Goal: Task Accomplishment & Management: Manage account settings

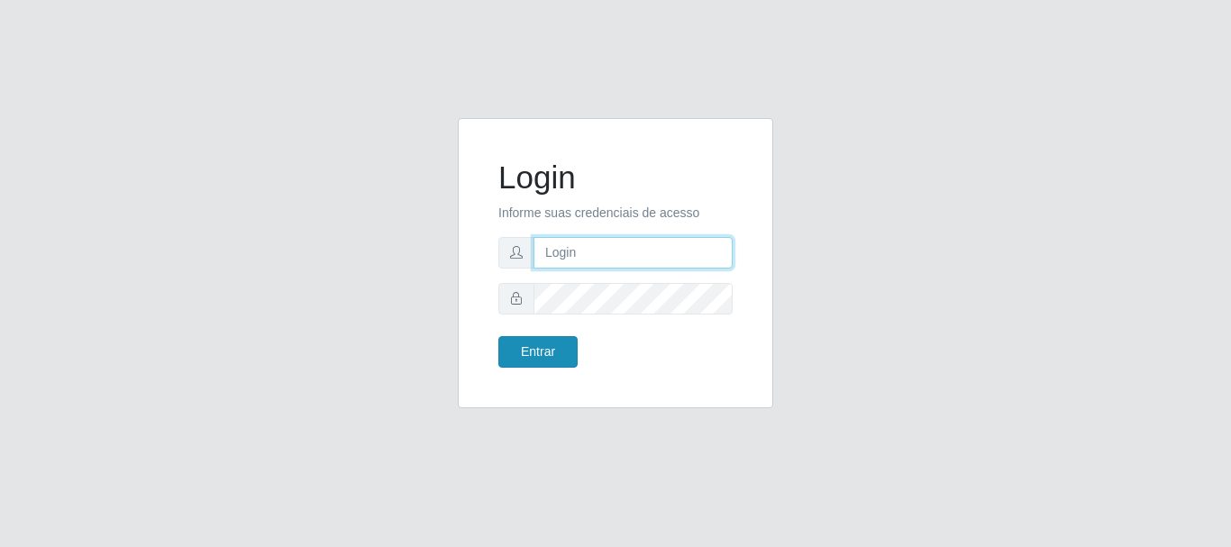
type input "[EMAIL_ADDRESS][DOMAIN_NAME]"
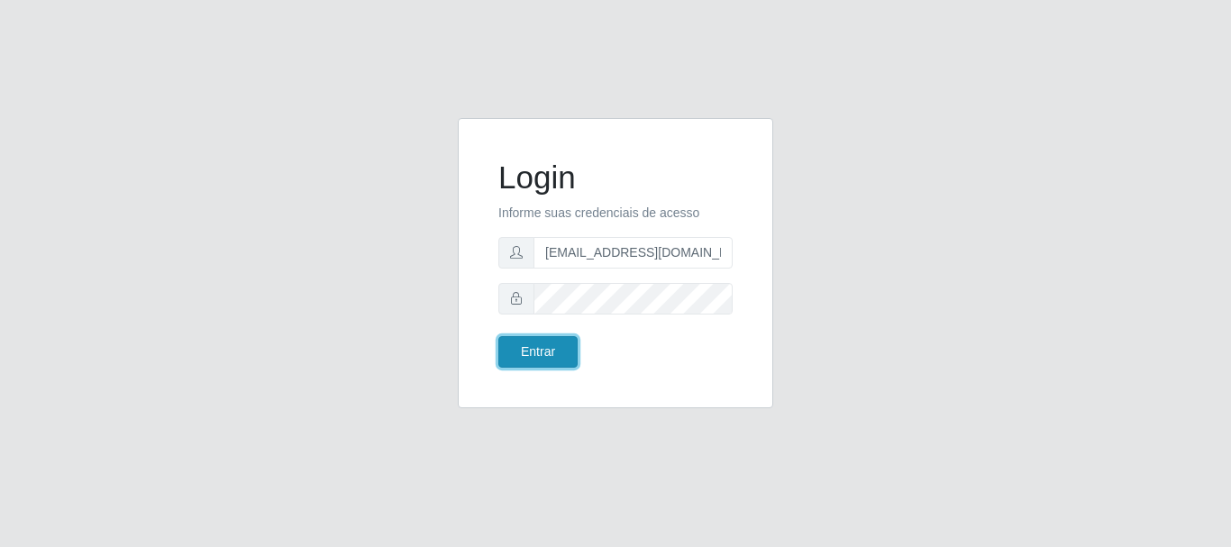
click at [545, 351] on button "Entrar" at bounding box center [537, 352] width 79 height 32
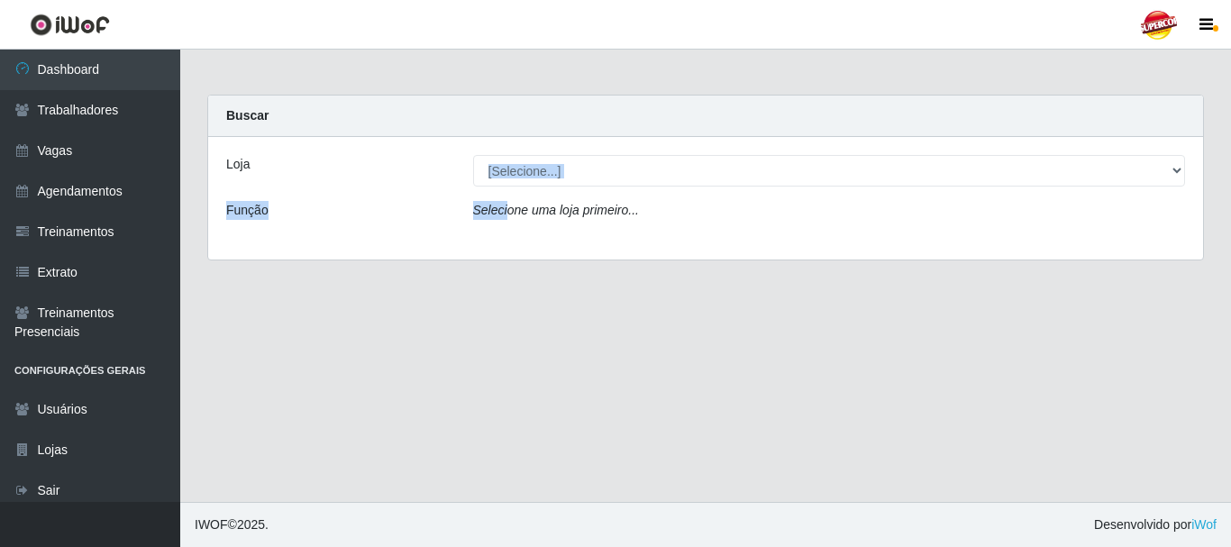
drag, startPoint x: 506, startPoint y: 189, endPoint x: 517, endPoint y: 181, distance: 13.5
click at [513, 186] on div "Loja [Selecione...] Supercop - São Francisco Função Selecione uma loja primeiro…" at bounding box center [705, 198] width 995 height 123
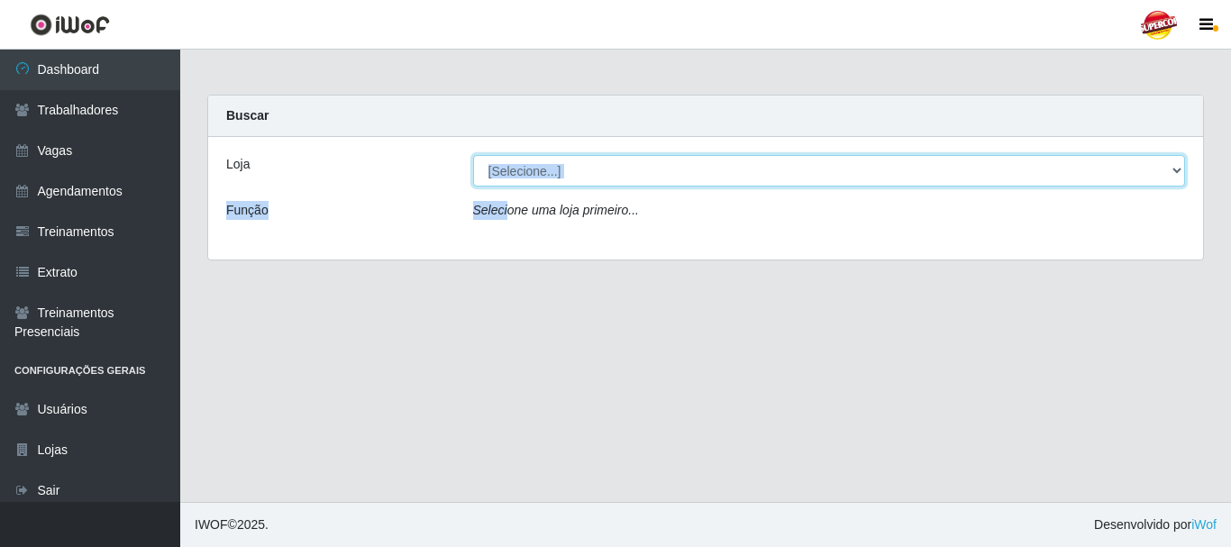
click at [523, 174] on select "[Selecione...] Supercop - [GEOGRAPHIC_DATA]" at bounding box center [829, 171] width 713 height 32
select select "522"
click at [473, 155] on select "[Selecione...] Supercop - [GEOGRAPHIC_DATA]" at bounding box center [829, 171] width 713 height 32
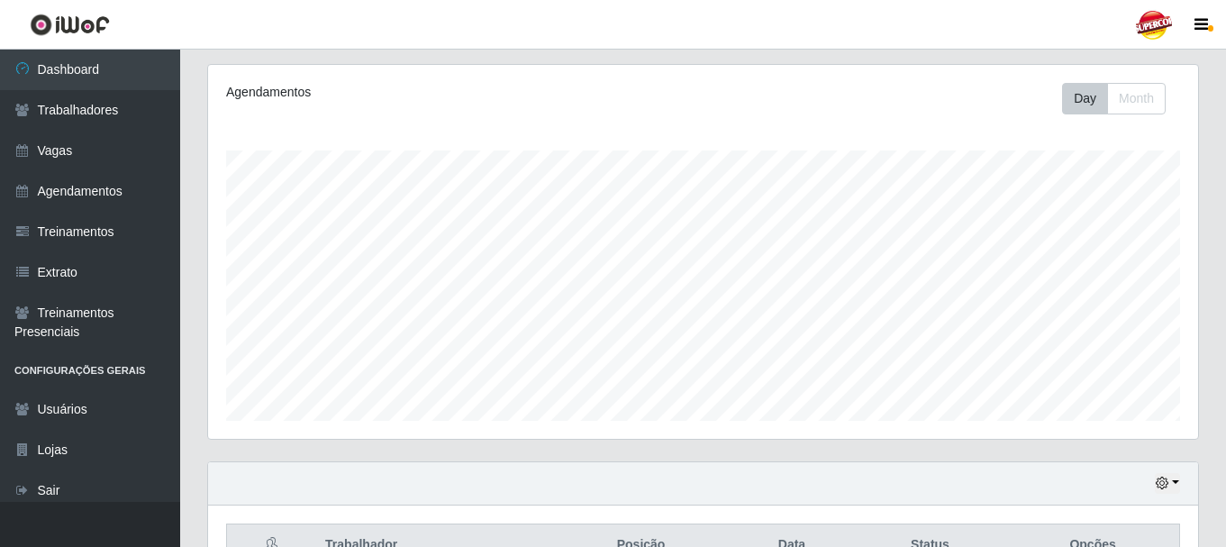
scroll to position [329, 0]
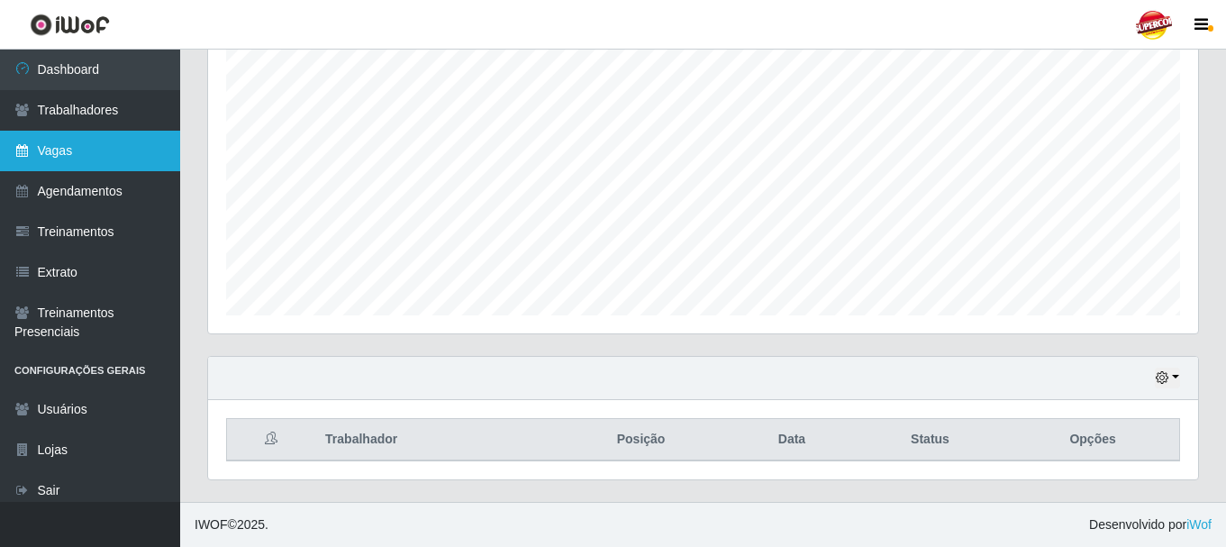
click at [86, 168] on link "Vagas" at bounding box center [90, 151] width 180 height 41
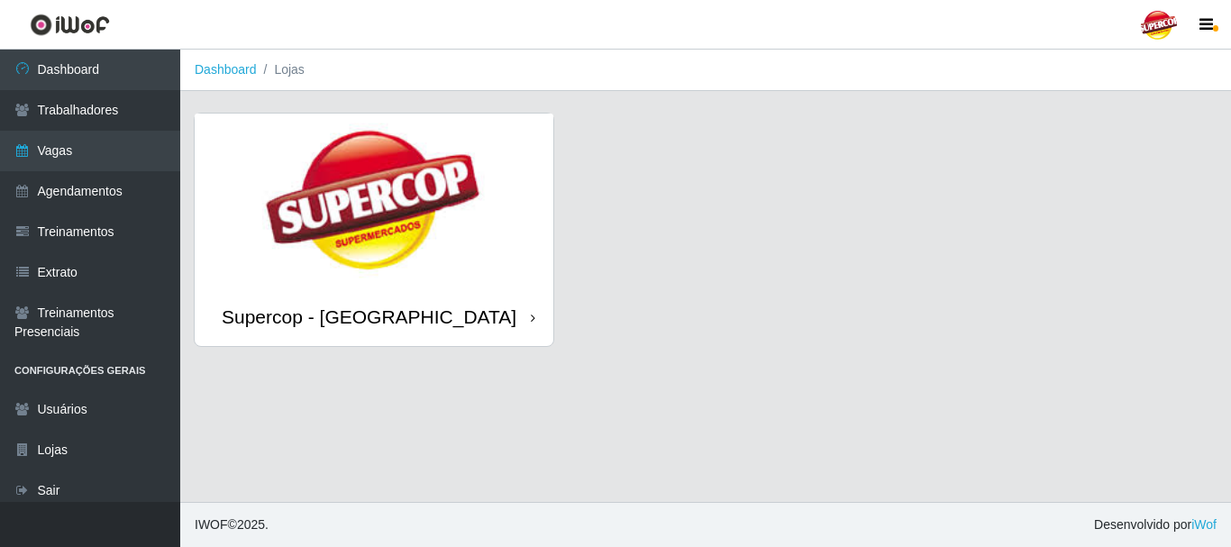
click at [514, 165] on img at bounding box center [374, 201] width 359 height 174
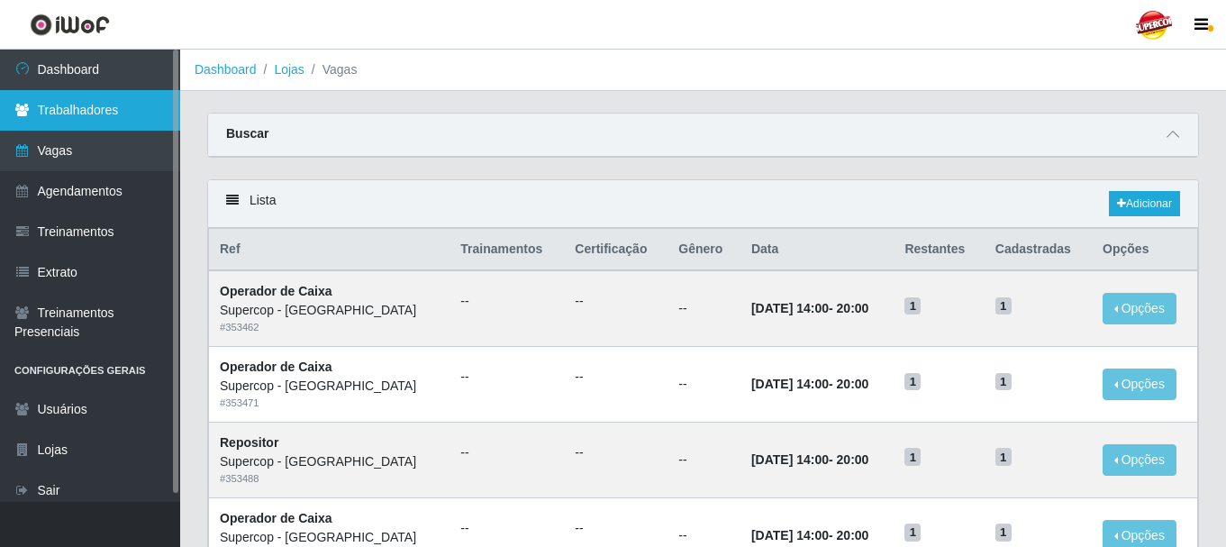
click at [132, 118] on link "Trabalhadores" at bounding box center [90, 110] width 180 height 41
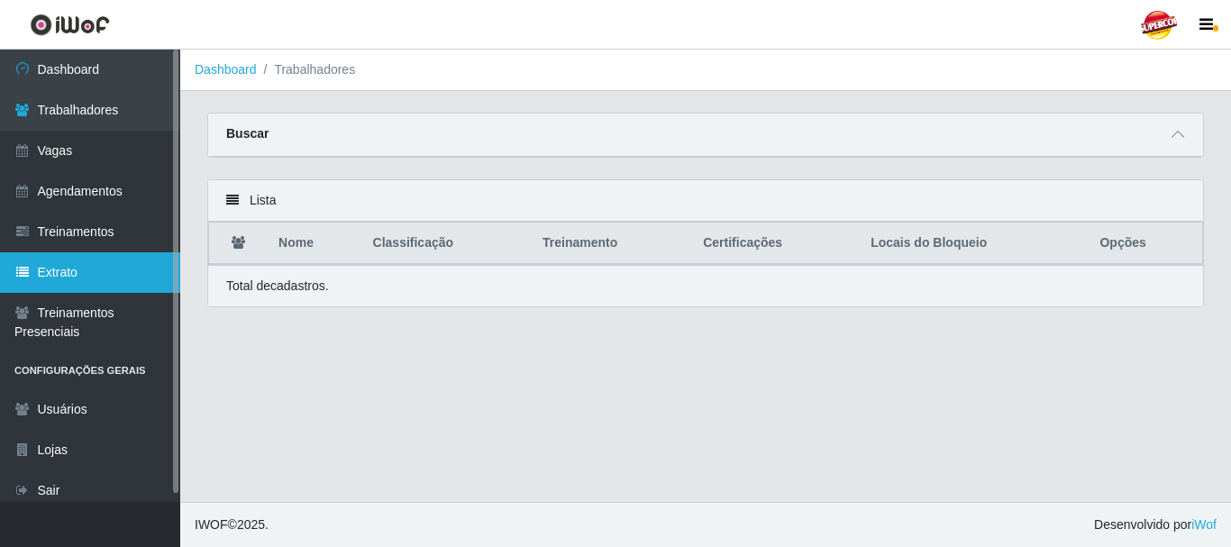
click at [72, 282] on link "Extrato" at bounding box center [90, 272] width 180 height 41
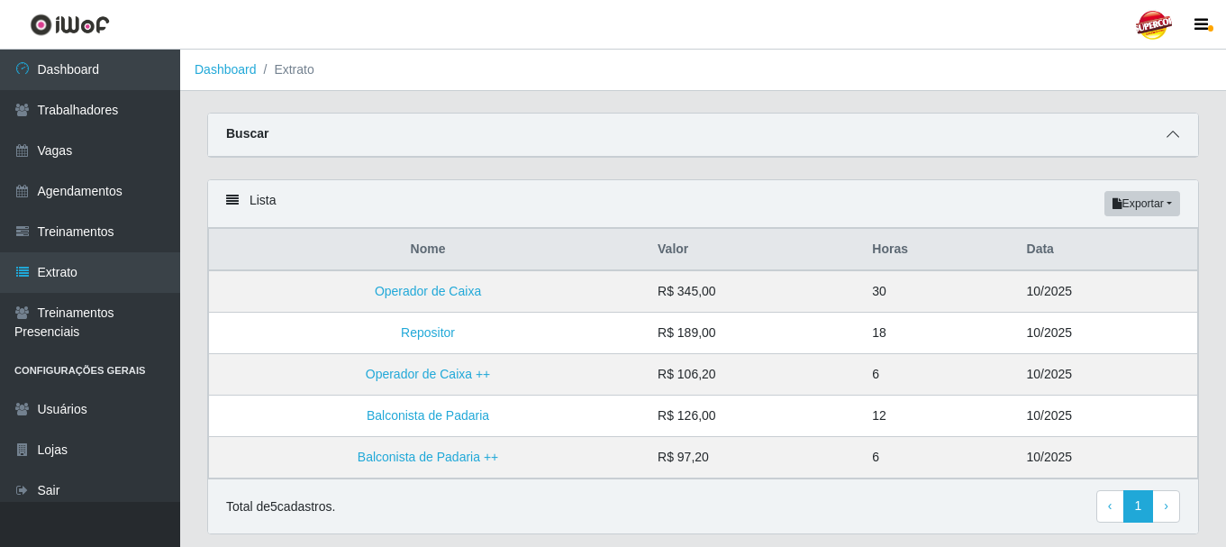
click at [1180, 135] on span at bounding box center [1173, 134] width 22 height 21
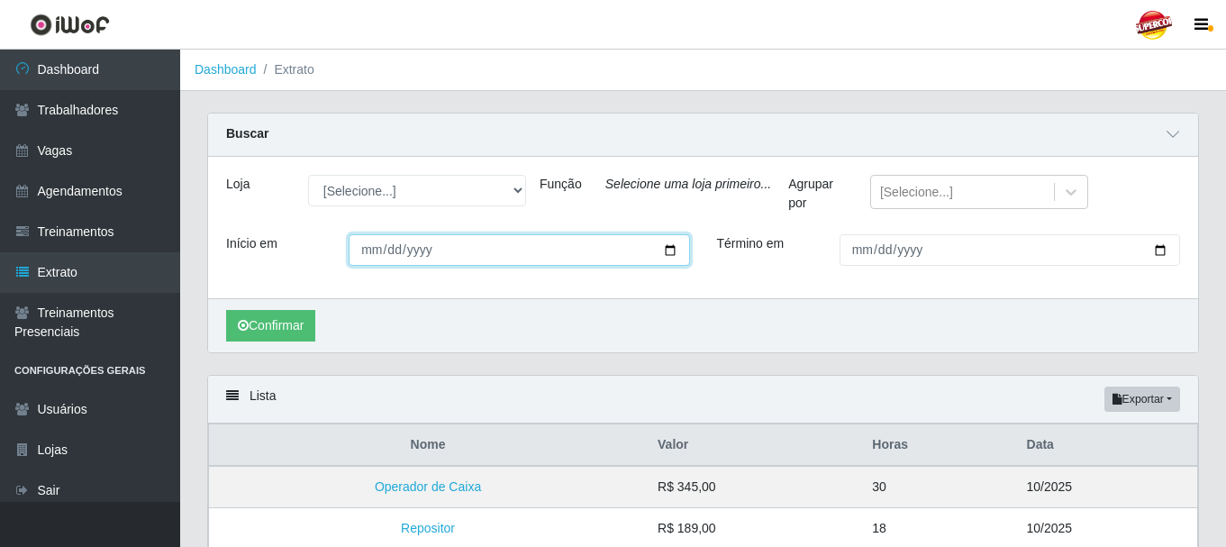
click at [683, 256] on input "Início em" at bounding box center [519, 250] width 341 height 32
click at [672, 250] on input "Início em" at bounding box center [519, 250] width 341 height 32
type input "2025-10-06"
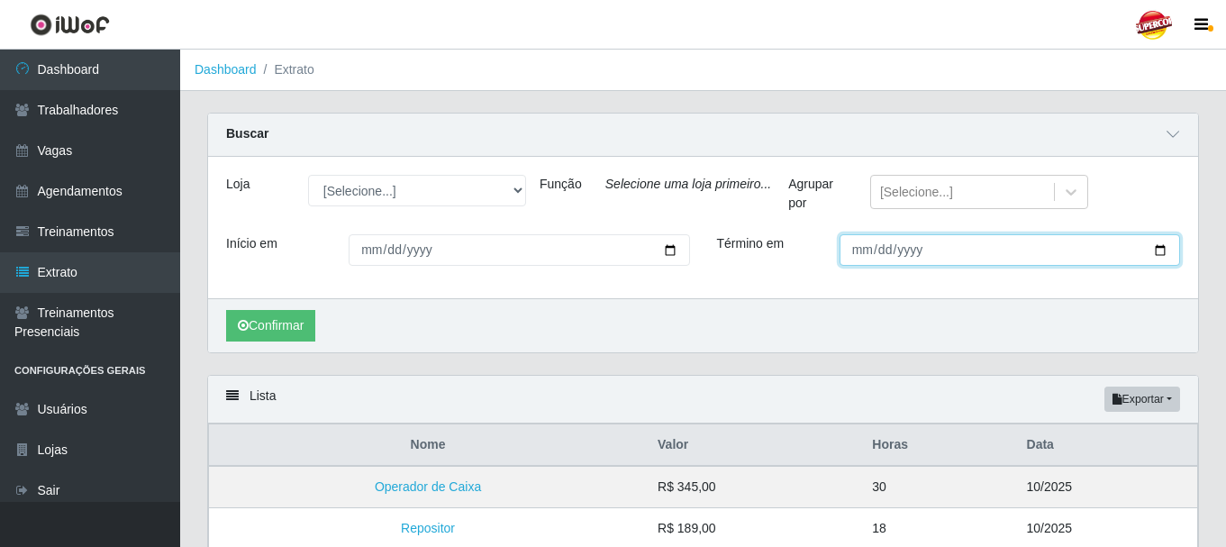
click at [1160, 249] on input "Término em" at bounding box center [1010, 250] width 341 height 32
type input "2025-10-10"
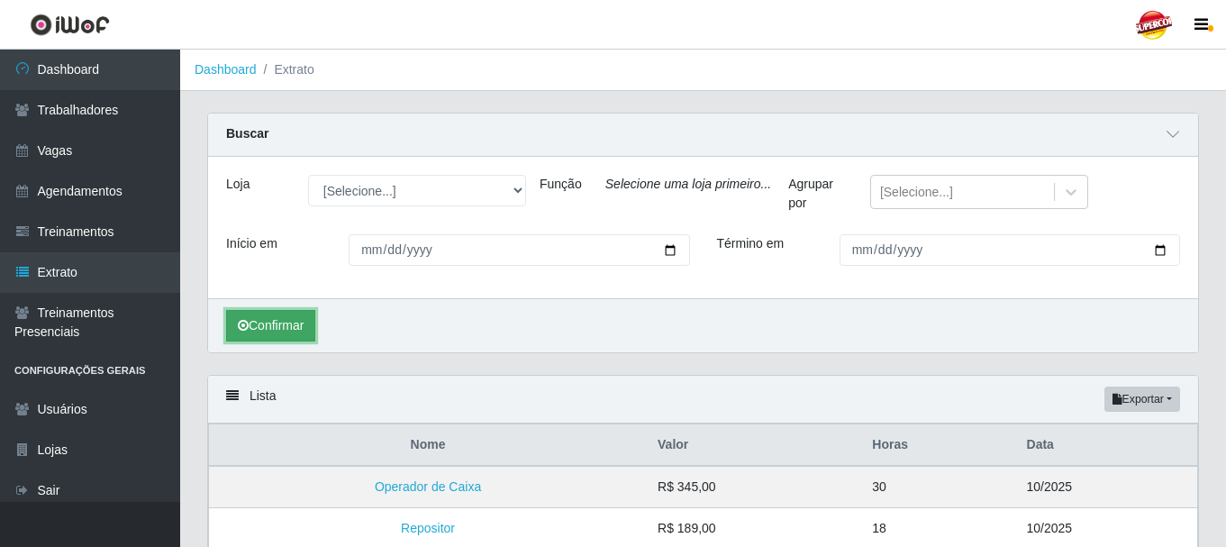
click at [289, 330] on button "Confirmar" at bounding box center [270, 326] width 89 height 32
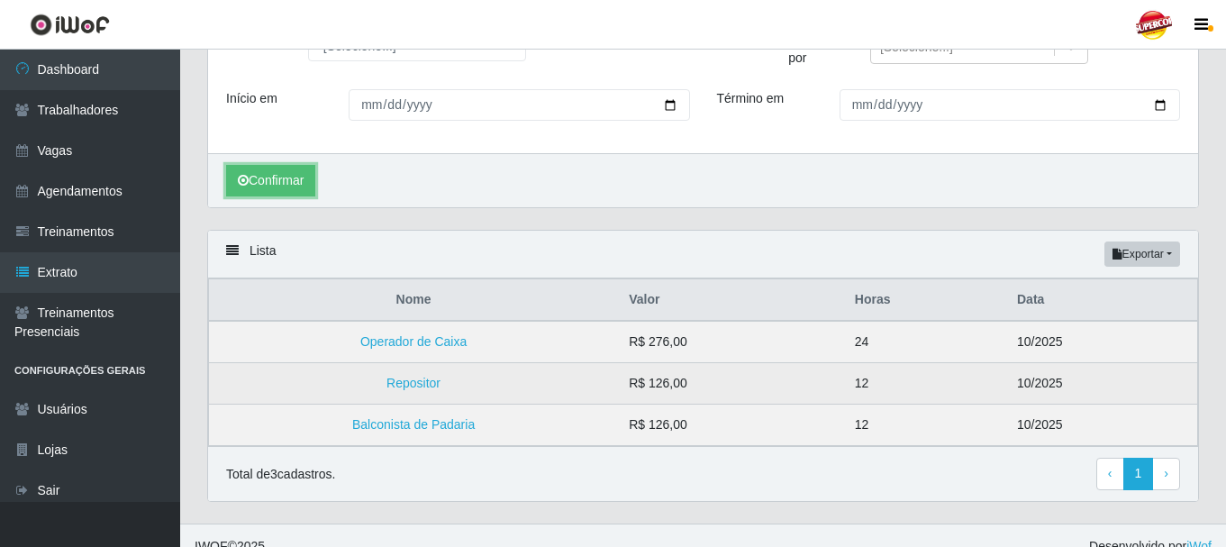
scroll to position [168, 0]
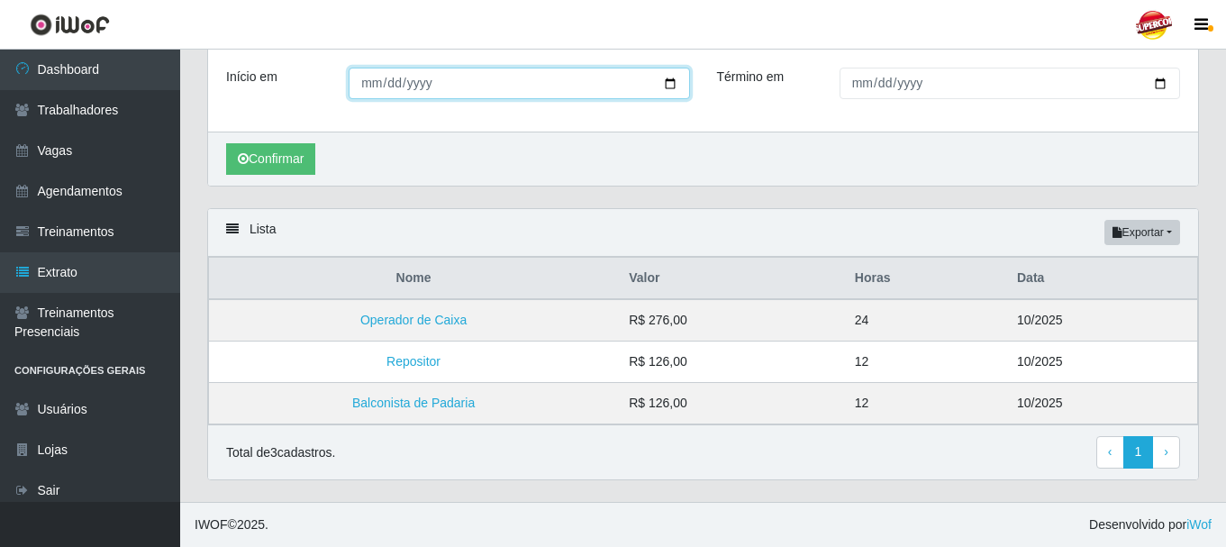
click at [662, 87] on input "2025-10-06" at bounding box center [519, 84] width 341 height 32
click at [648, 143] on div "Confirmar" at bounding box center [703, 159] width 990 height 54
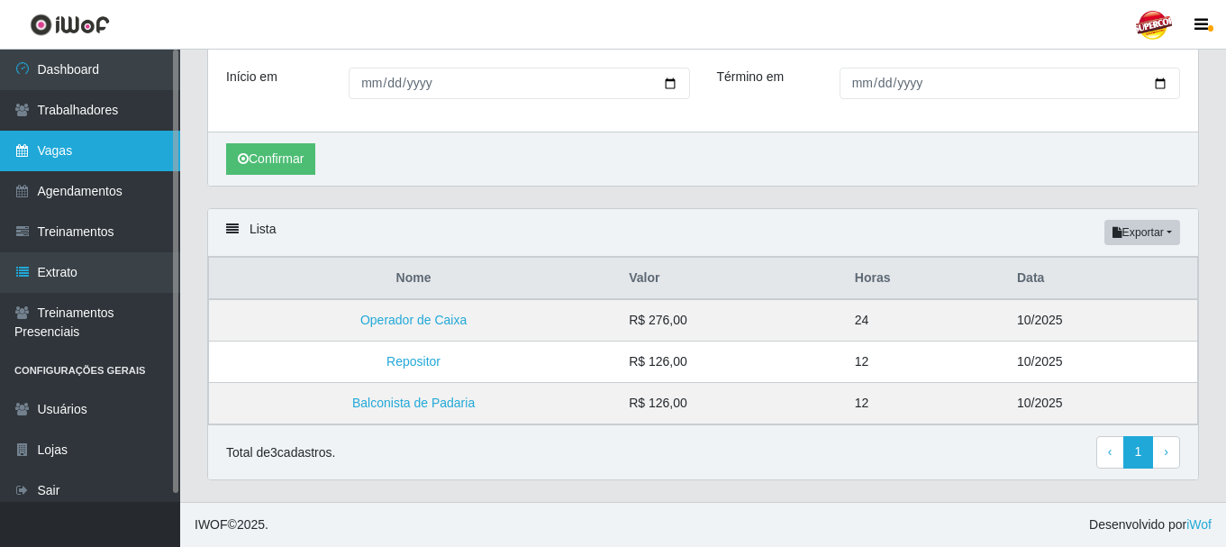
click at [81, 131] on link "Vagas" at bounding box center [90, 151] width 180 height 41
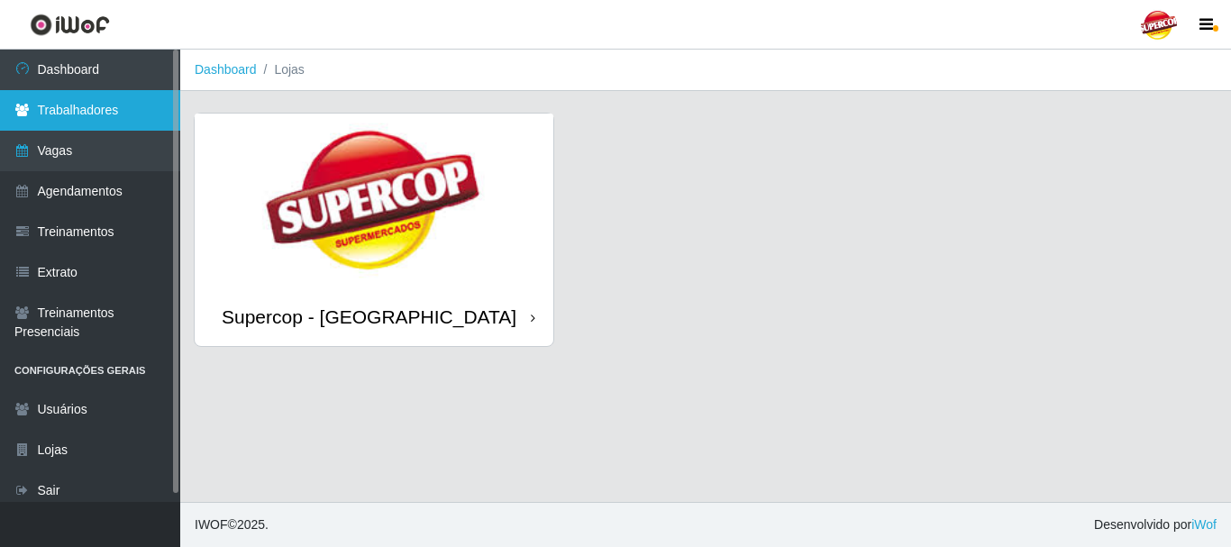
click at [81, 124] on link "Trabalhadores" at bounding box center [90, 110] width 180 height 41
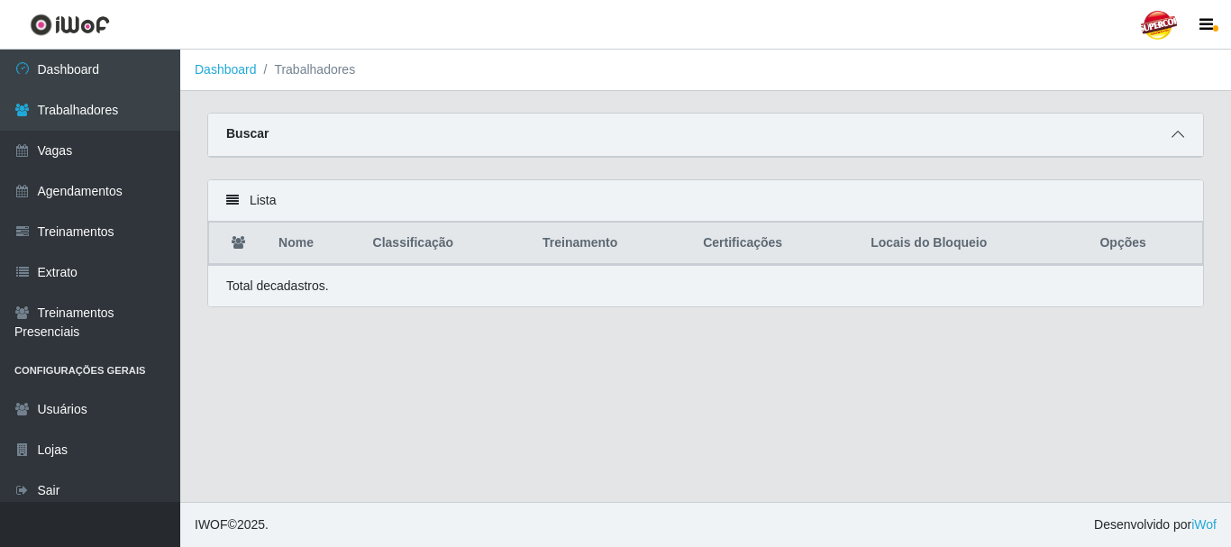
click at [1176, 145] on span at bounding box center [1178, 134] width 22 height 21
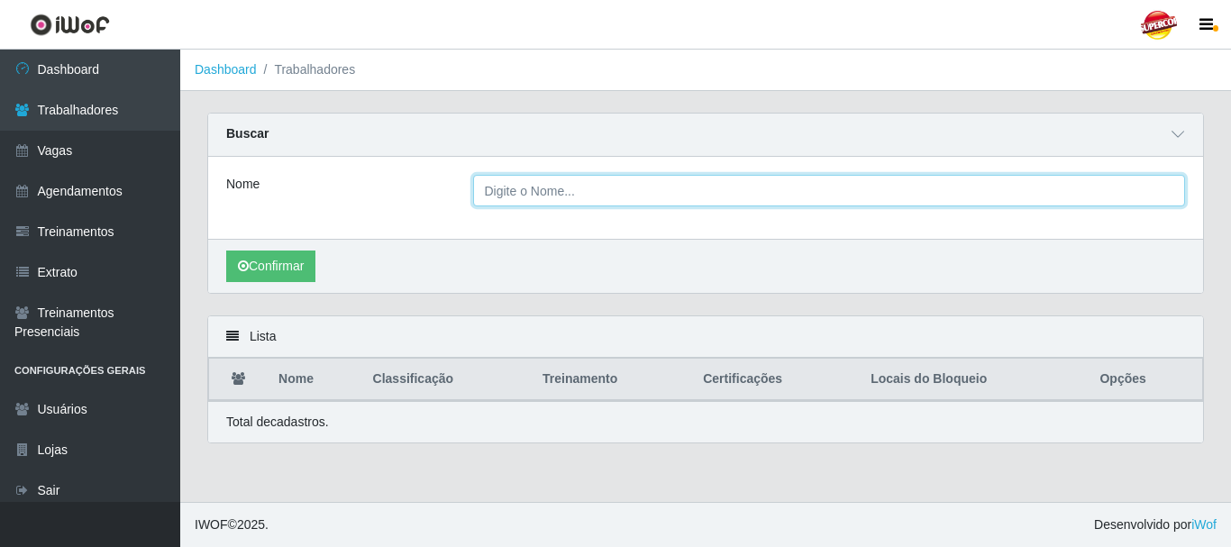
drag, startPoint x: 542, startPoint y: 197, endPoint x: 518, endPoint y: 197, distance: 24.3
click at [528, 196] on input "Nome" at bounding box center [829, 191] width 713 height 32
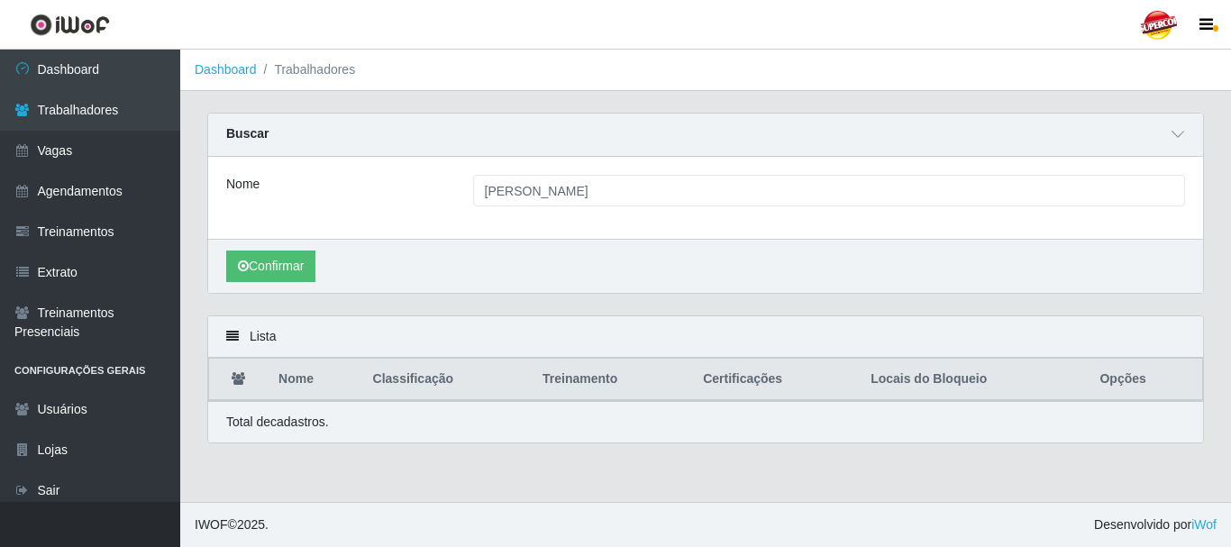
click at [555, 238] on div "Nome JO" at bounding box center [705, 198] width 995 height 82
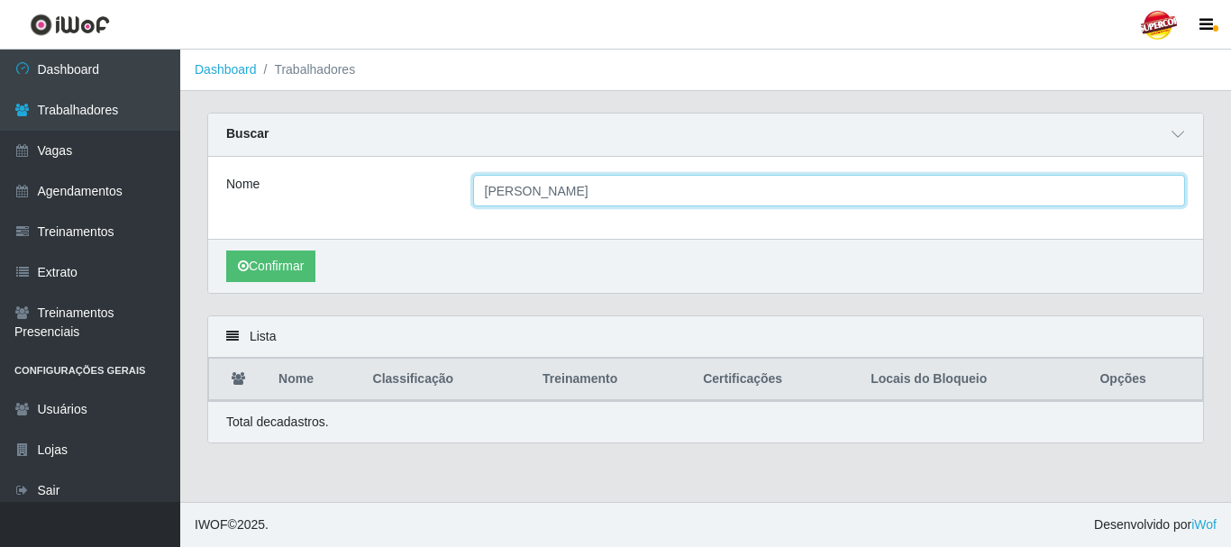
click at [492, 204] on input "JO" at bounding box center [829, 191] width 713 height 32
type input "JOAO MANOEL"
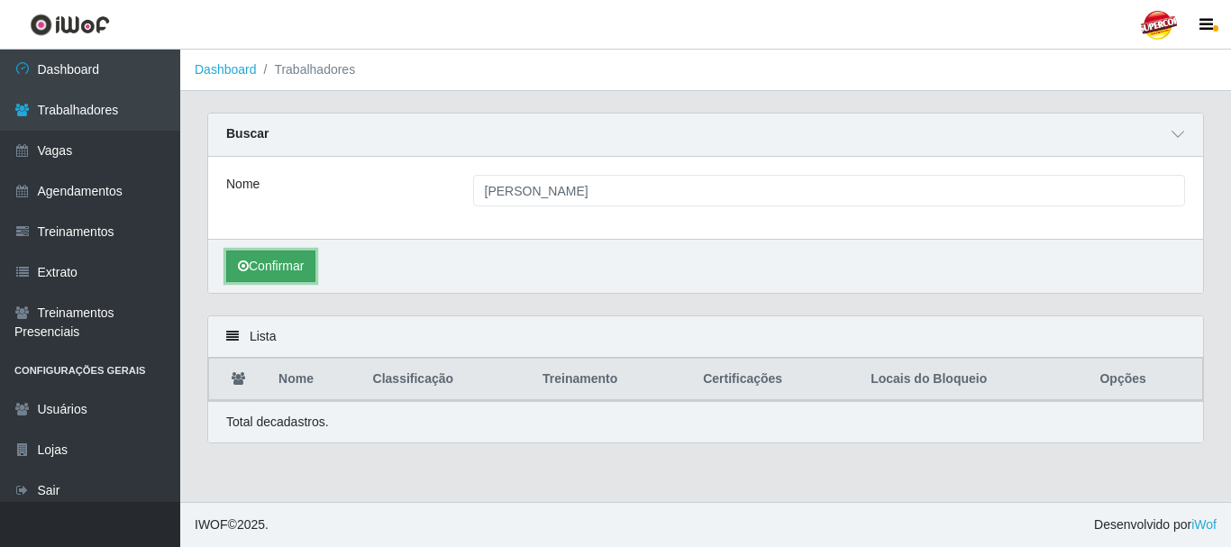
click at [292, 261] on button "Confirmar" at bounding box center [270, 266] width 89 height 32
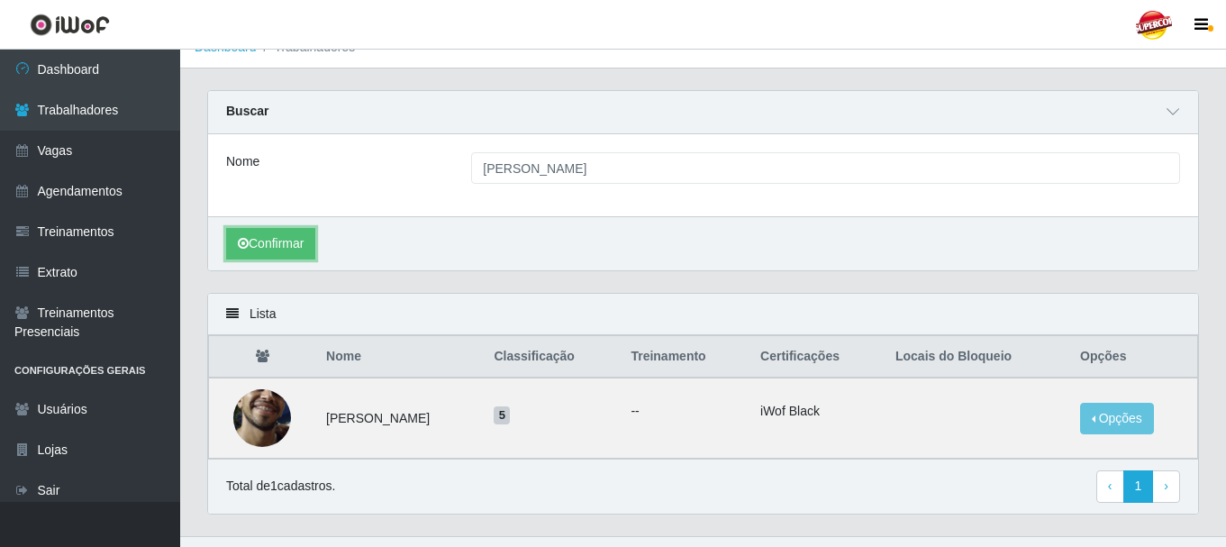
scroll to position [58, 0]
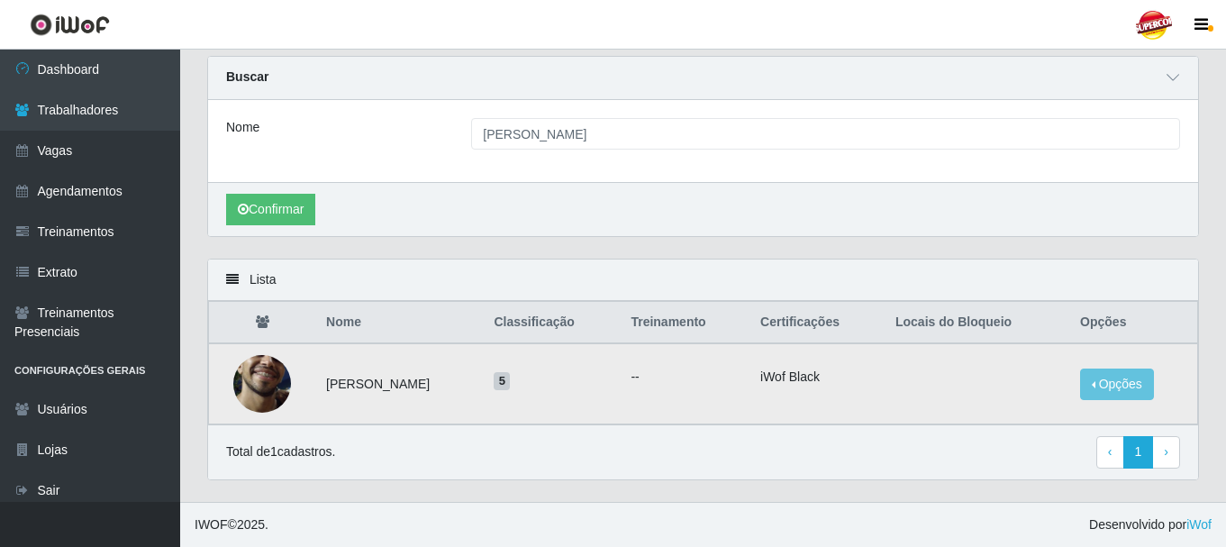
drag, startPoint x: 541, startPoint y: 391, endPoint x: 575, endPoint y: 392, distance: 34.2
click at [574, 392] on tr "João Manoel da Silva Teixeira 5 -- iWof Black Opções Bloquear - Empresa Bloquea…" at bounding box center [703, 383] width 989 height 81
click at [587, 396] on td "5" at bounding box center [551, 383] width 137 height 81
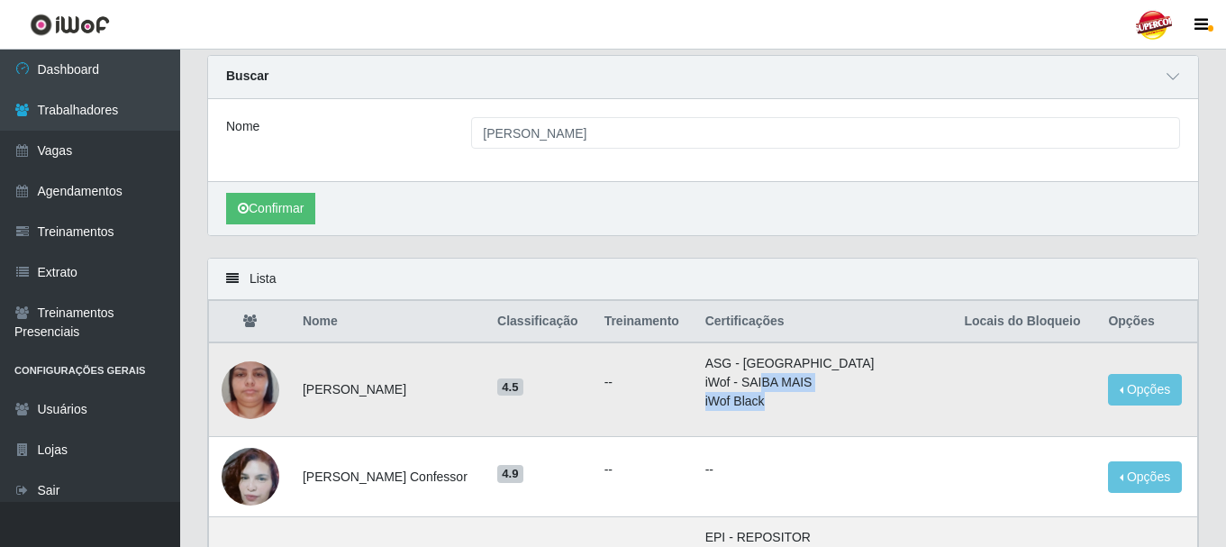
click at [846, 394] on ul "ASG - Rio Center iWof - SAIBA MAIS iWof Black" at bounding box center [824, 382] width 238 height 57
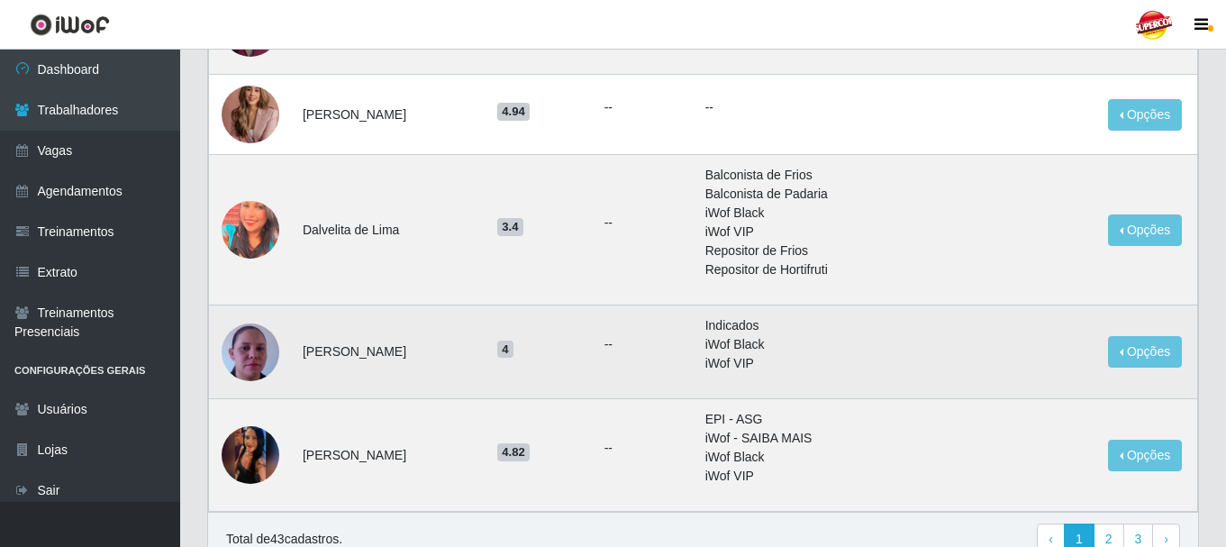
scroll to position [811, 0]
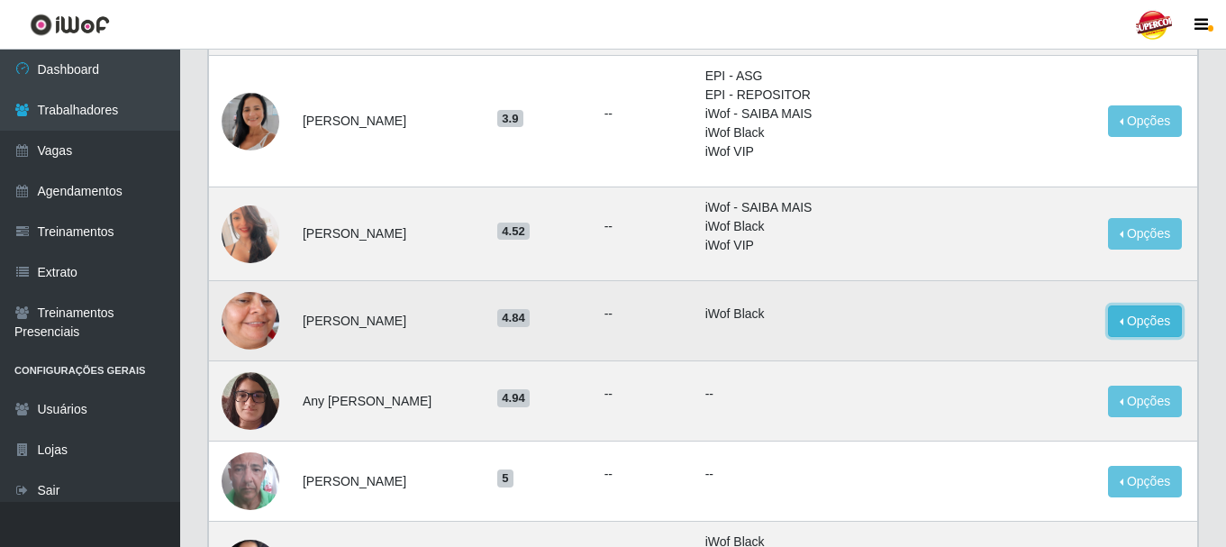
click at [1133, 327] on button "Opções" at bounding box center [1145, 321] width 74 height 32
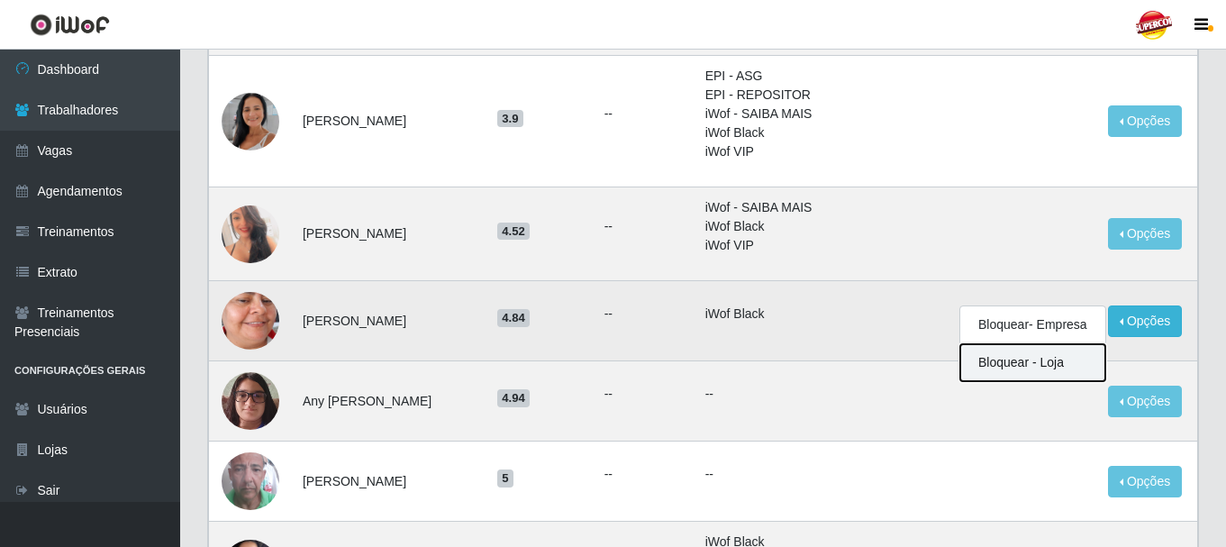
click at [1040, 355] on button "Bloquear - Loja" at bounding box center [1032, 362] width 145 height 37
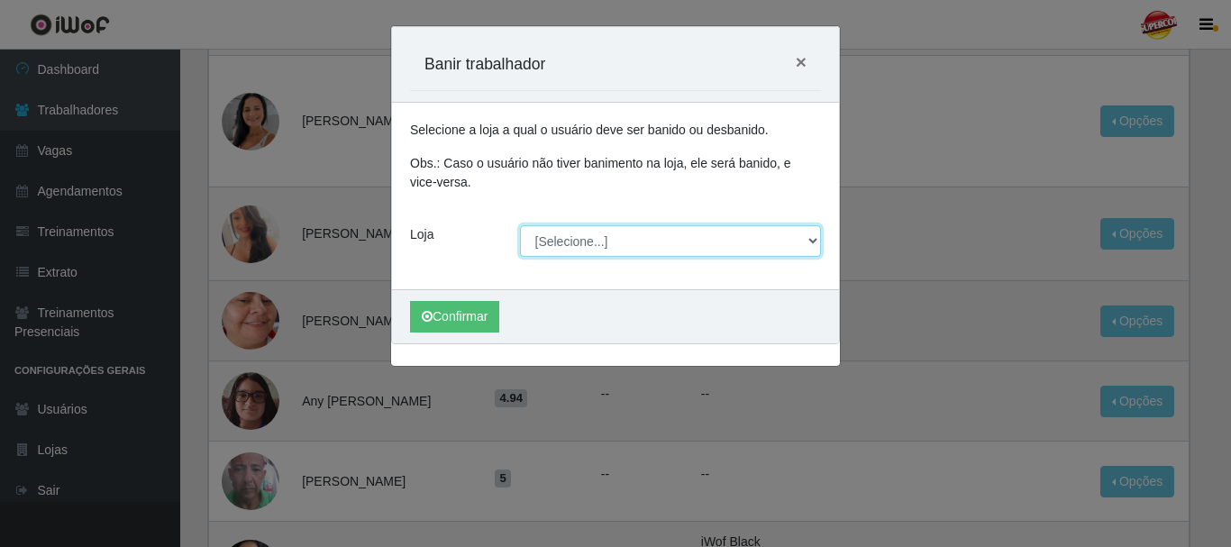
click at [728, 244] on select "[Selecione...] Supercop - [GEOGRAPHIC_DATA]" at bounding box center [671, 241] width 302 height 32
select select "522"
click at [520, 225] on select "[Selecione...] Supercop - [GEOGRAPHIC_DATA]" at bounding box center [671, 241] width 302 height 32
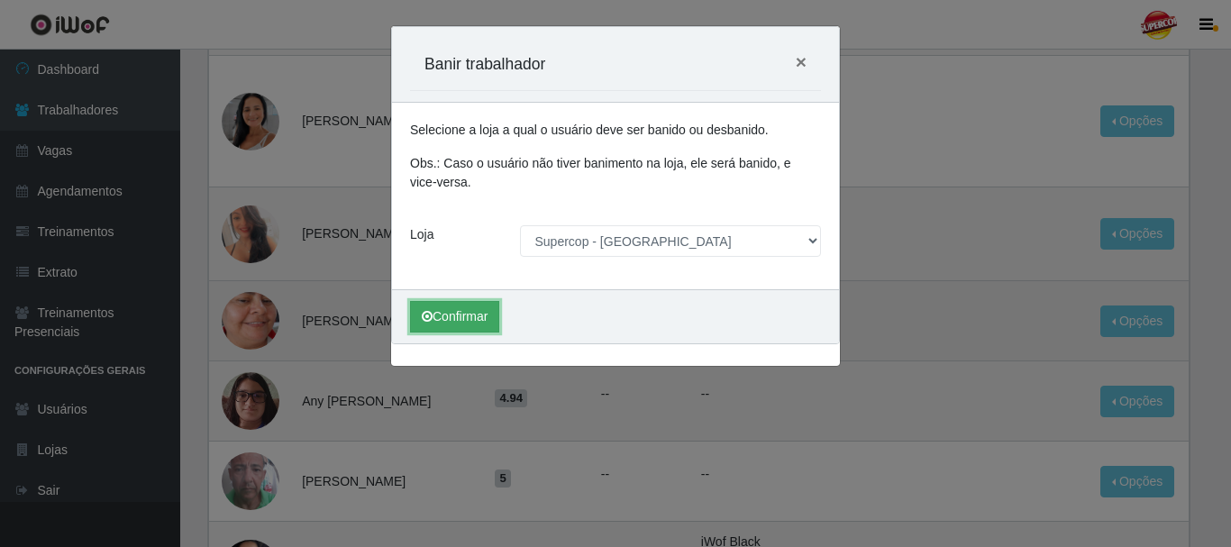
click at [481, 316] on button "Confirmar" at bounding box center [454, 317] width 89 height 32
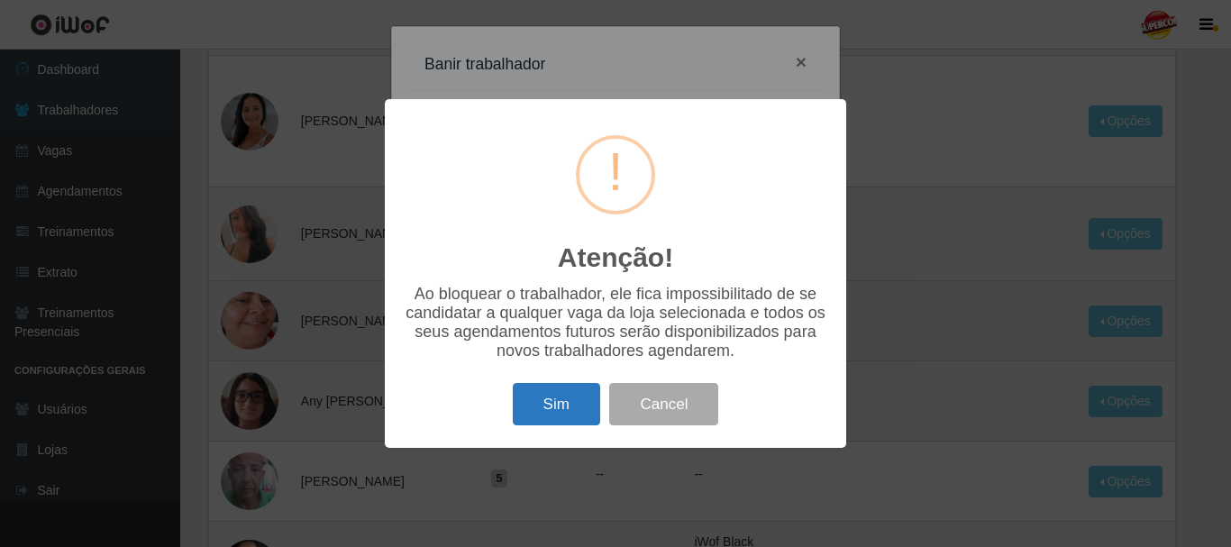
click at [523, 405] on button "Sim" at bounding box center [556, 404] width 87 height 42
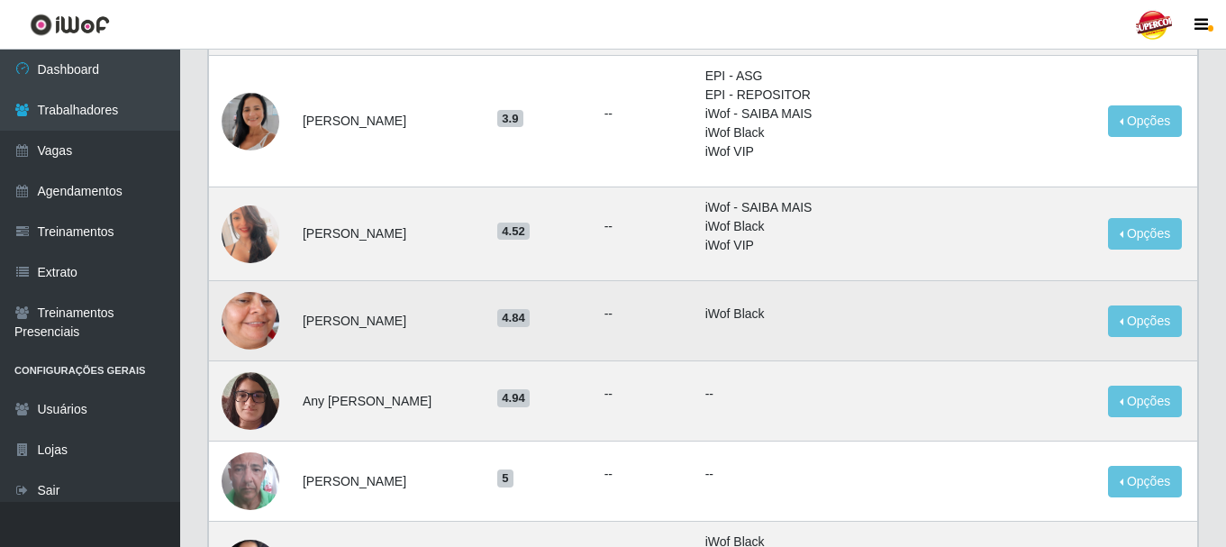
scroll to position [0, 0]
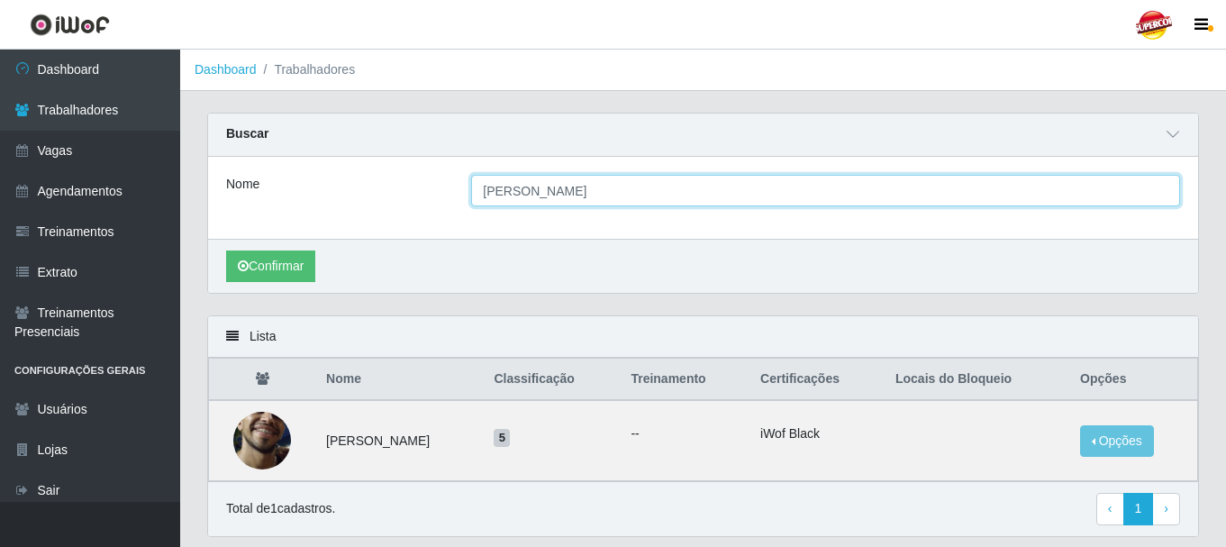
click at [596, 187] on input "JOAO MANOEL" at bounding box center [825, 191] width 709 height 32
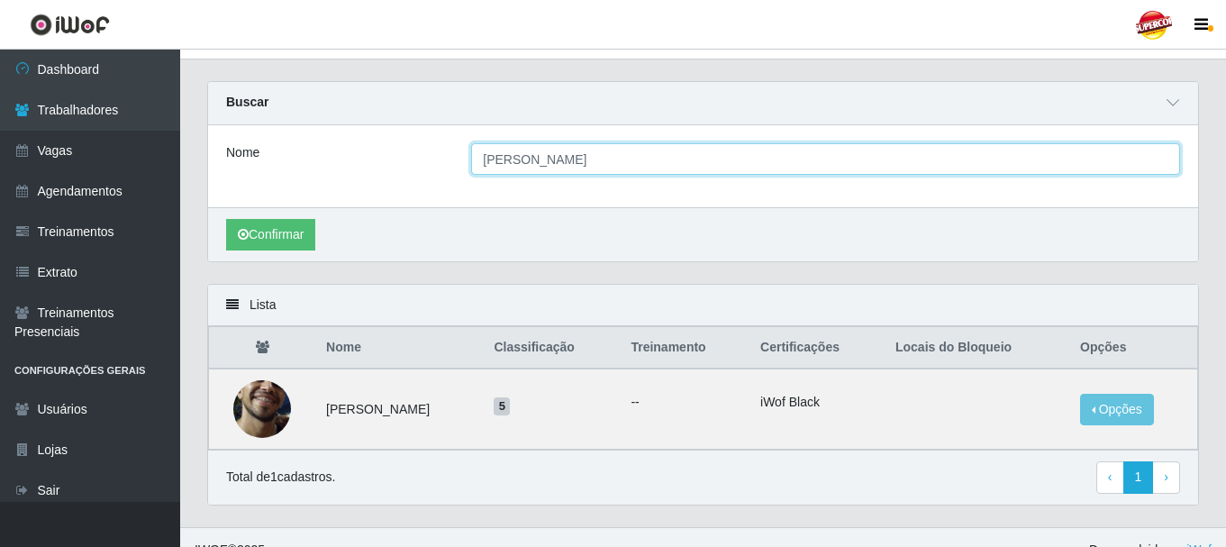
scroll to position [58, 0]
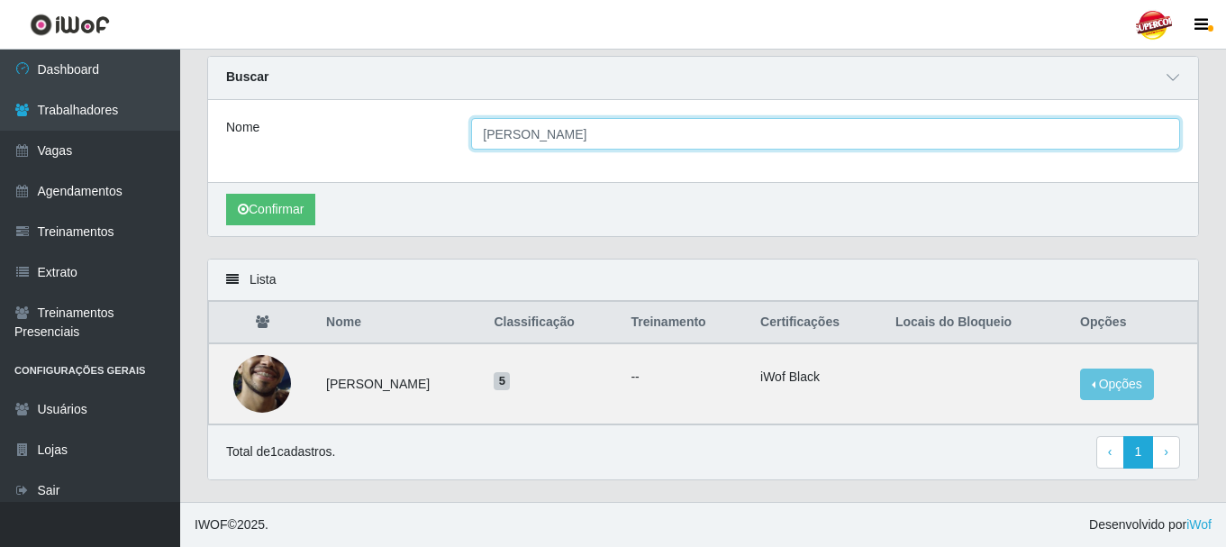
click at [614, 132] on input "JOAO MANOEL" at bounding box center [825, 134] width 709 height 32
click at [613, 132] on input "JOAO MANOEL" at bounding box center [825, 134] width 709 height 32
click at [532, 144] on input "JOAO MANOEL" at bounding box center [825, 134] width 709 height 32
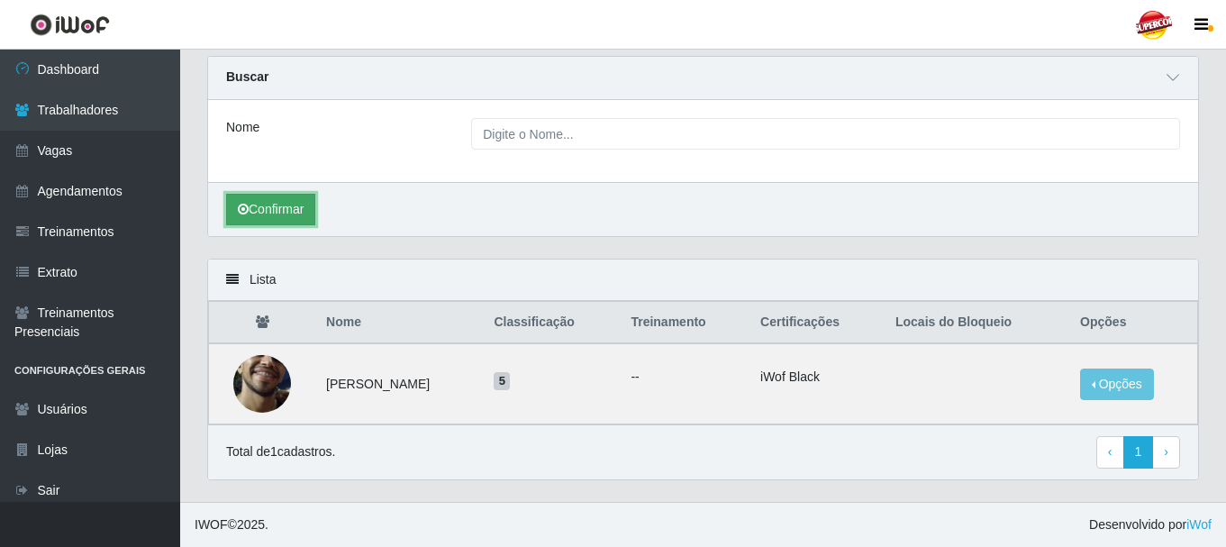
click at [251, 209] on button "Confirmar" at bounding box center [270, 210] width 89 height 32
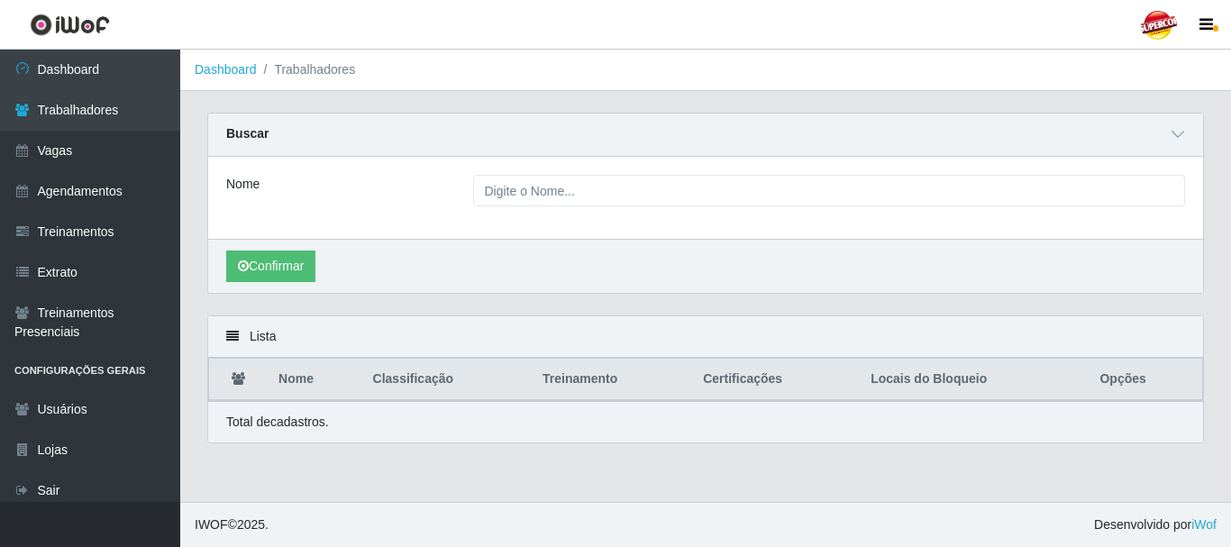
click at [580, 208] on div "Nome" at bounding box center [705, 198] width 995 height 82
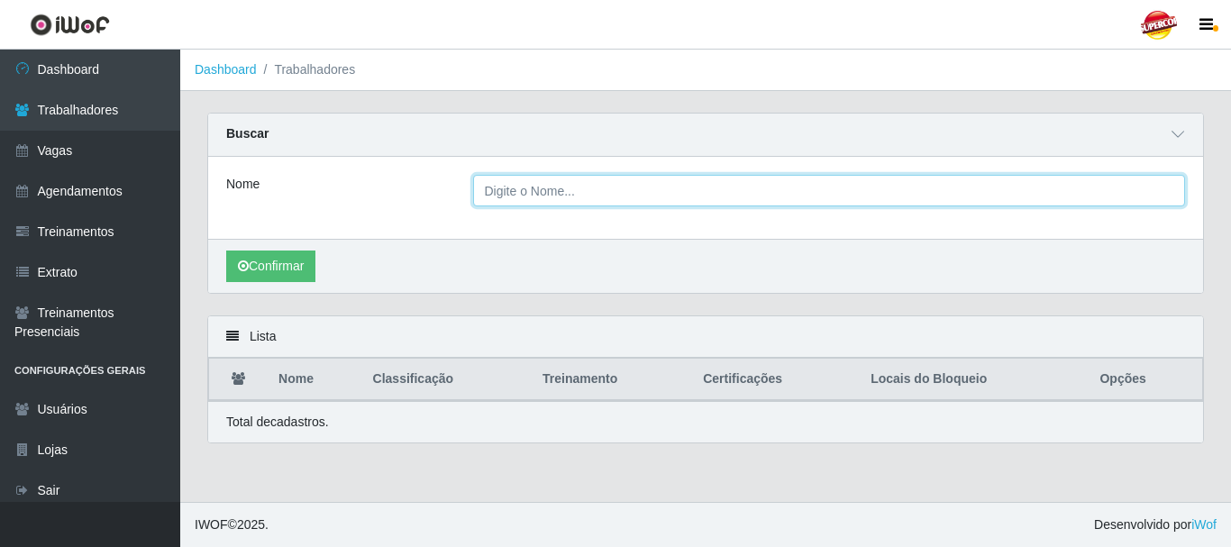
click at [581, 195] on input "Nome" at bounding box center [829, 191] width 713 height 32
type input "JOAO MANOEL"
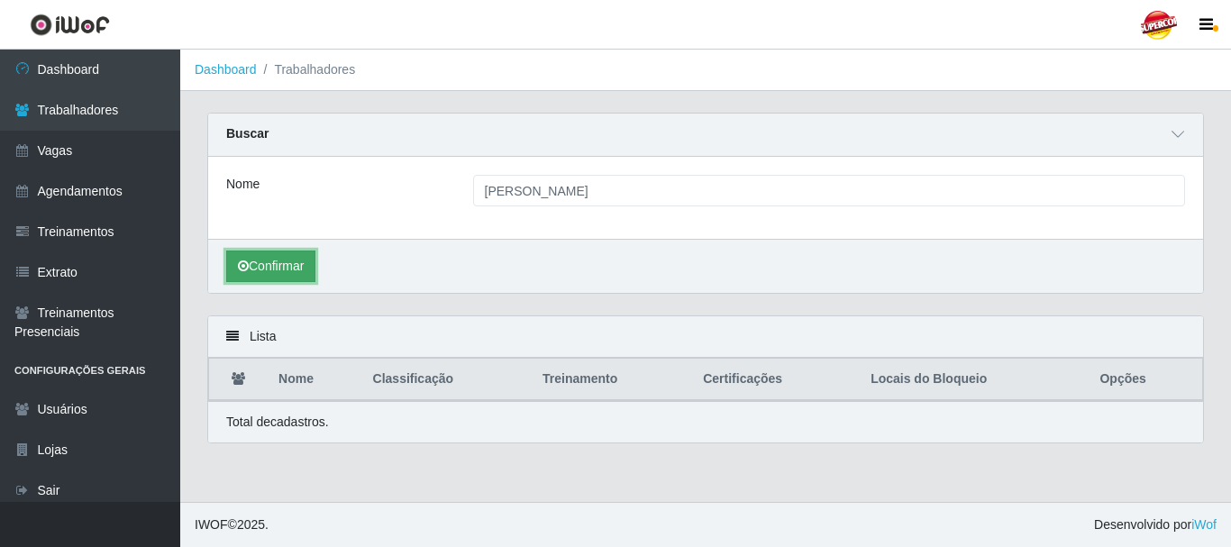
click at [288, 253] on button "Confirmar" at bounding box center [270, 266] width 89 height 32
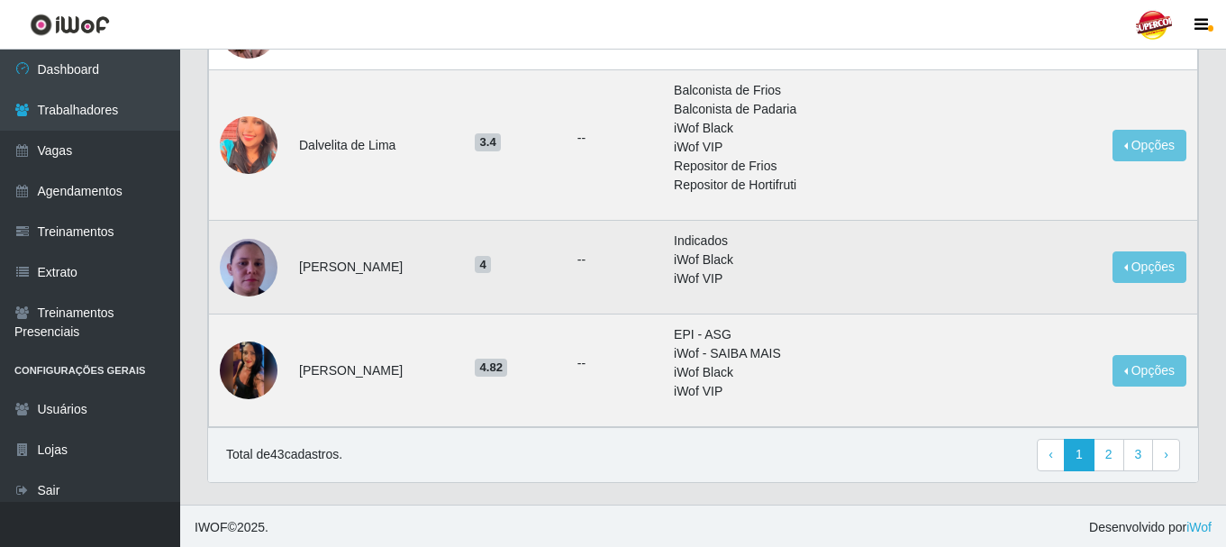
scroll to position [1459, 0]
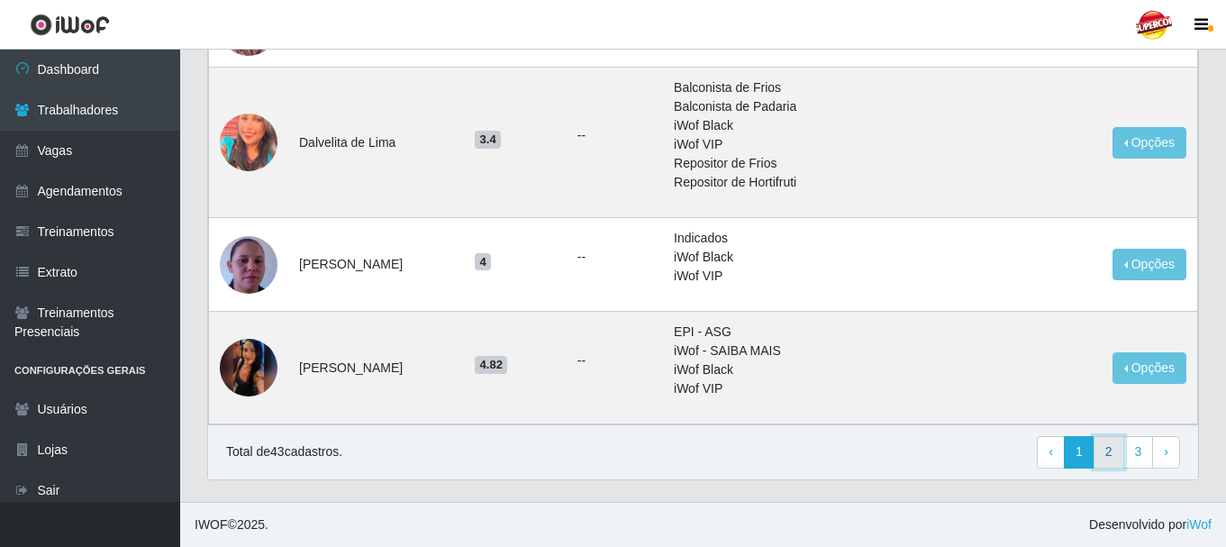
click at [1110, 452] on link "2" at bounding box center [1109, 452] width 31 height 32
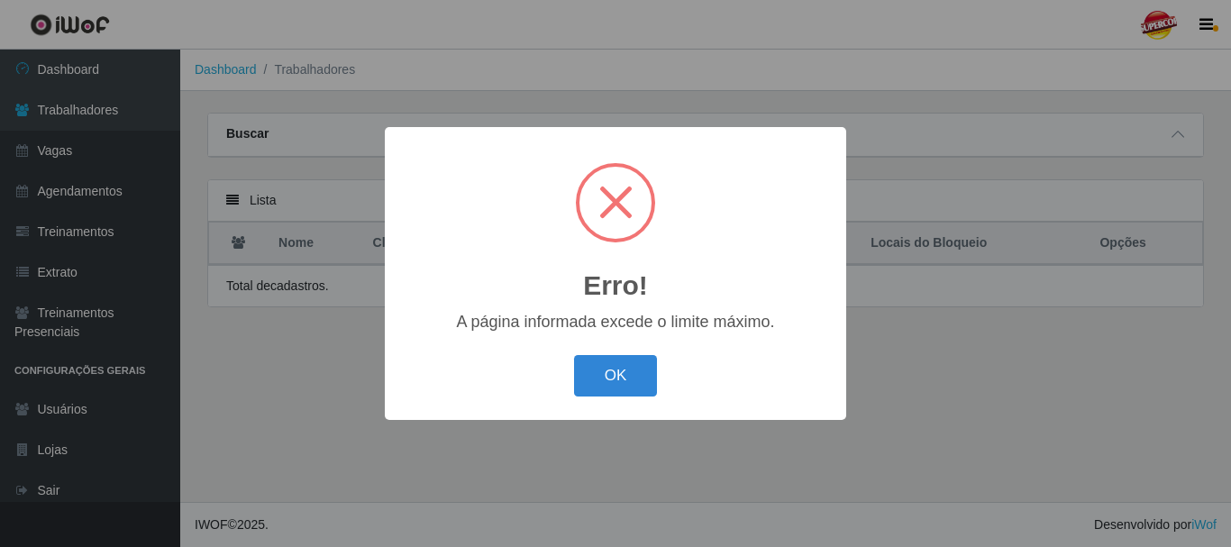
click at [661, 371] on div "OK Cancel" at bounding box center [615, 375] width 425 height 51
click at [641, 369] on button "OK" at bounding box center [616, 376] width 84 height 42
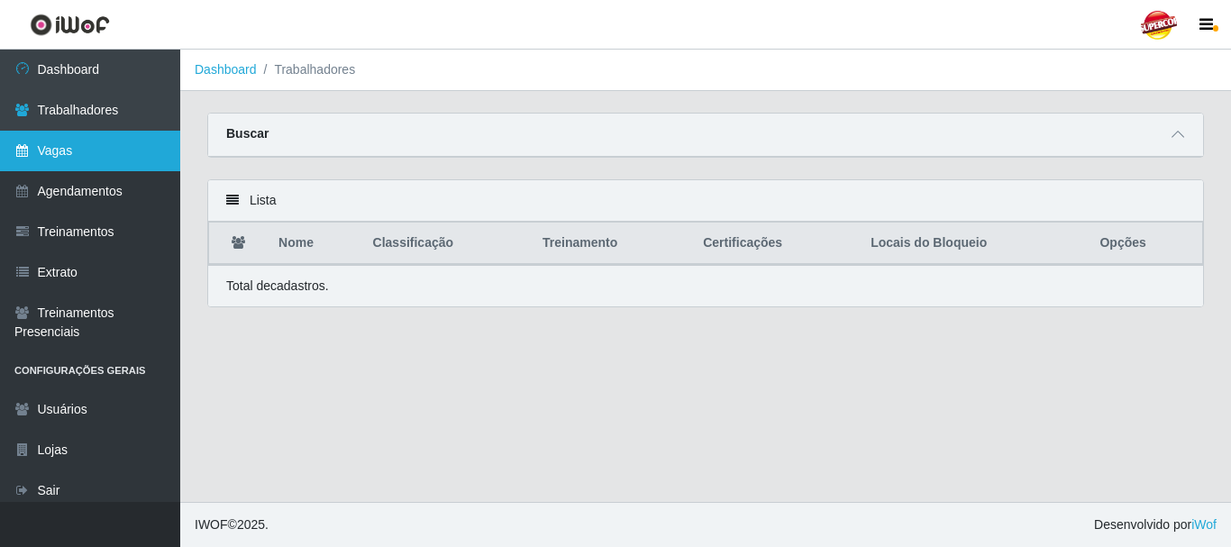
click at [102, 151] on link "Vagas" at bounding box center [90, 151] width 180 height 41
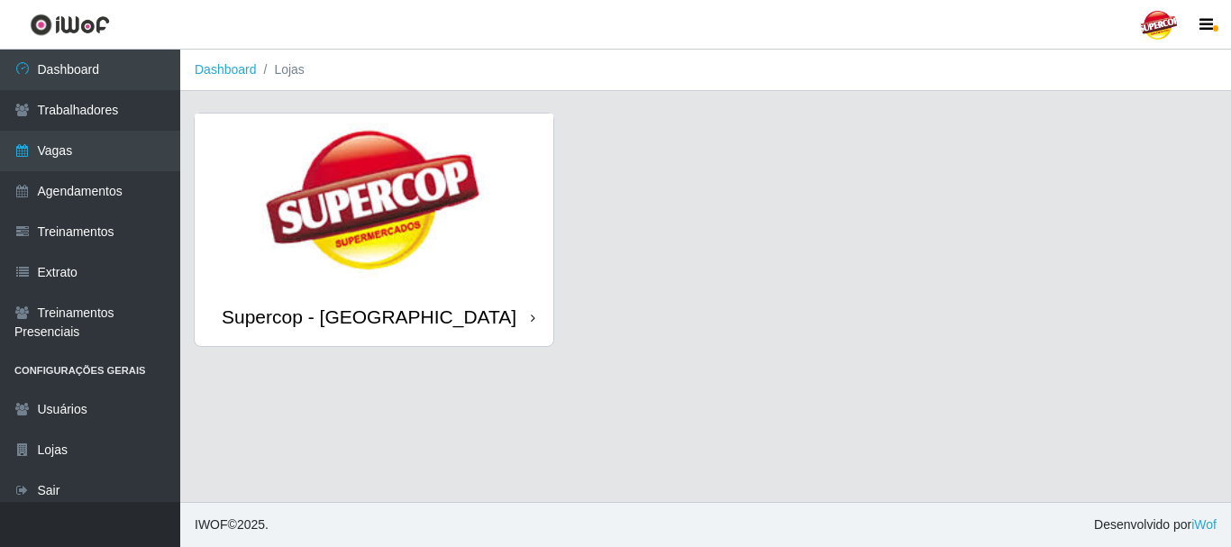
click at [325, 186] on img at bounding box center [374, 201] width 359 height 174
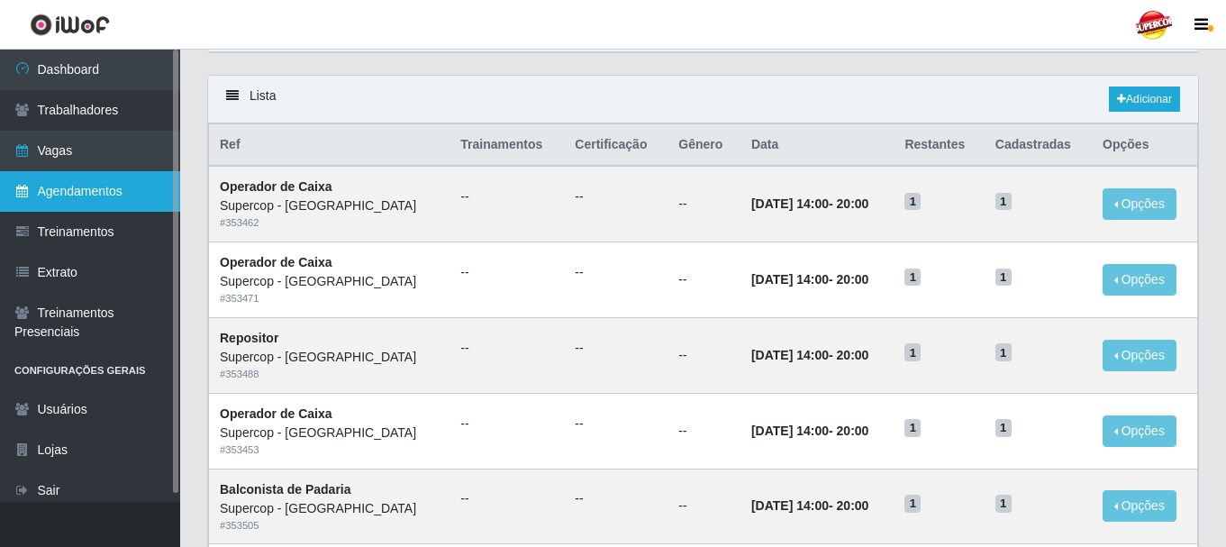
scroll to position [270, 0]
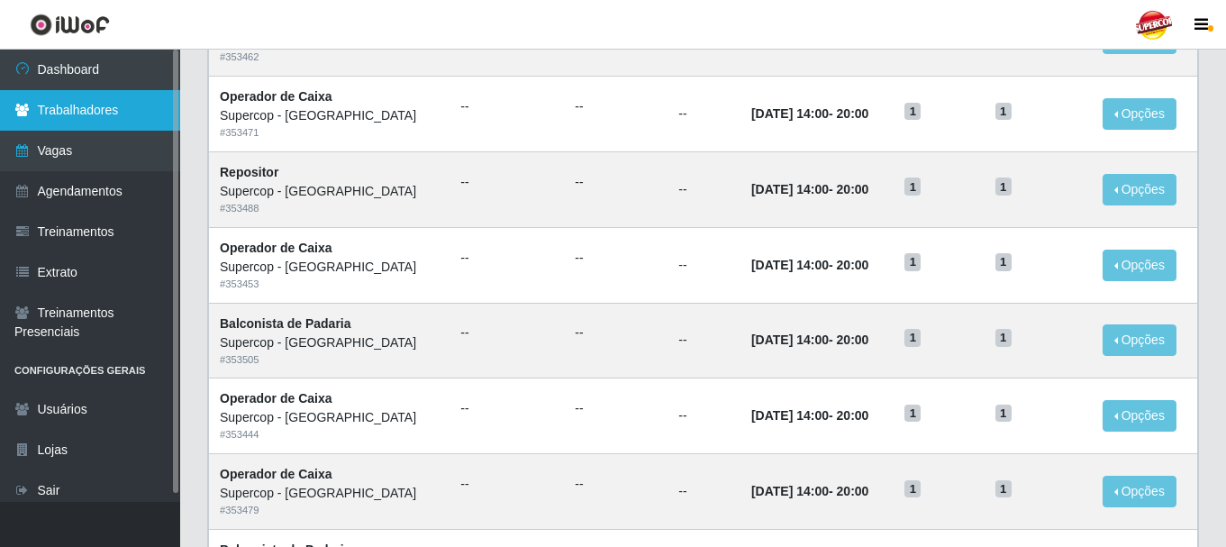
click at [75, 103] on link "Trabalhadores" at bounding box center [90, 110] width 180 height 41
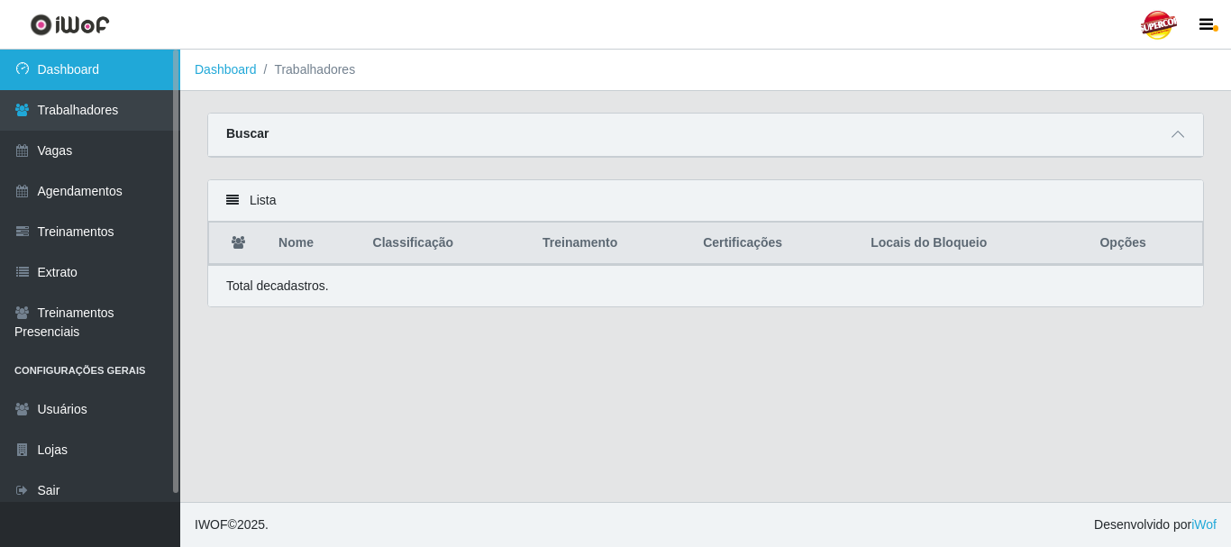
click at [85, 71] on link "Dashboard" at bounding box center [90, 70] width 180 height 41
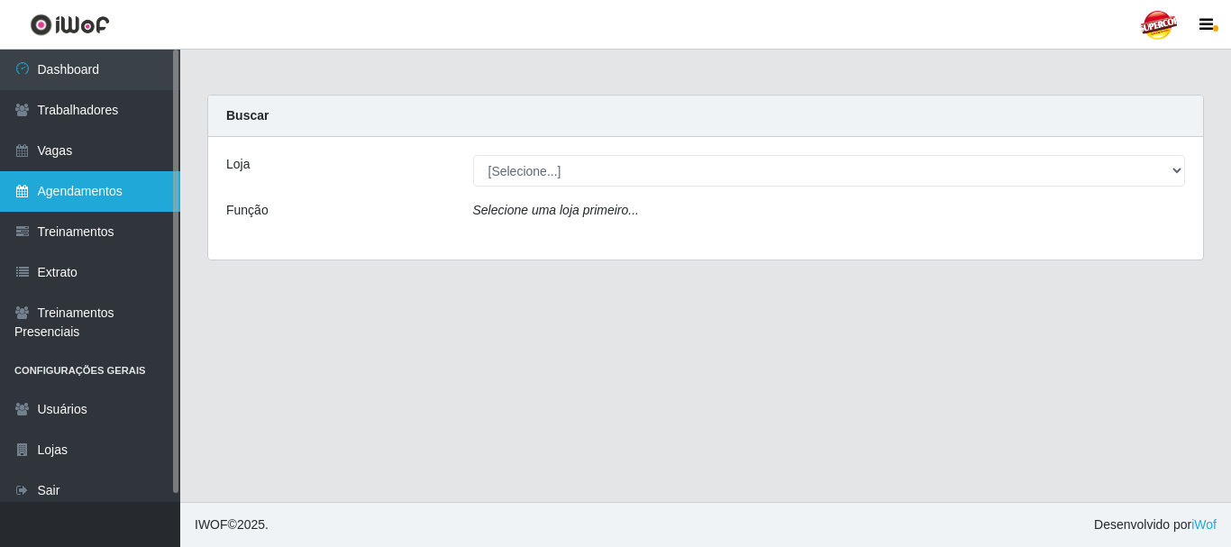
click at [84, 177] on link "Agendamentos" at bounding box center [90, 191] width 180 height 41
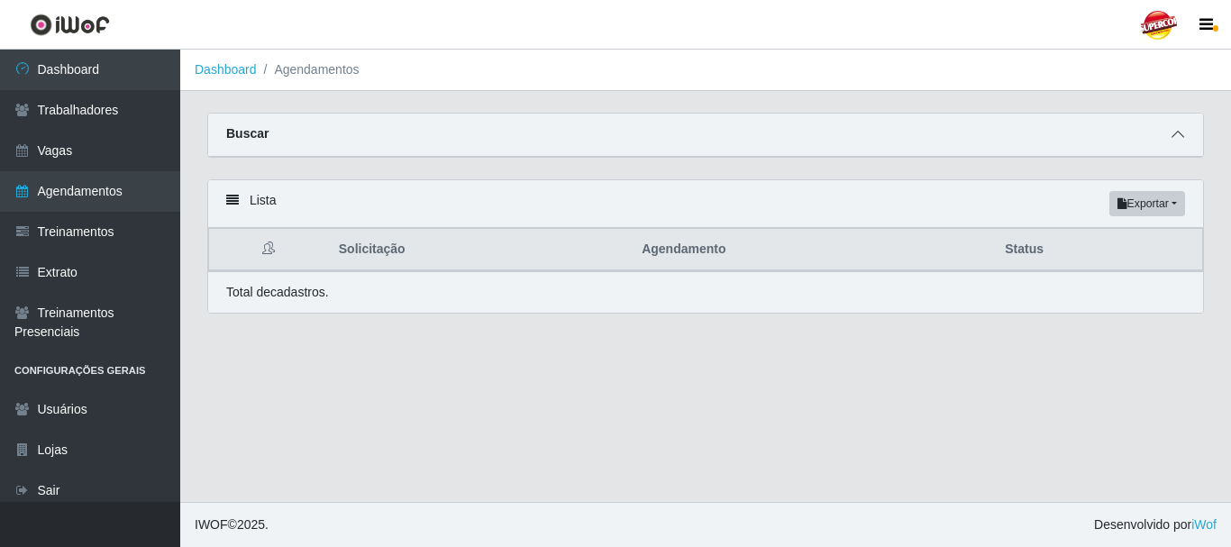
click at [1186, 140] on span at bounding box center [1178, 134] width 22 height 21
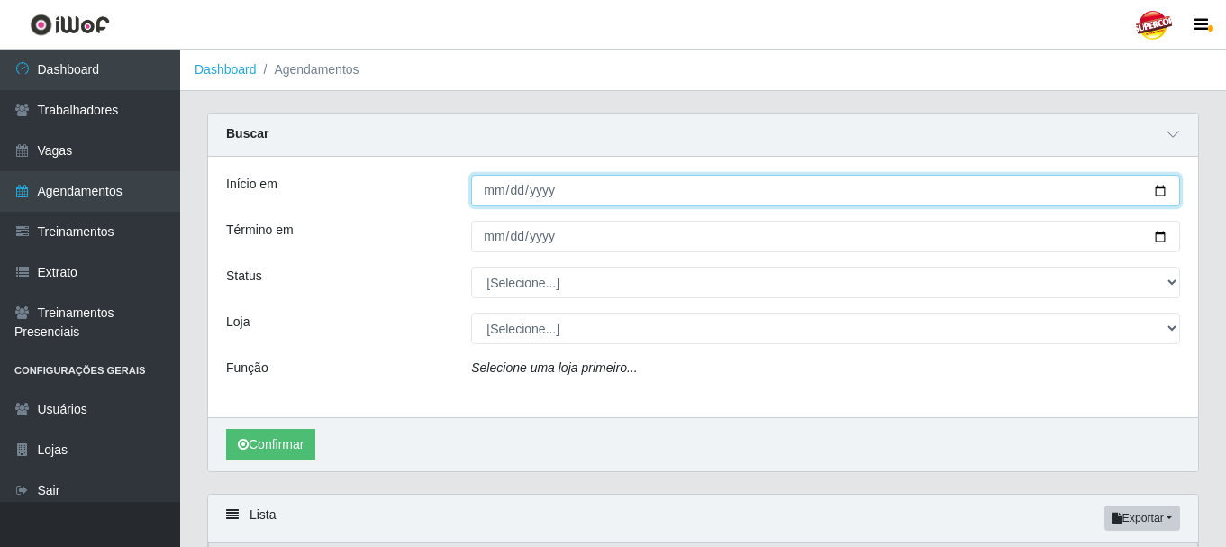
click at [1145, 193] on input "Início em" at bounding box center [825, 191] width 709 height 32
click at [1156, 192] on input "Início em" at bounding box center [825, 191] width 709 height 32
type input "2025-10-01"
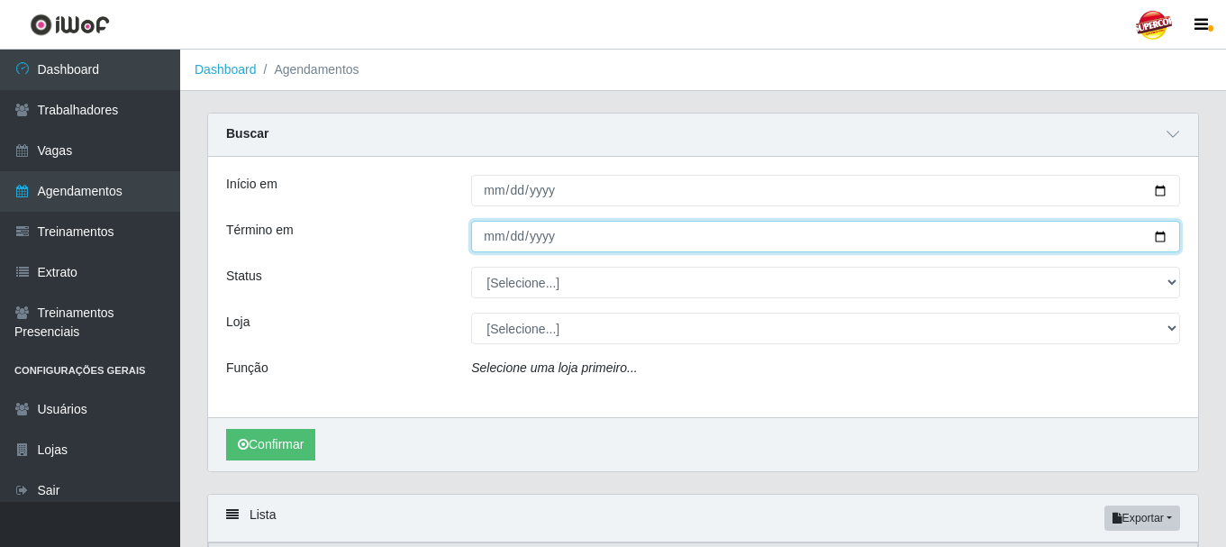
click at [1156, 228] on input "Término em" at bounding box center [825, 237] width 709 height 32
click at [1163, 241] on input "Término em" at bounding box center [825, 237] width 709 height 32
type input "2025-10-10"
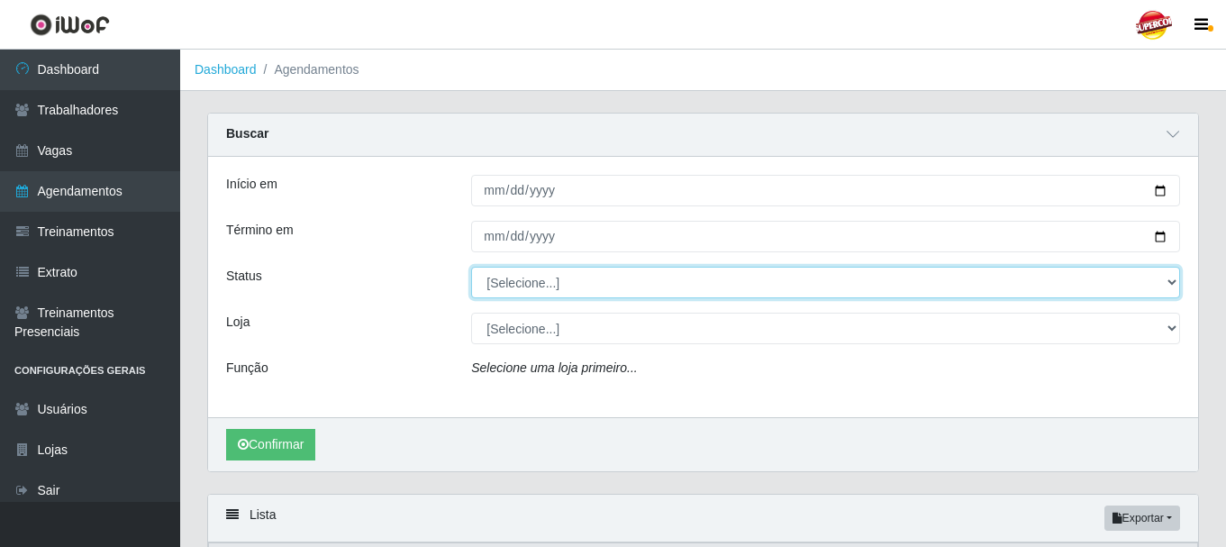
click at [538, 282] on select "[Selecione...] AGENDADO AGUARDANDO LIBERAR EM ANDAMENTO EM REVISÃO FINALIZADO C…" at bounding box center [825, 283] width 709 height 32
click at [471, 268] on select "[Selecione...] AGENDADO AGUARDANDO LIBERAR EM ANDAMENTO EM REVISÃO FINALIZADO C…" at bounding box center [825, 283] width 709 height 32
click at [523, 294] on select "[Selecione...] AGENDADO AGUARDANDO LIBERAR EM ANDAMENTO EM REVISÃO FINALIZADO C…" at bounding box center [825, 283] width 709 height 32
select select "AGENDADO"
click at [471, 268] on select "[Selecione...] AGENDADO AGUARDANDO LIBERAR EM ANDAMENTO EM REVISÃO FINALIZADO C…" at bounding box center [825, 283] width 709 height 32
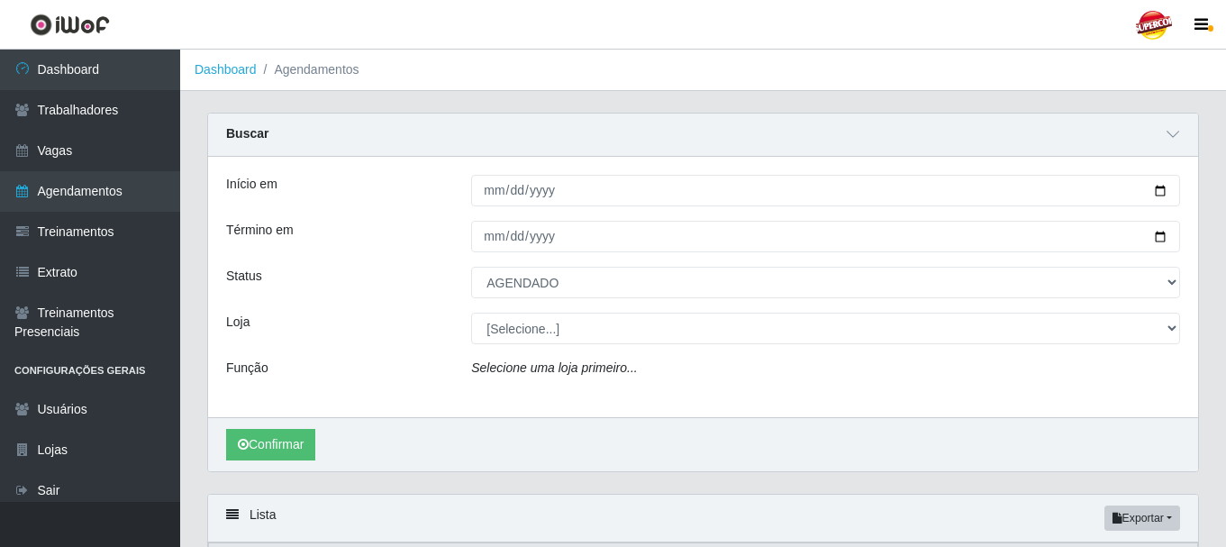
click at [469, 336] on div "[Selecione...] Supercop - [GEOGRAPHIC_DATA]" at bounding box center [826, 329] width 736 height 32
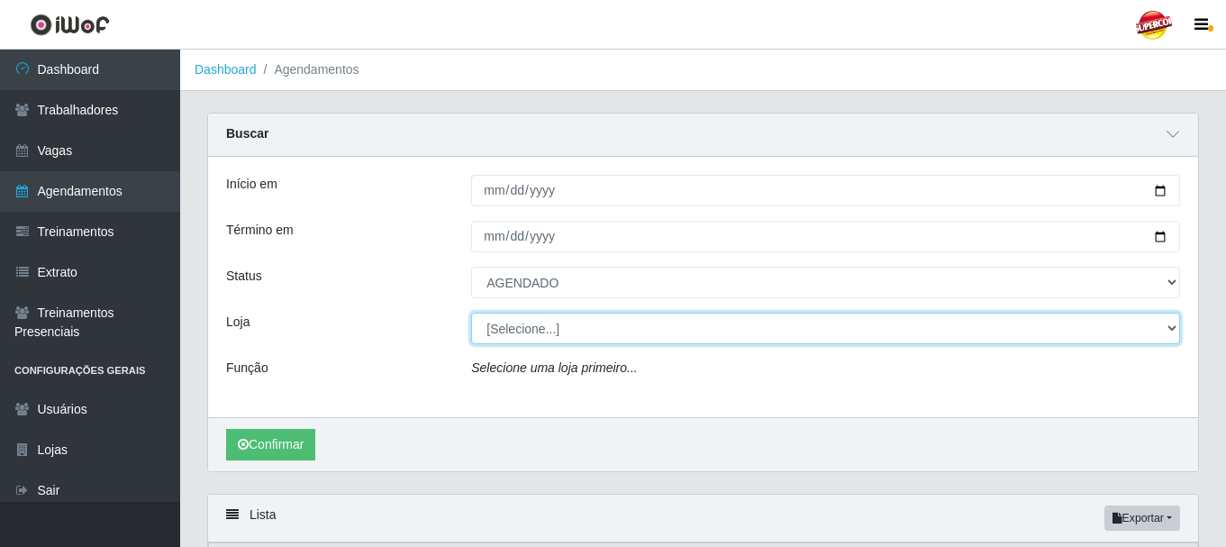
drag, startPoint x: 514, startPoint y: 327, endPoint x: 514, endPoint y: 338, distance: 10.8
click at [514, 327] on select "[Selecione...] Supercop - [GEOGRAPHIC_DATA]" at bounding box center [825, 329] width 709 height 32
select select "522"
click at [471, 314] on select "[Selecione...] Supercop - [GEOGRAPHIC_DATA]" at bounding box center [825, 329] width 709 height 32
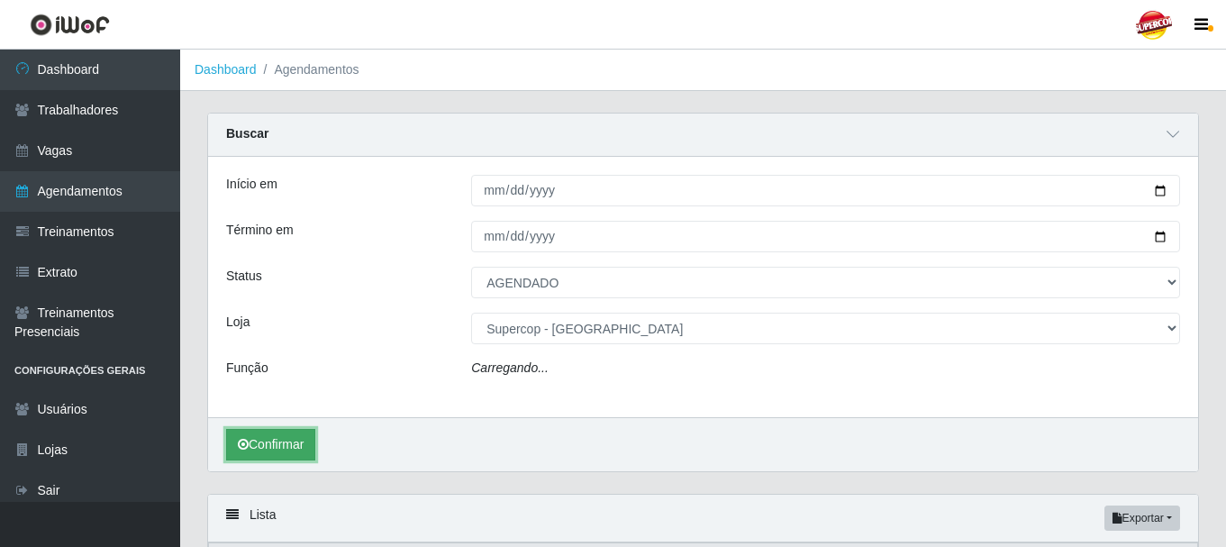
click at [306, 450] on button "Confirmar" at bounding box center [270, 445] width 89 height 32
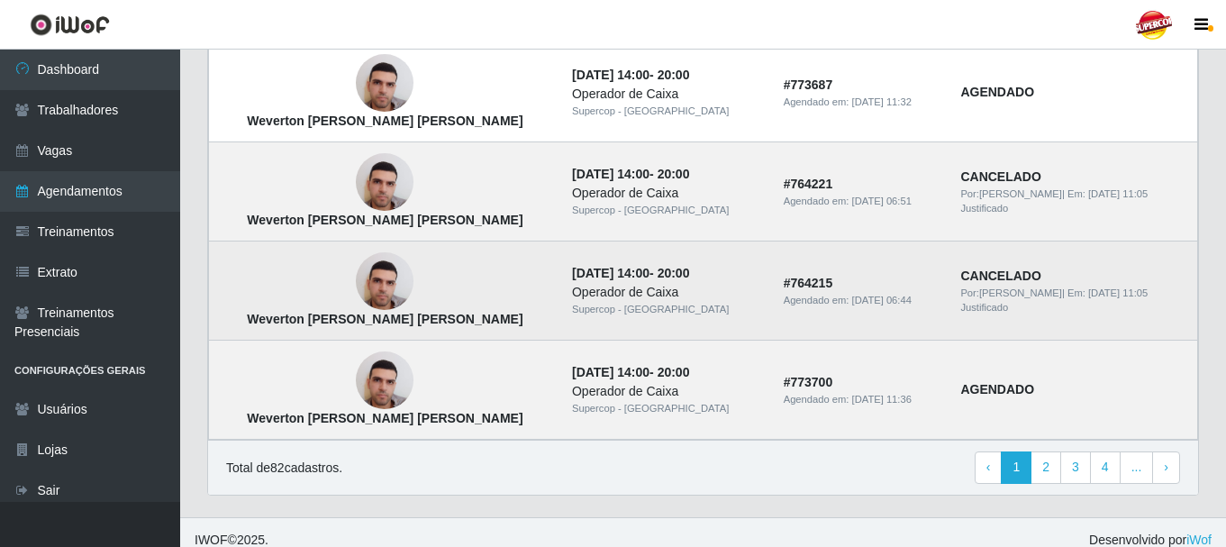
scroll to position [1654, 0]
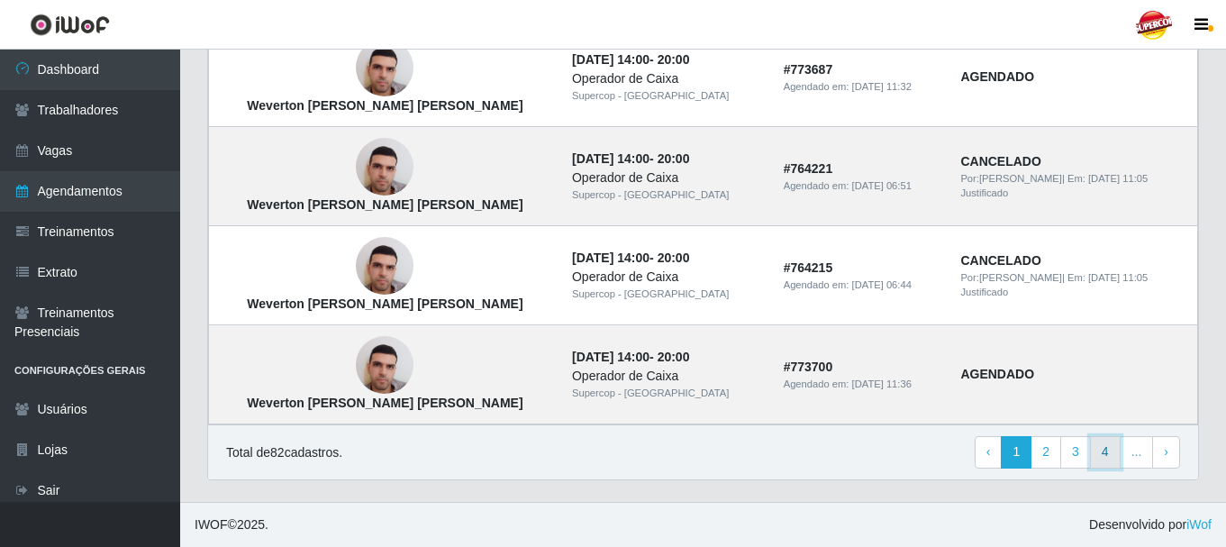
click at [1108, 438] on link "4" at bounding box center [1105, 452] width 31 height 32
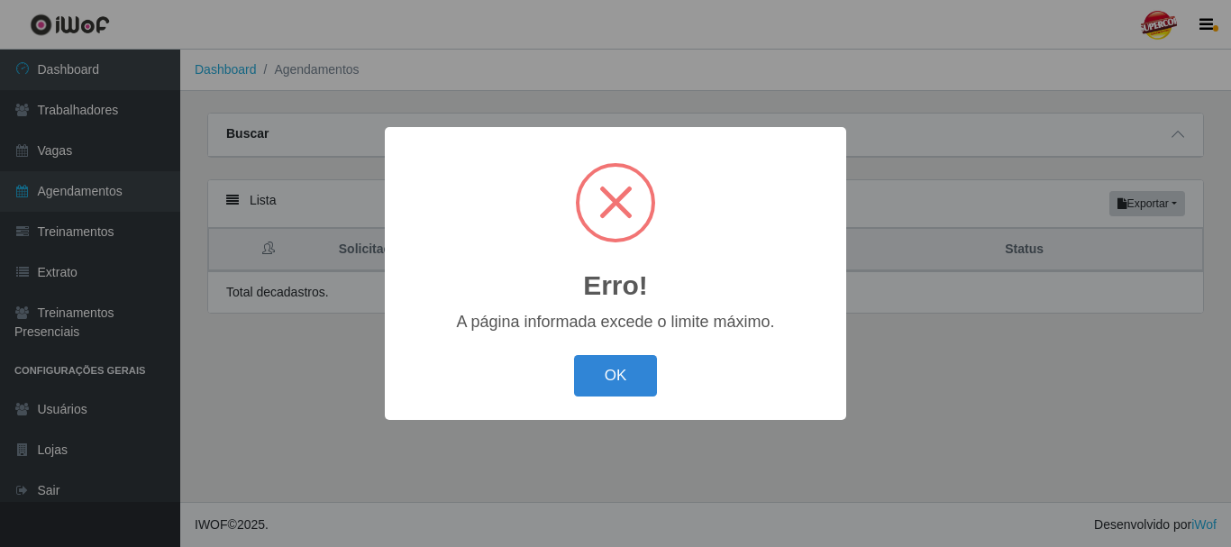
click at [589, 354] on div "OK Cancel" at bounding box center [615, 375] width 425 height 51
click at [604, 362] on button "OK" at bounding box center [616, 376] width 84 height 42
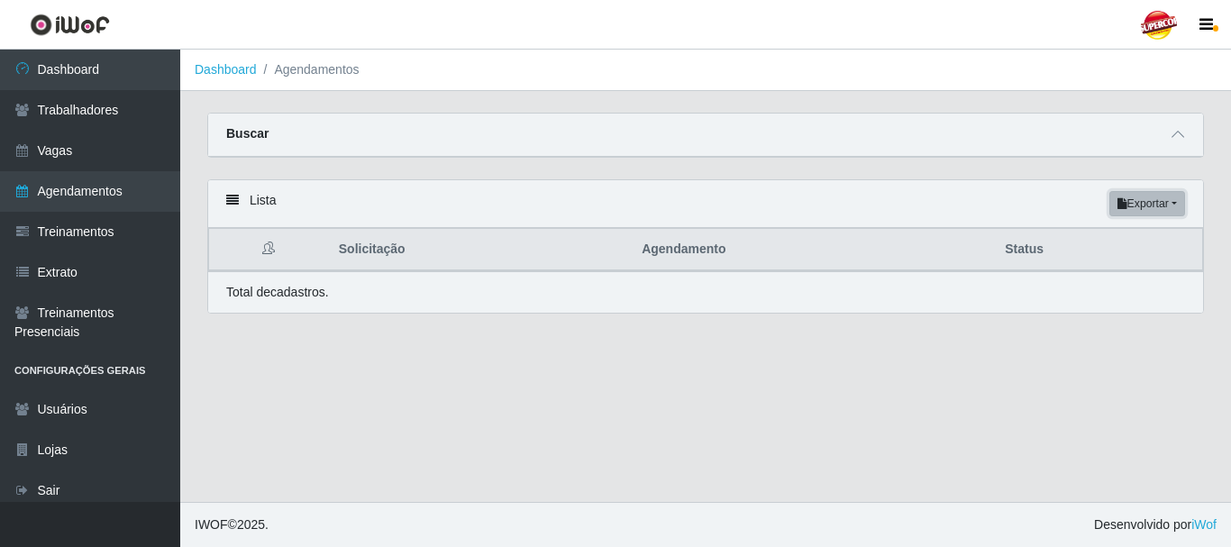
click at [1113, 198] on button "Exportar" at bounding box center [1147, 203] width 76 height 25
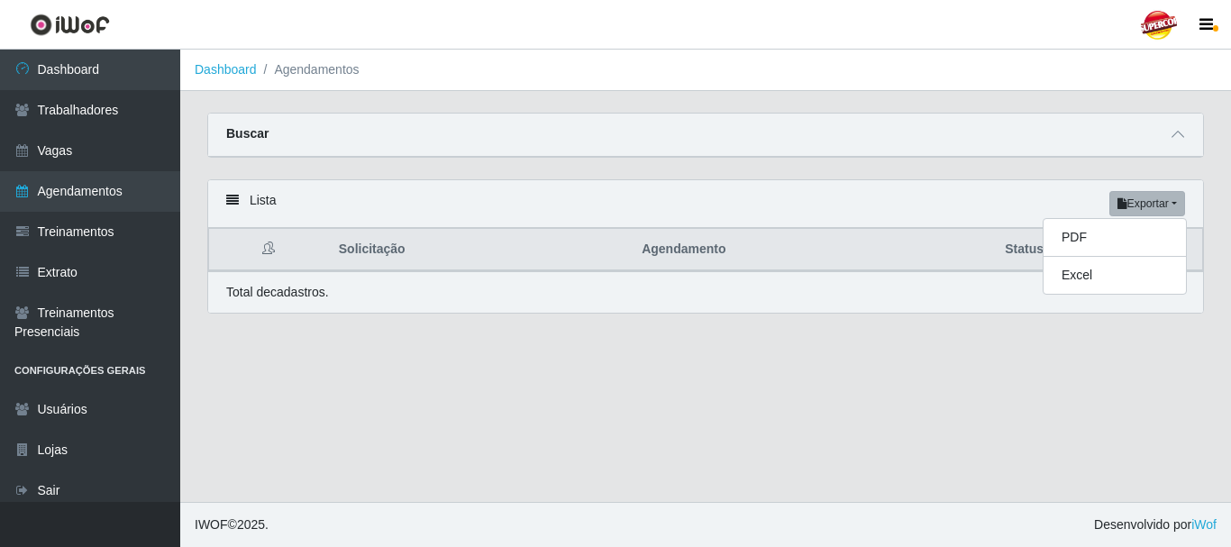
click at [945, 203] on div "Lista Exportar PDF Excel" at bounding box center [705, 204] width 995 height 48
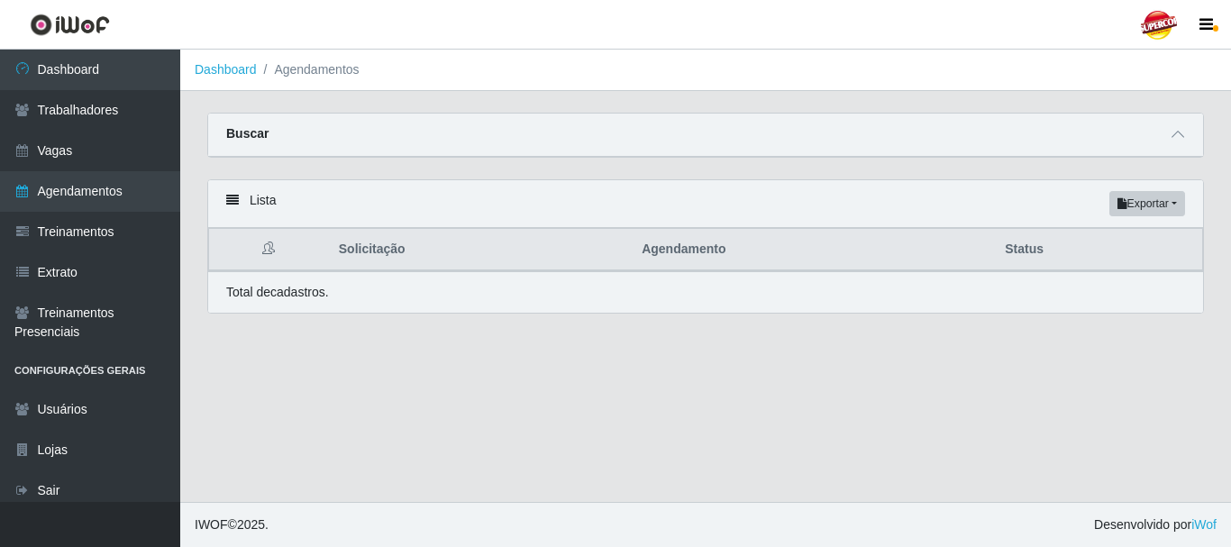
click at [1159, 137] on div "Buscar" at bounding box center [705, 135] width 995 height 43
click at [1191, 128] on div "Buscar" at bounding box center [705, 135] width 995 height 43
click at [1187, 133] on span at bounding box center [1178, 134] width 22 height 21
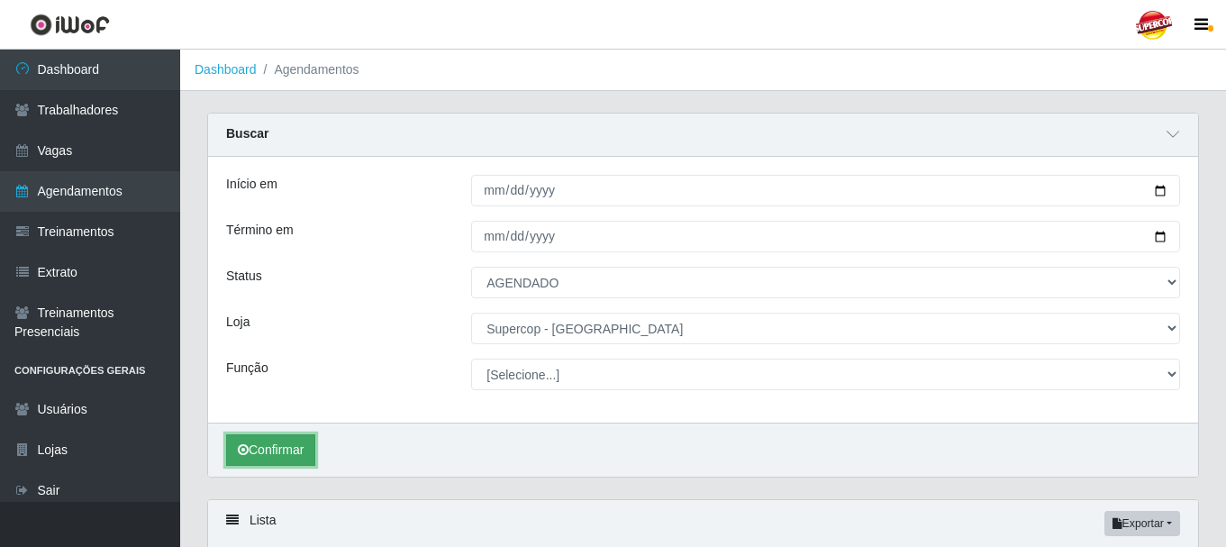
click at [273, 441] on button "Confirmar" at bounding box center [270, 450] width 89 height 32
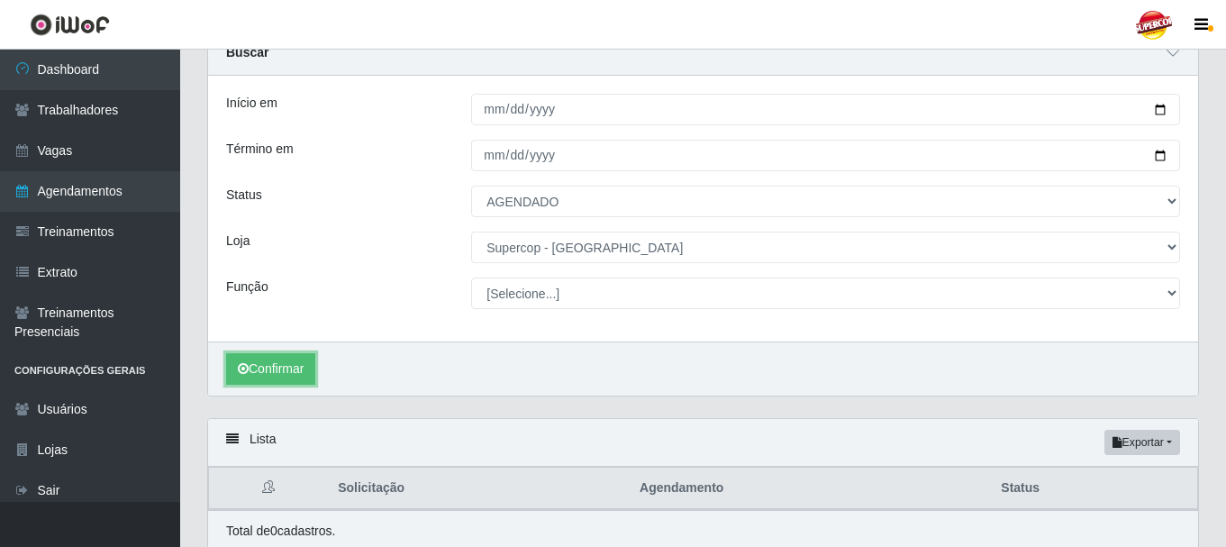
scroll to position [154, 0]
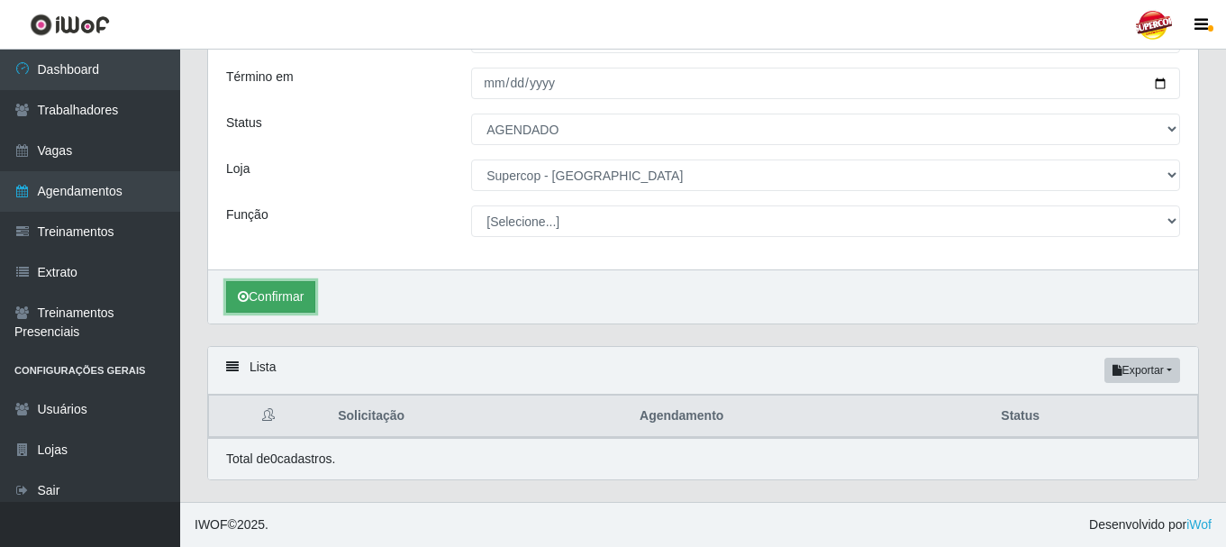
click at [276, 299] on button "Confirmar" at bounding box center [270, 297] width 89 height 32
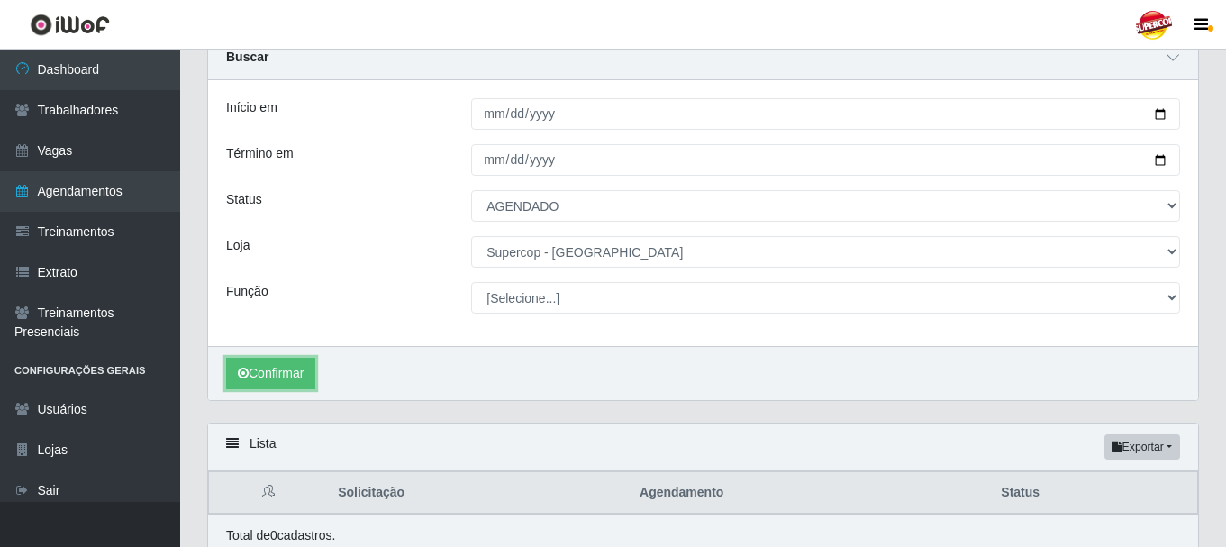
scroll to position [0, 0]
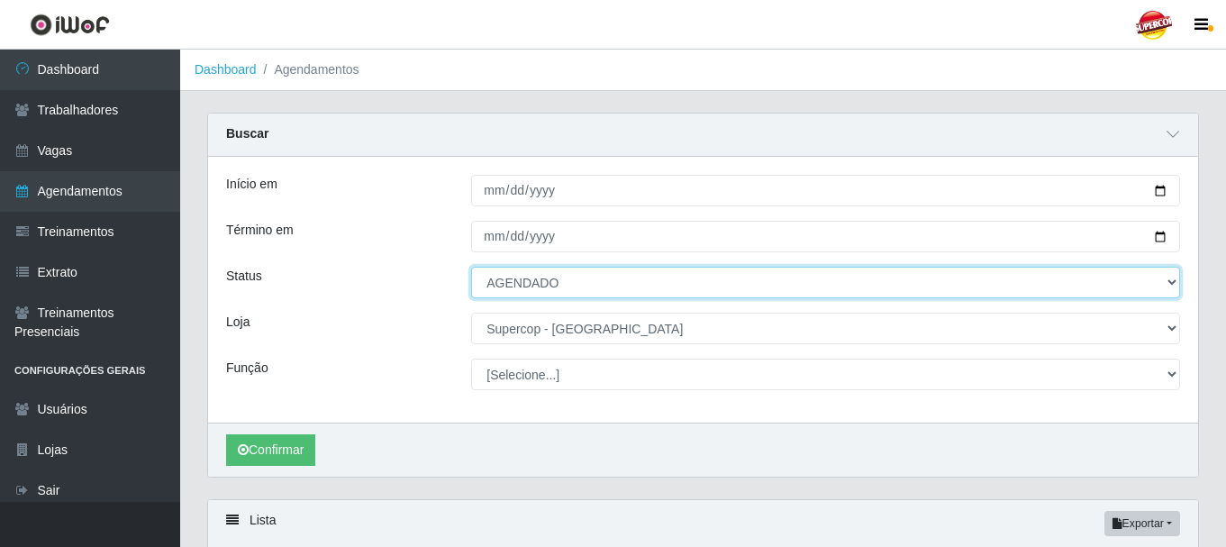
click at [511, 280] on select "[Selecione...] AGENDADO AGUARDANDO LIBERAR EM ANDAMENTO EM REVISÃO FINALIZADO C…" at bounding box center [825, 283] width 709 height 32
select select "FINALIZADO"
click at [471, 268] on select "[Selecione...] AGENDADO AGUARDANDO LIBERAR EM ANDAMENTO EM REVISÃO FINALIZADO C…" at bounding box center [825, 283] width 709 height 32
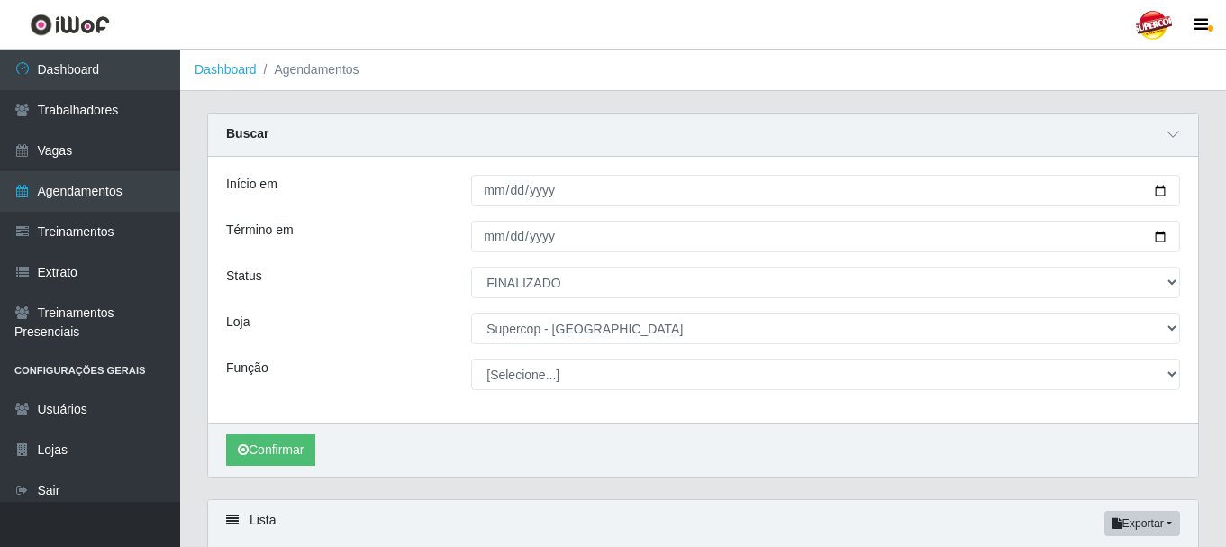
drag, startPoint x: 525, startPoint y: 297, endPoint x: 517, endPoint y: 424, distance: 127.3
click at [517, 424] on div "Confirmar" at bounding box center [703, 450] width 990 height 54
click at [267, 462] on button "Confirmar" at bounding box center [270, 450] width 89 height 32
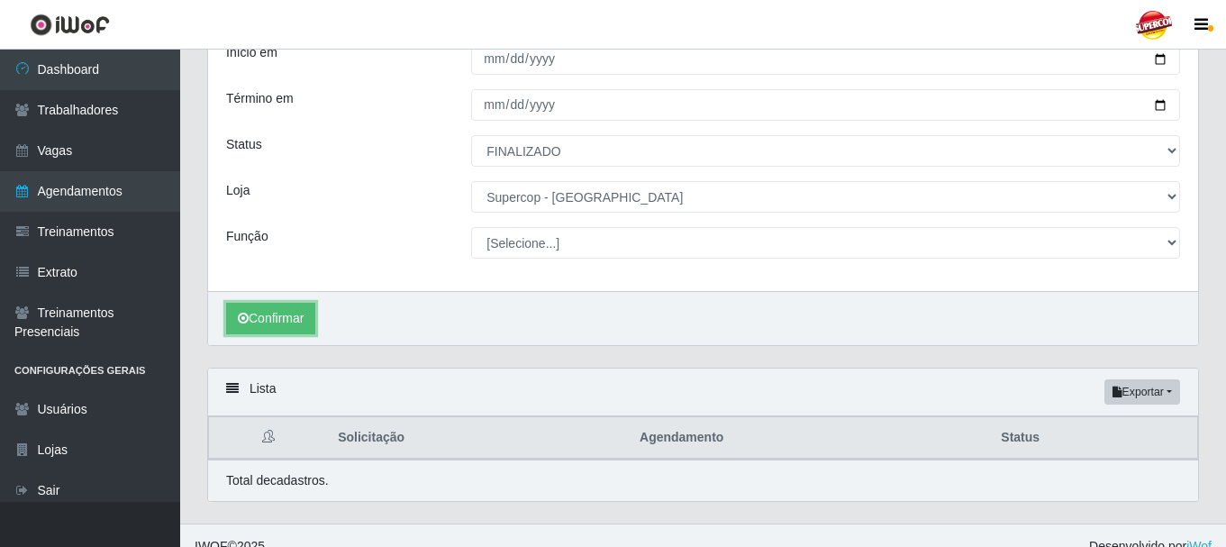
scroll to position [154, 0]
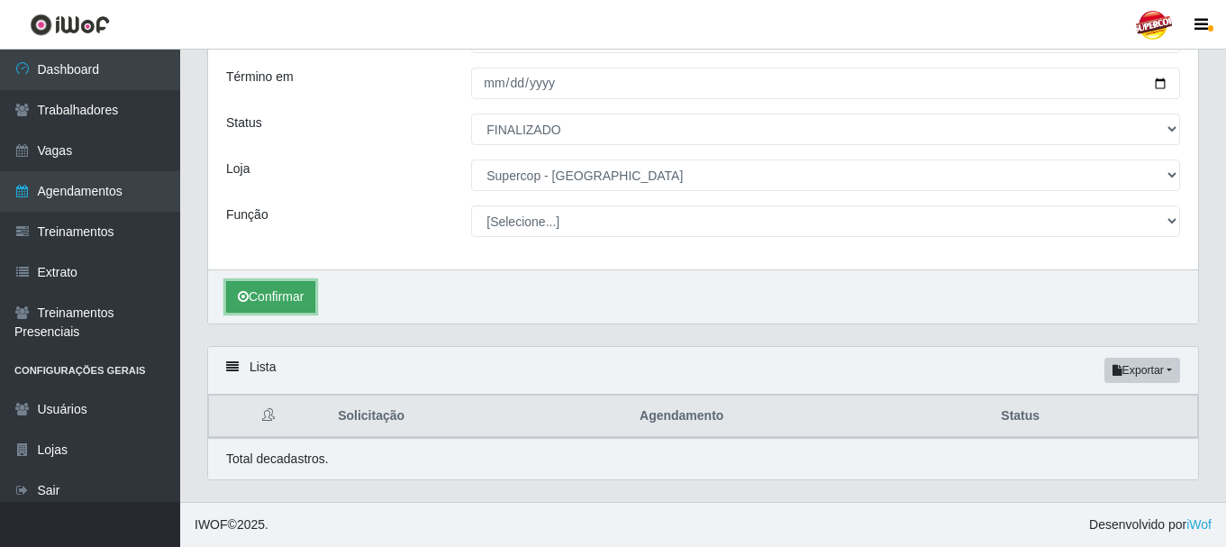
click at [306, 306] on button "Confirmar" at bounding box center [270, 297] width 89 height 32
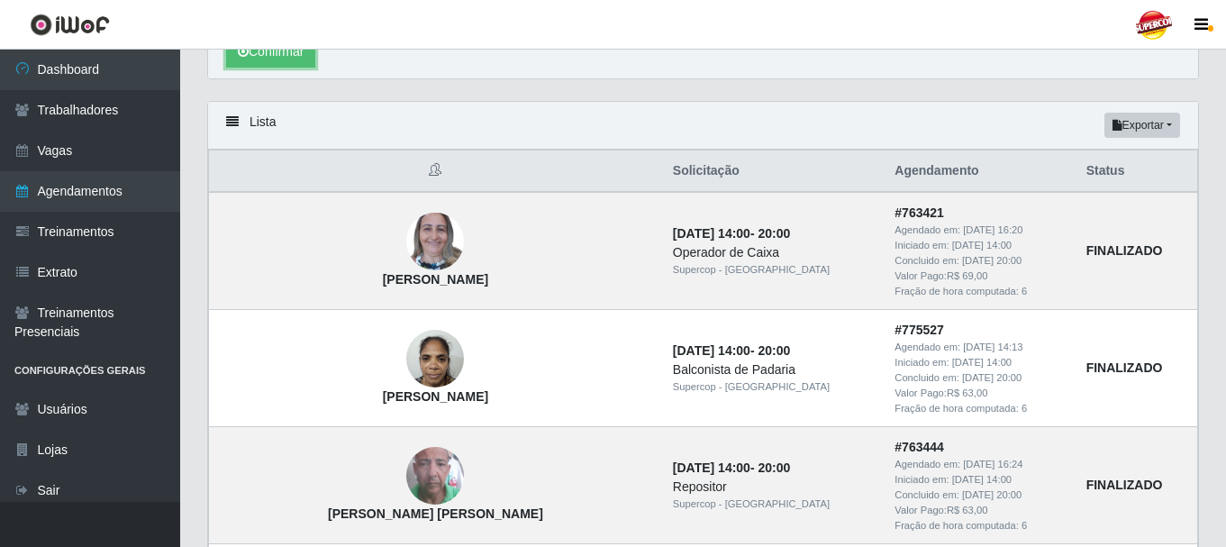
scroll to position [334, 0]
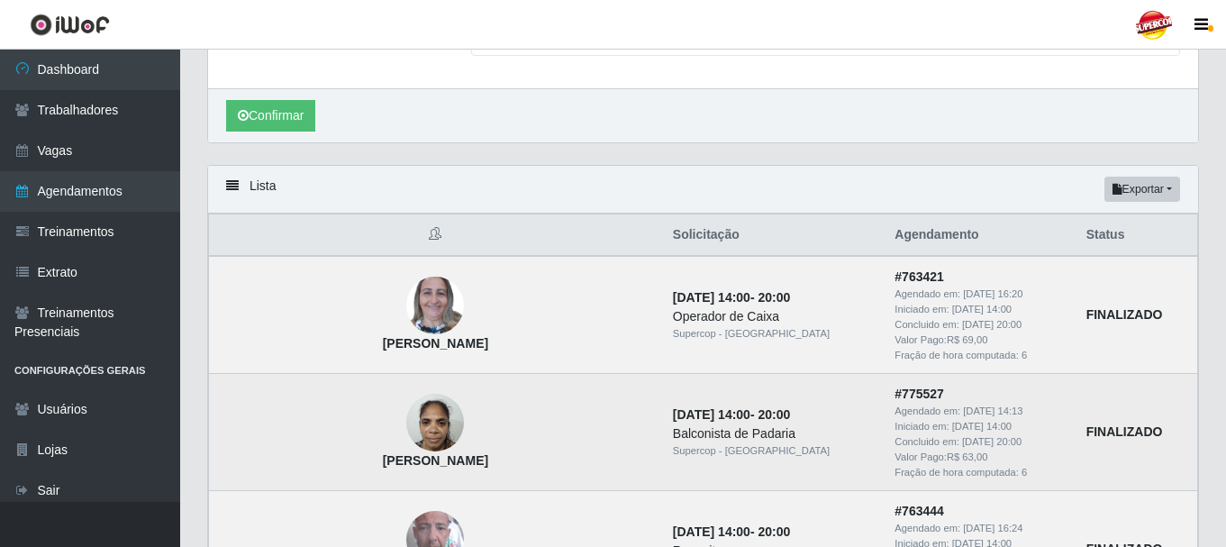
drag, startPoint x: 437, startPoint y: 465, endPoint x: 293, endPoint y: 464, distance: 144.2
click at [293, 464] on td "[PERSON_NAME]" at bounding box center [435, 432] width 453 height 117
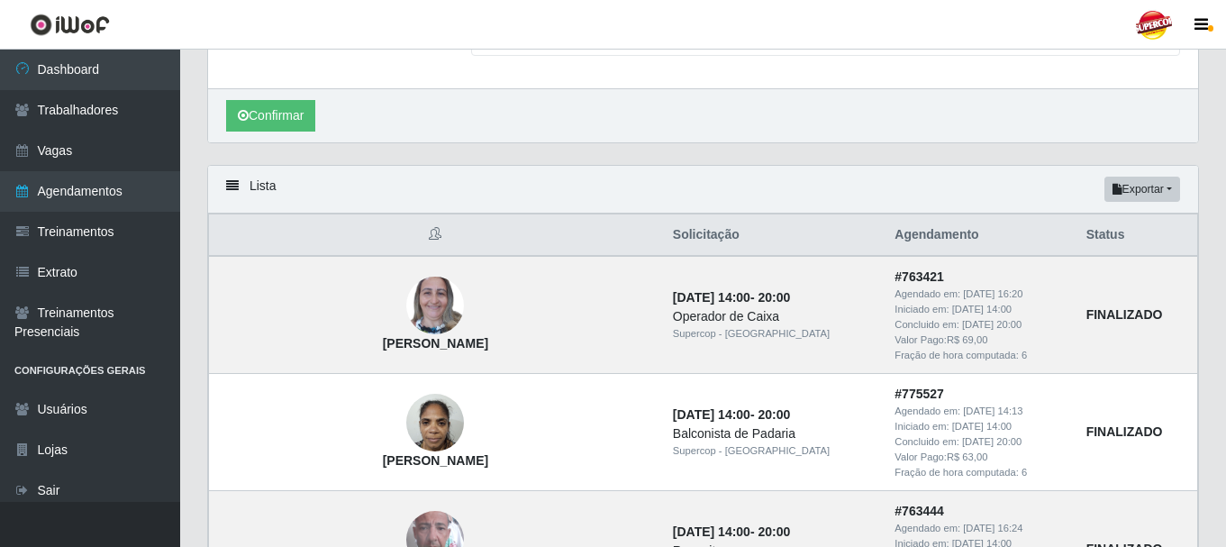
copy strong "[PERSON_NAME]"
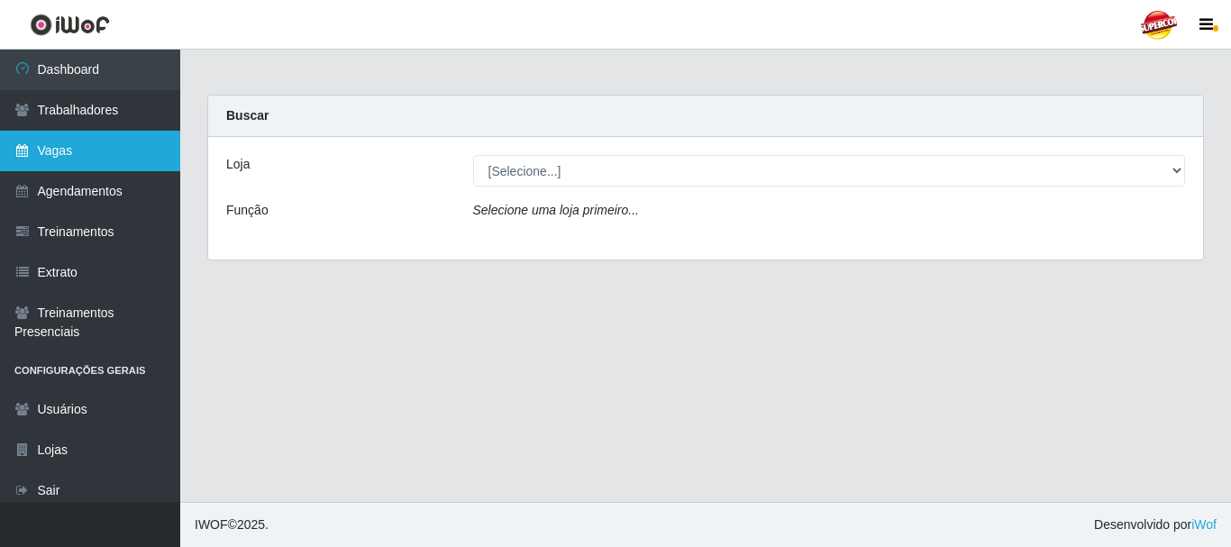
click at [68, 148] on link "Vagas" at bounding box center [90, 151] width 180 height 41
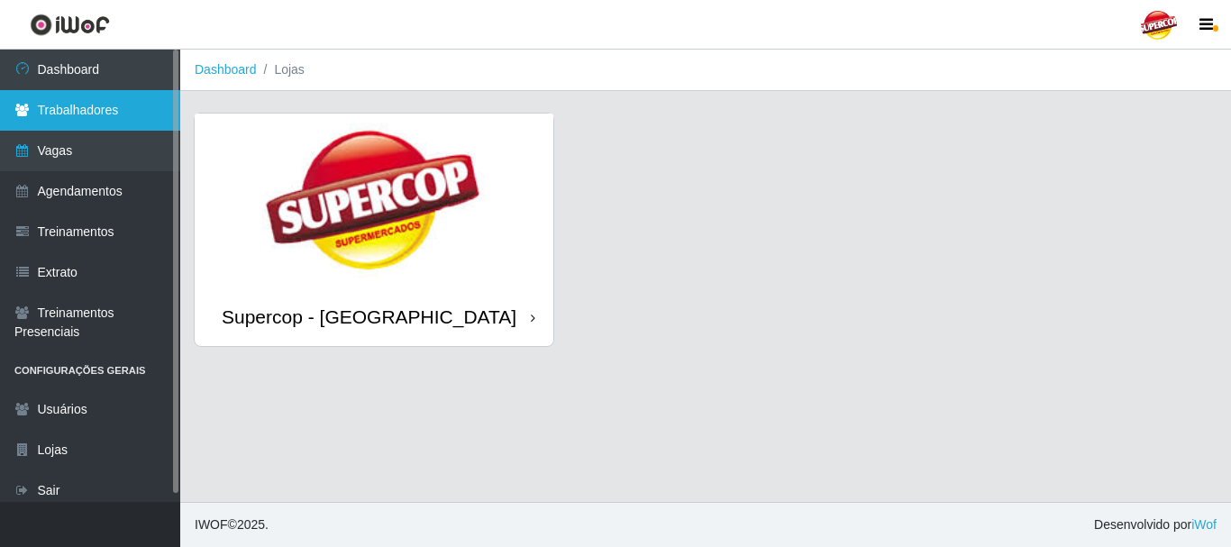
click at [105, 123] on link "Trabalhadores" at bounding box center [90, 110] width 180 height 41
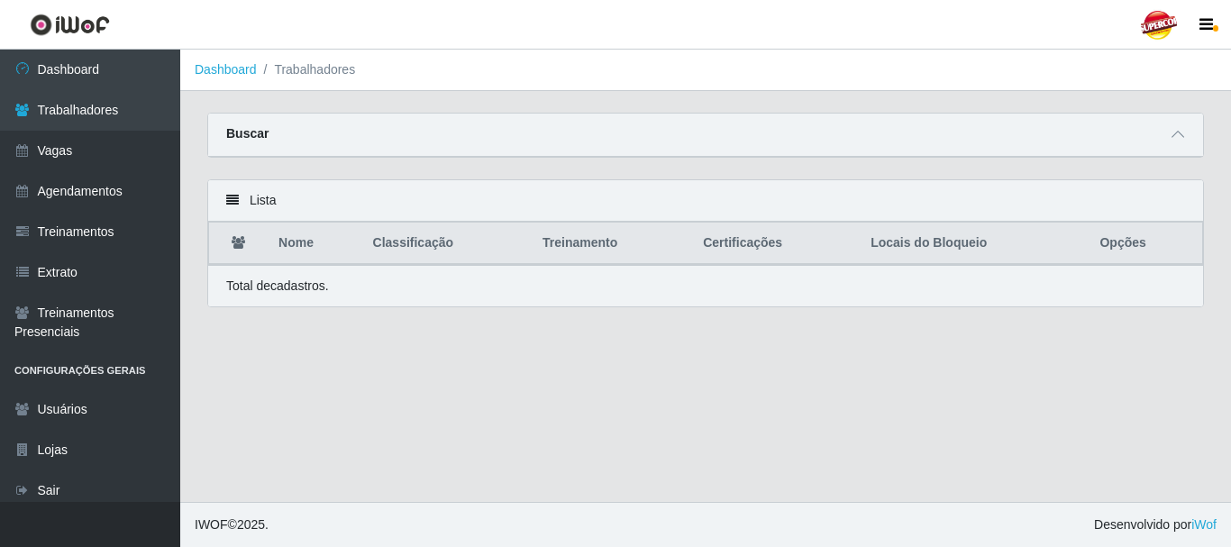
click at [348, 117] on div "Buscar" at bounding box center [705, 135] width 995 height 43
click at [1180, 134] on icon at bounding box center [1177, 134] width 13 height 13
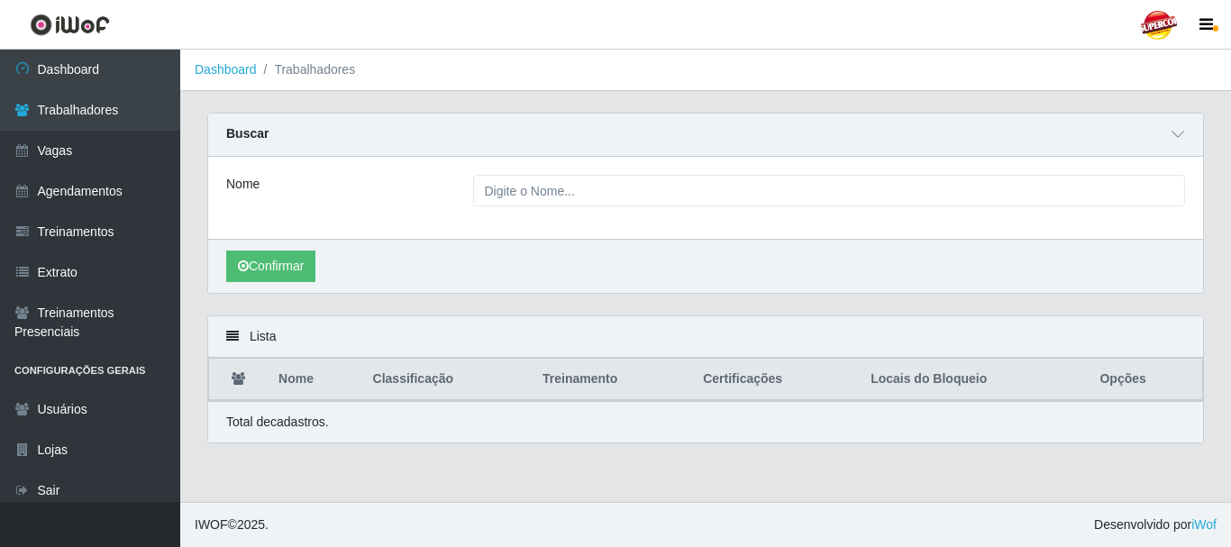
click at [477, 212] on div "Nome" at bounding box center [705, 198] width 995 height 82
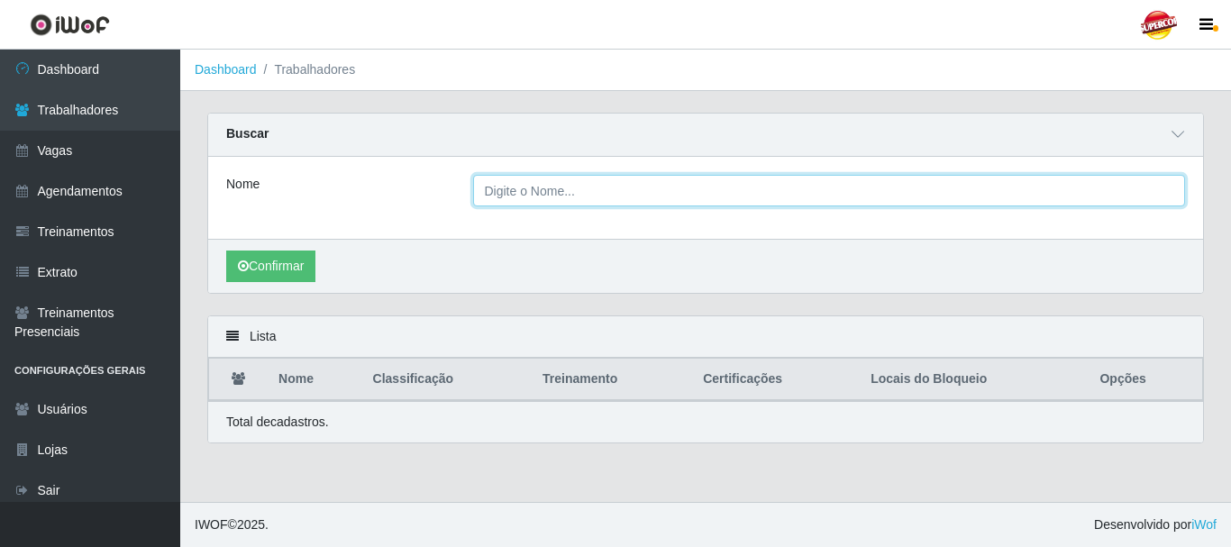
click at [487, 200] on input "Nome" at bounding box center [829, 191] width 713 height 32
paste input "[PERSON_NAME]"
type input "[PERSON_NAME]"
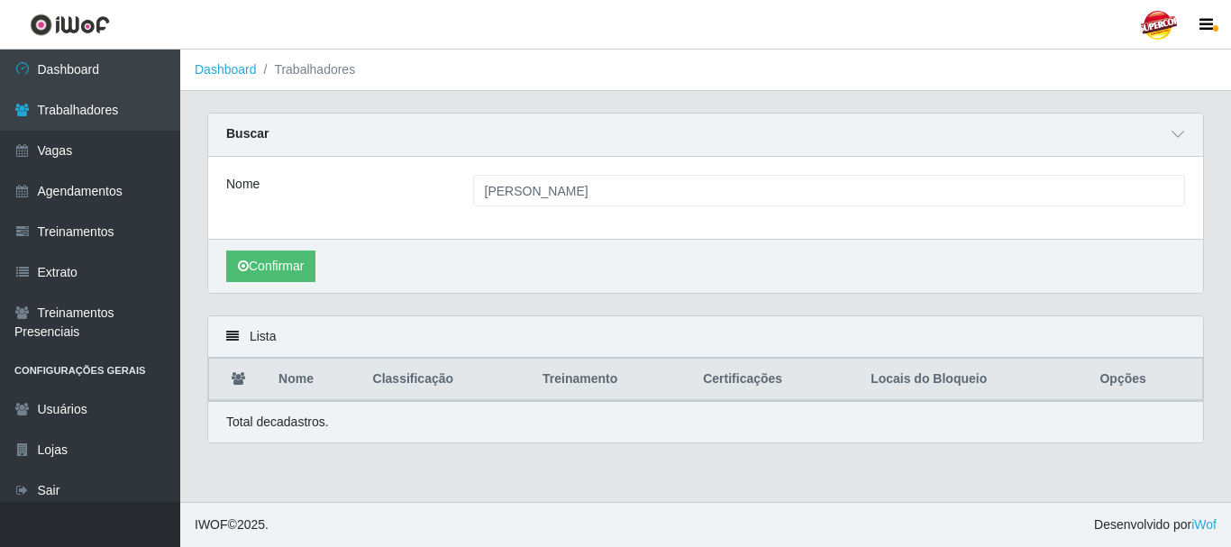
click at [440, 196] on div "Nome" at bounding box center [336, 191] width 247 height 32
click at [310, 262] on button "Confirmar" at bounding box center [270, 266] width 89 height 32
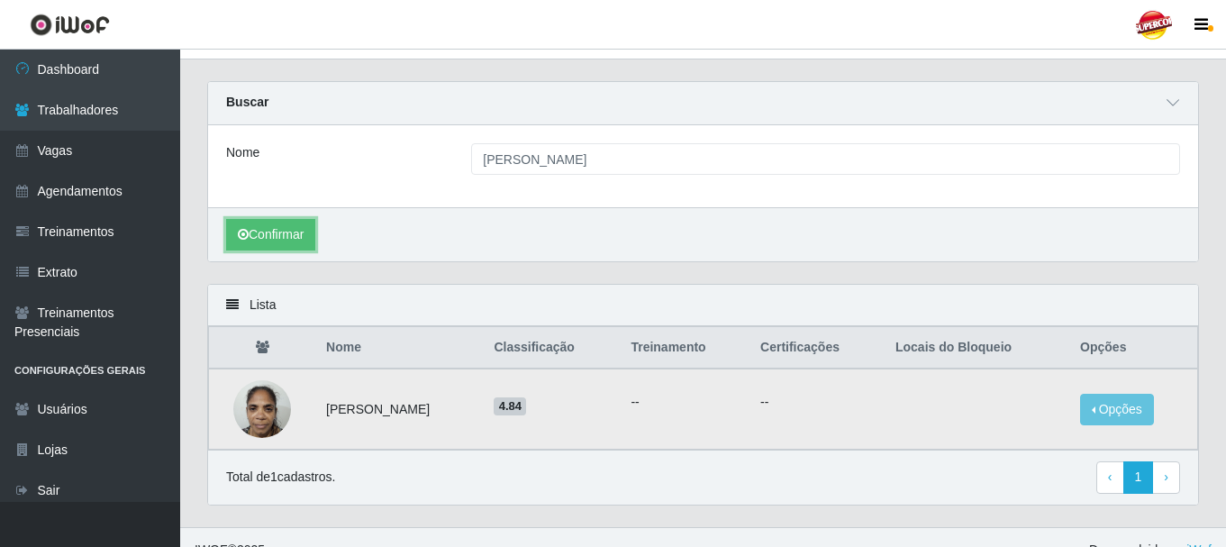
scroll to position [58, 0]
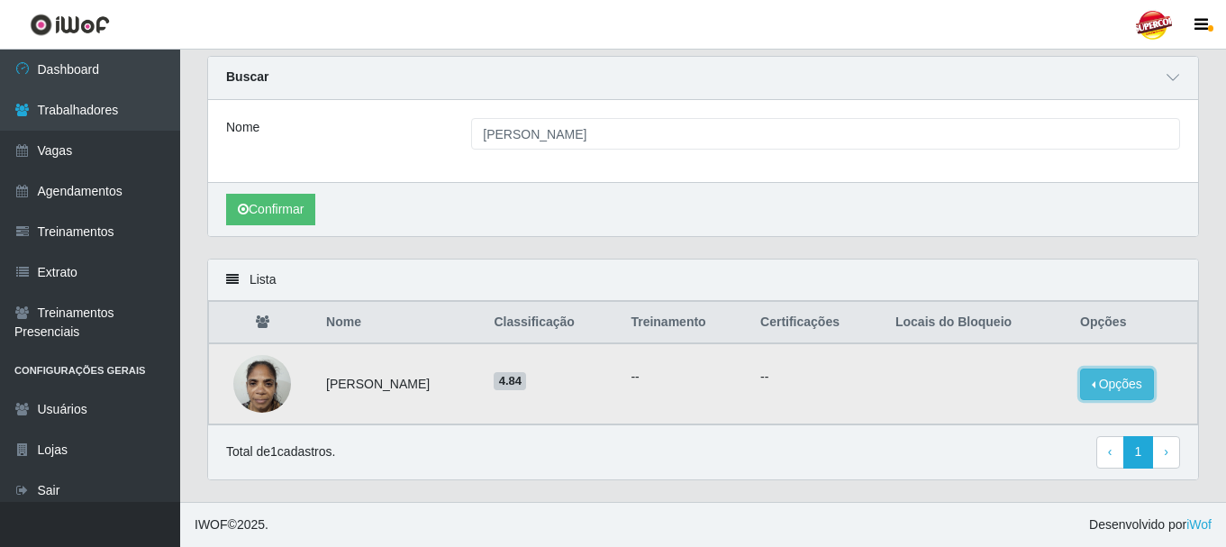
click at [1121, 380] on button "Opções" at bounding box center [1117, 384] width 74 height 32
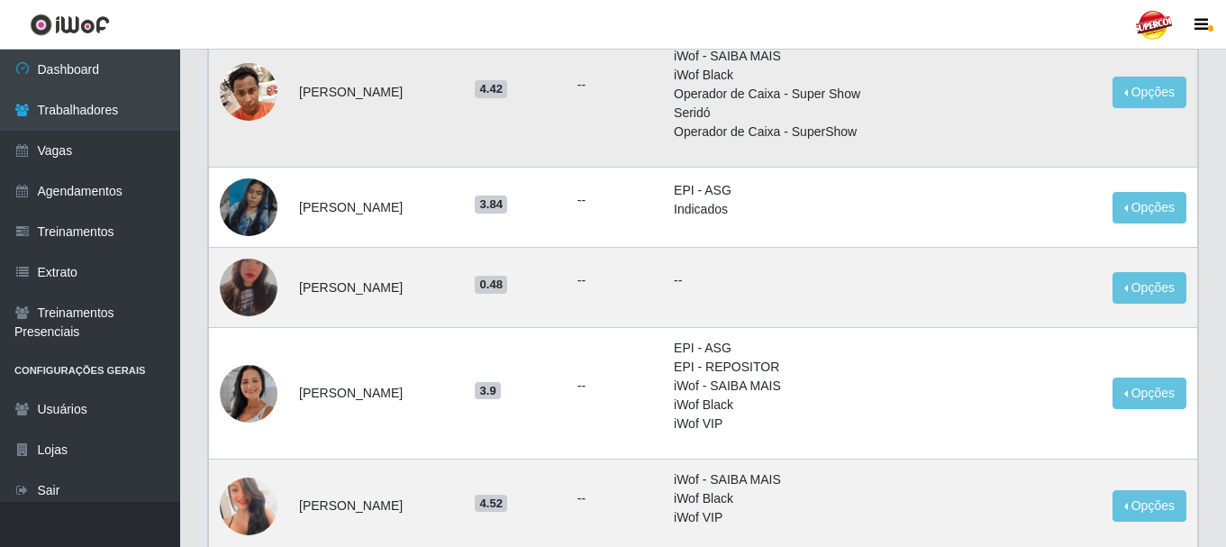
scroll to position [0, 0]
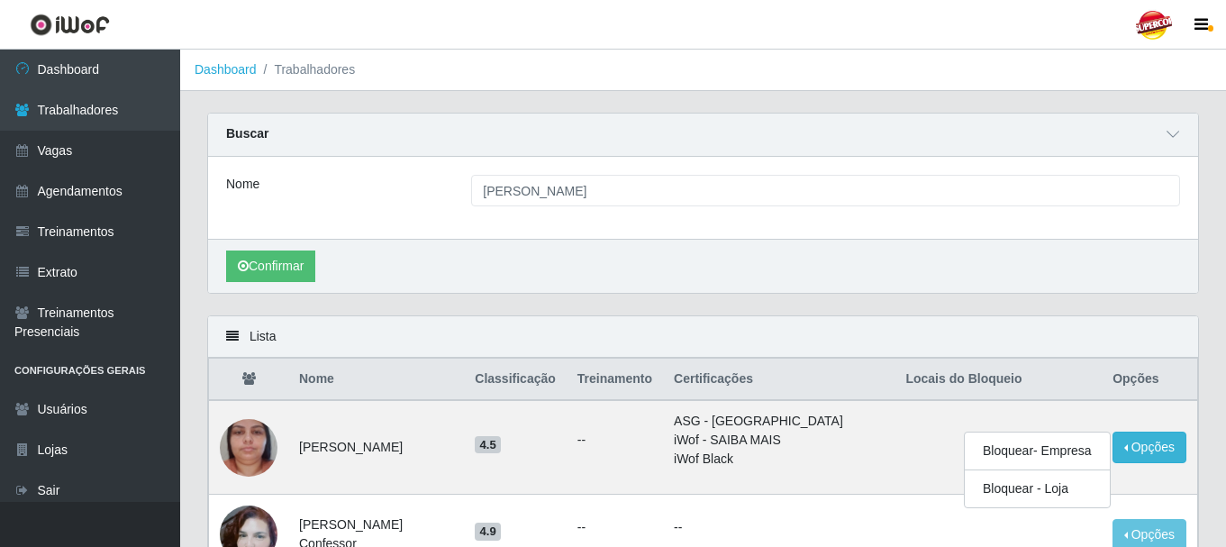
click at [825, 175] on div "Nome Tasia Araújo Gomes" at bounding box center [703, 198] width 990 height 82
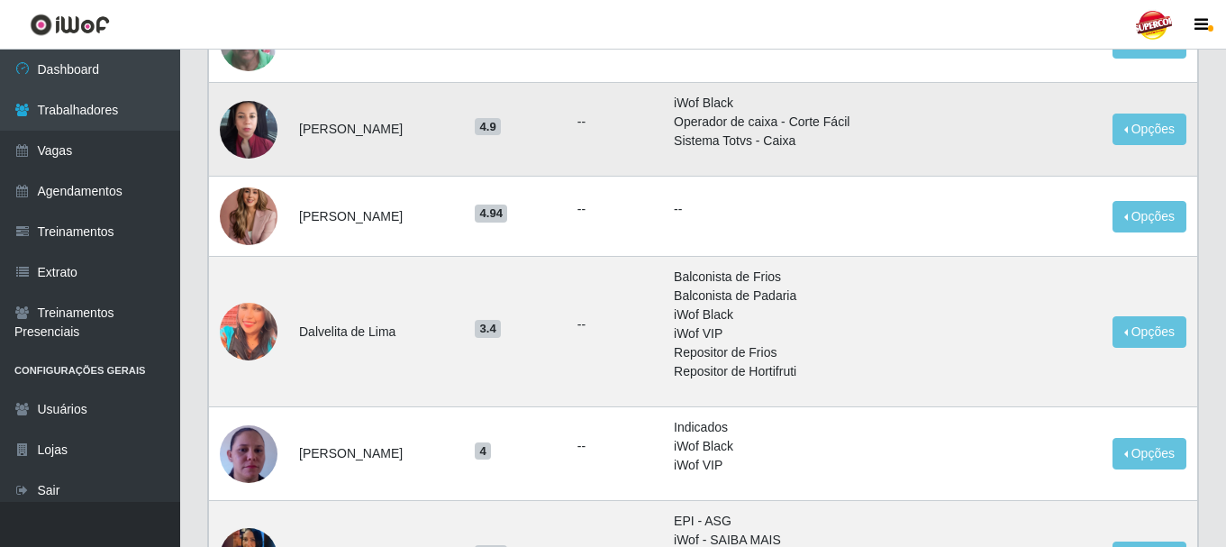
scroll to position [1459, 0]
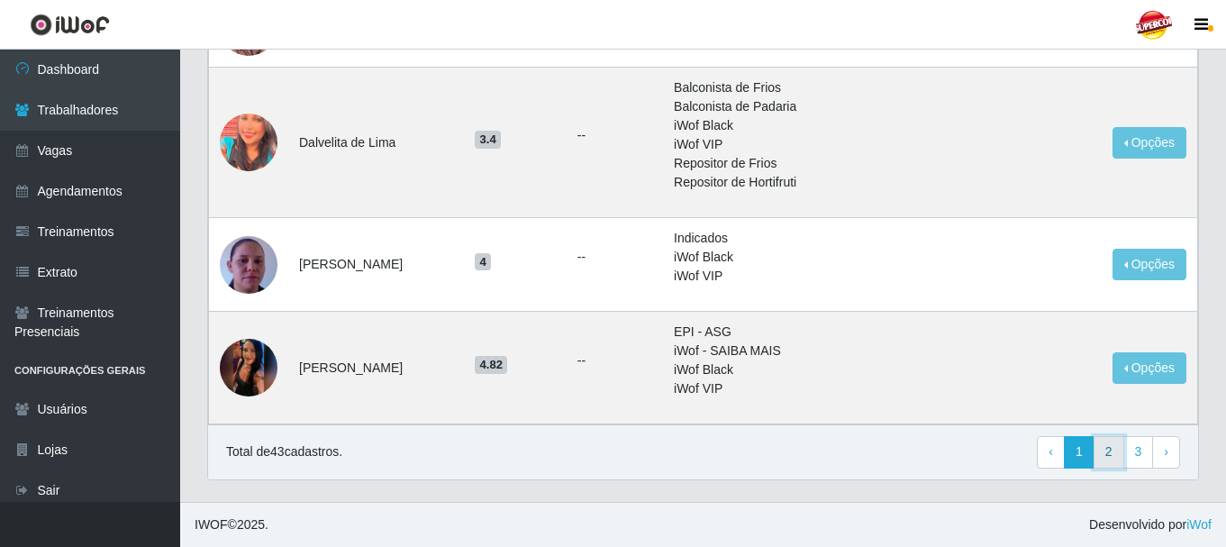
click at [1110, 460] on link "2" at bounding box center [1109, 452] width 31 height 32
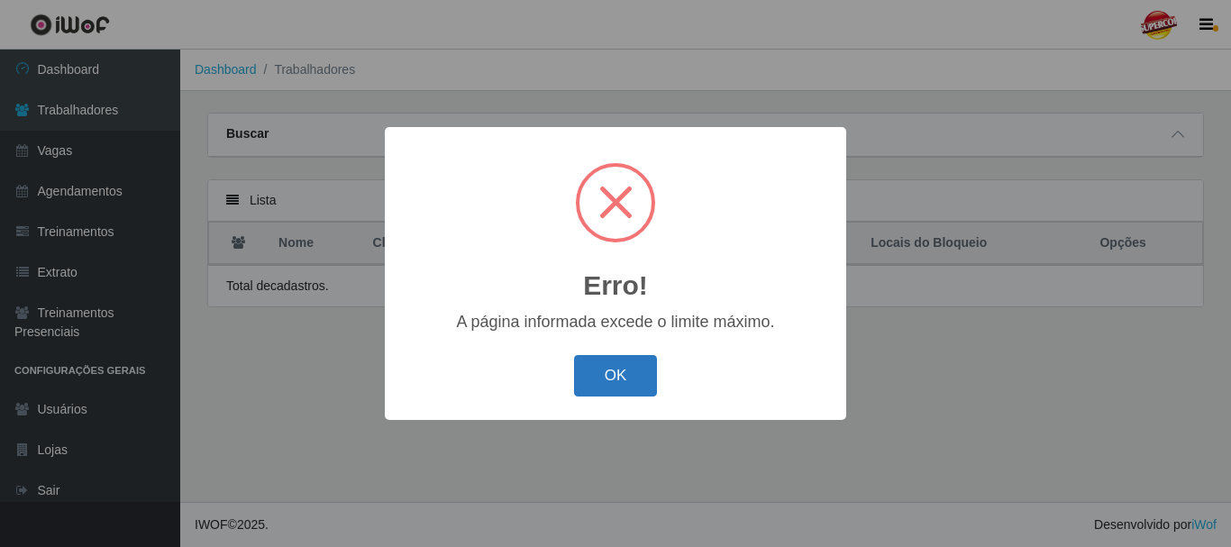
click at [580, 381] on button "OK" at bounding box center [616, 376] width 84 height 42
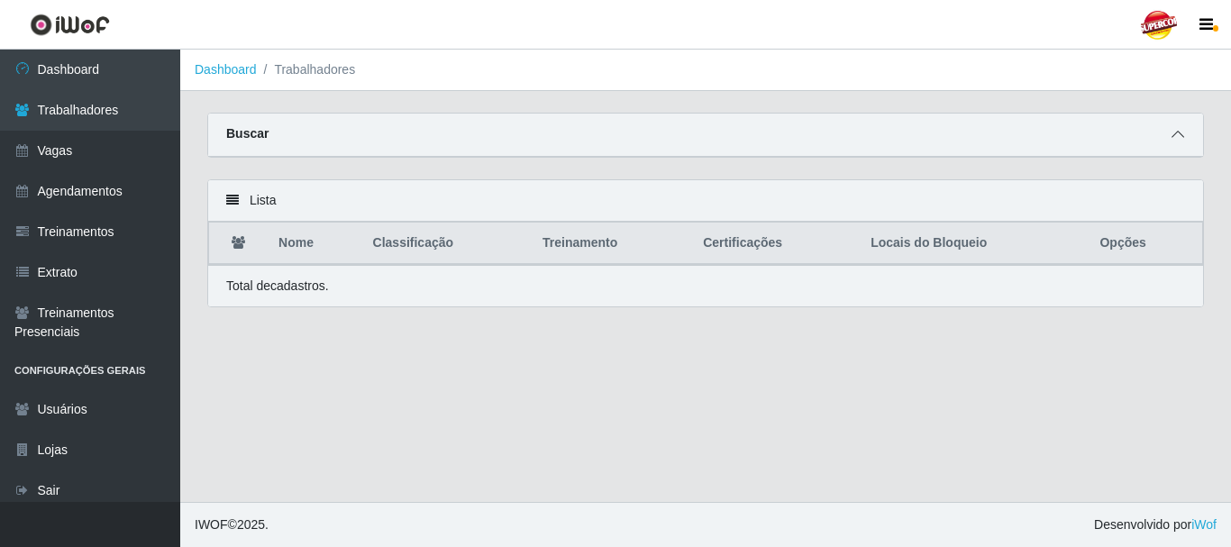
click at [1186, 126] on span at bounding box center [1178, 134] width 22 height 21
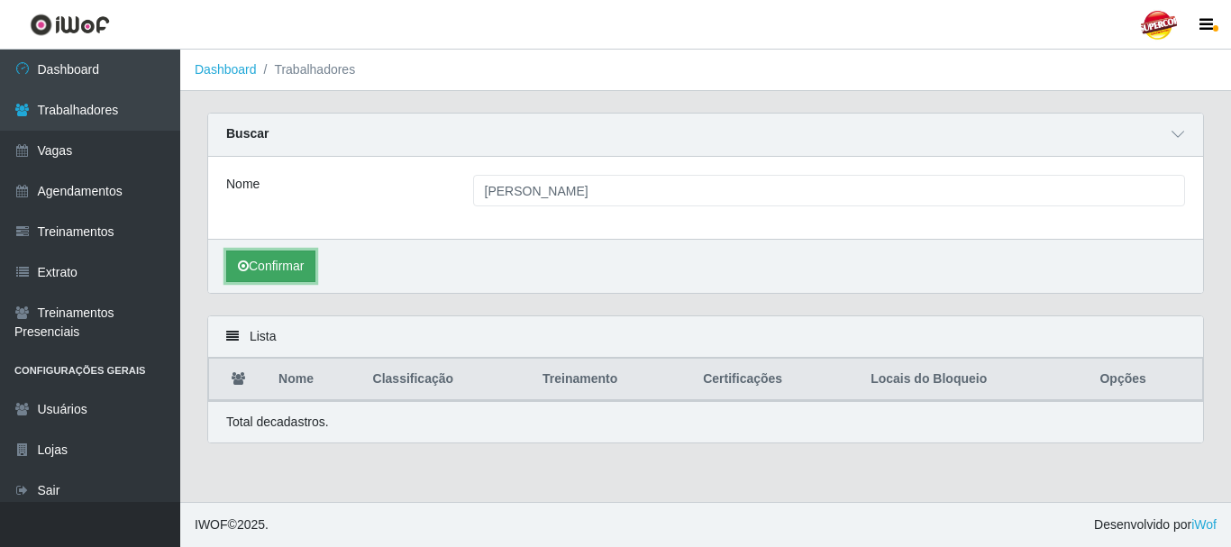
click at [253, 277] on button "Confirmar" at bounding box center [270, 266] width 89 height 32
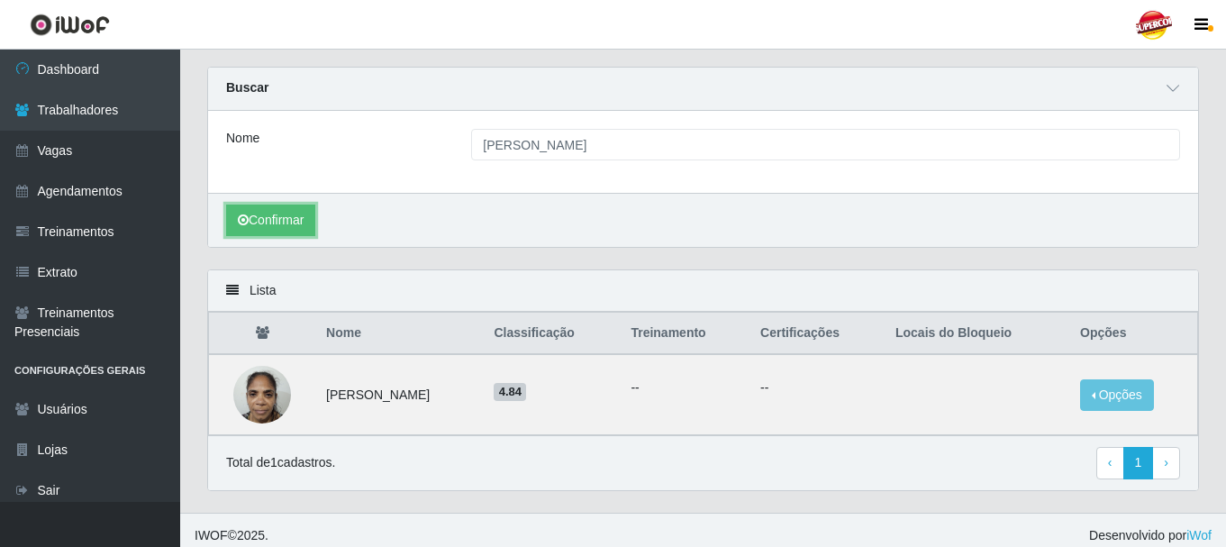
scroll to position [58, 0]
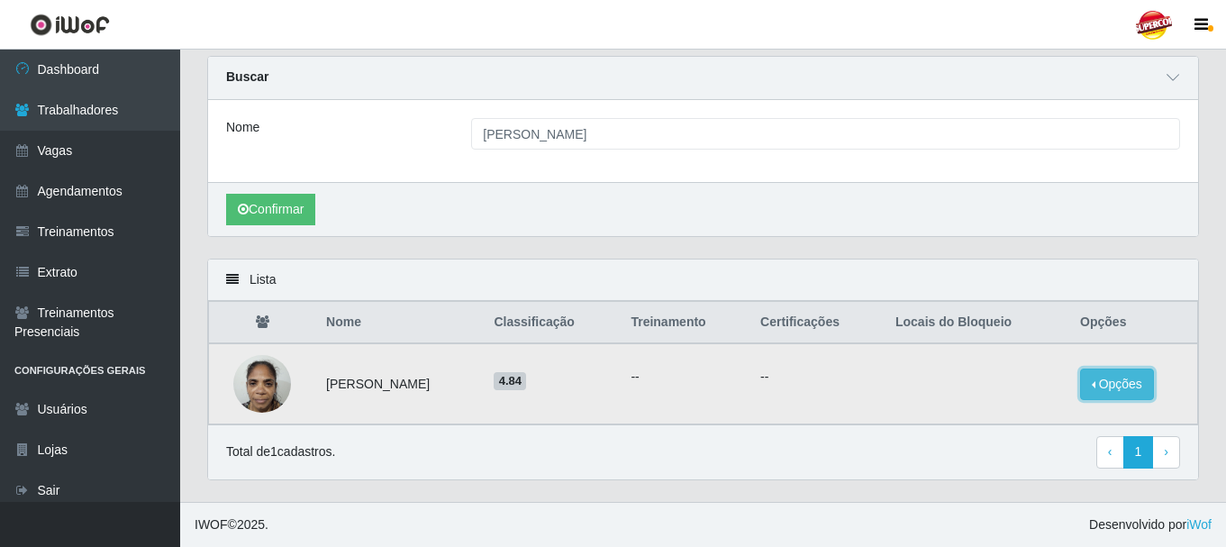
click at [1146, 381] on button "Opções" at bounding box center [1117, 384] width 74 height 32
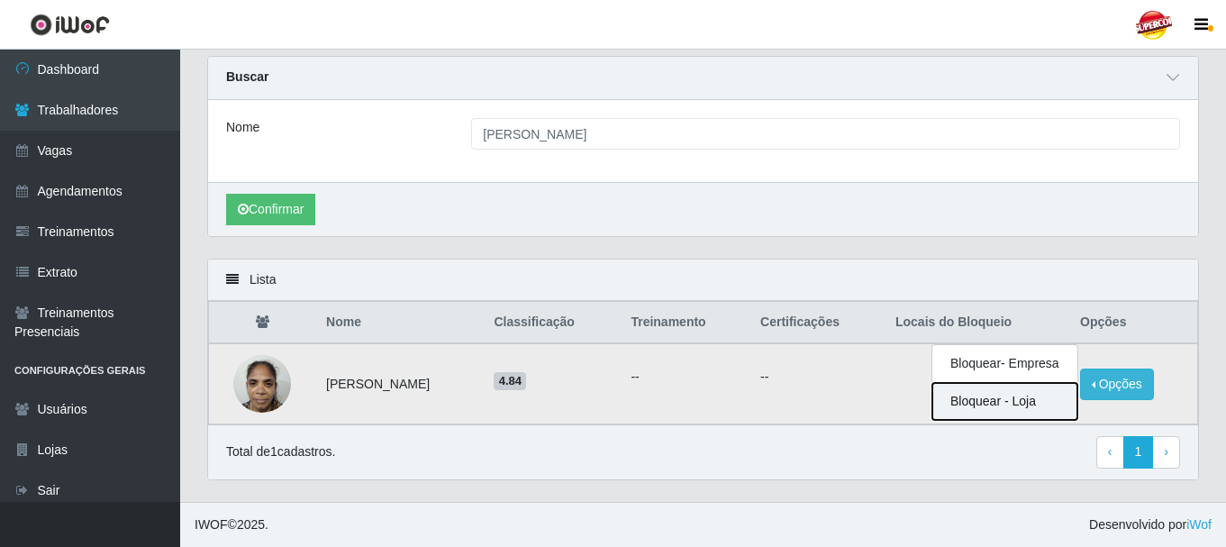
click at [1042, 404] on button "Bloquear - Loja" at bounding box center [1005, 401] width 145 height 37
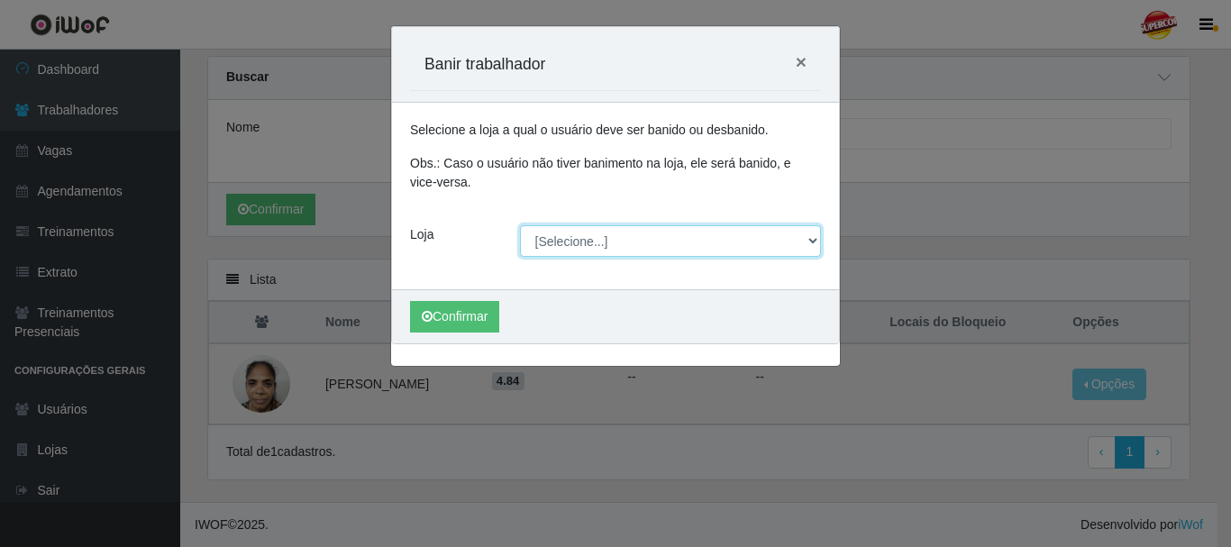
click at [534, 249] on select "[Selecione...] Supercop - [GEOGRAPHIC_DATA]" at bounding box center [671, 241] width 302 height 32
select select "522"
click at [520, 225] on select "[Selecione...] Supercop - [GEOGRAPHIC_DATA]" at bounding box center [671, 241] width 302 height 32
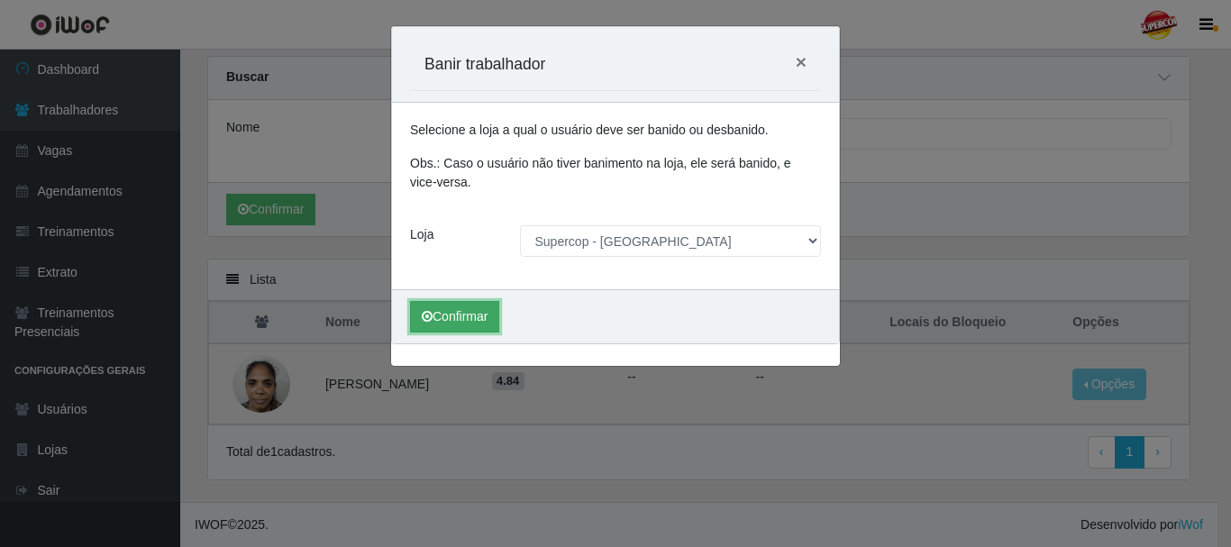
click at [449, 322] on button "Confirmar" at bounding box center [454, 317] width 89 height 32
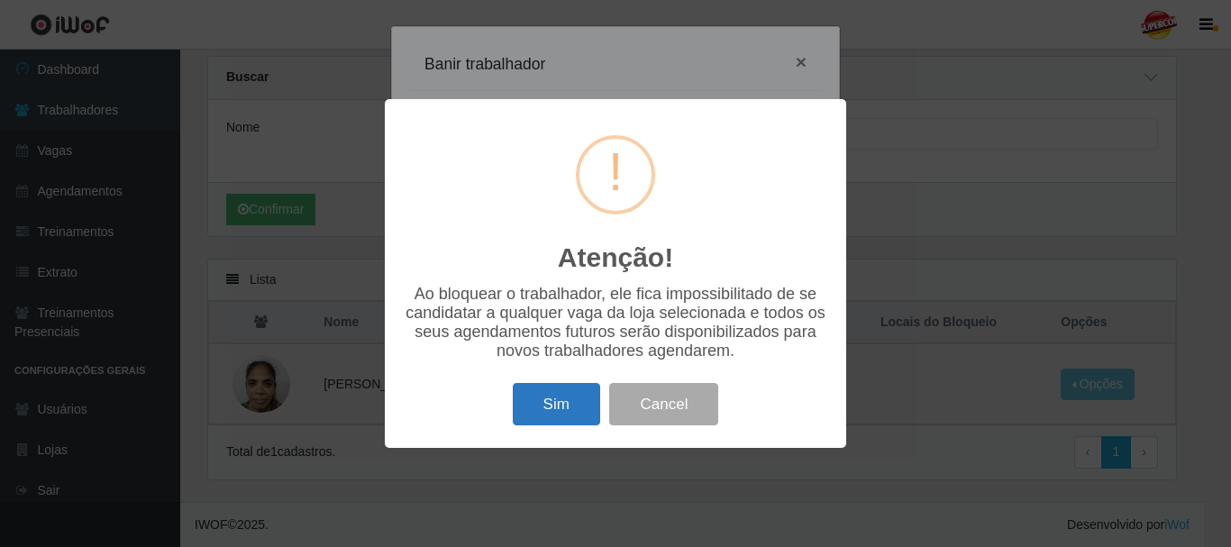
click at [551, 406] on button "Sim" at bounding box center [556, 404] width 87 height 42
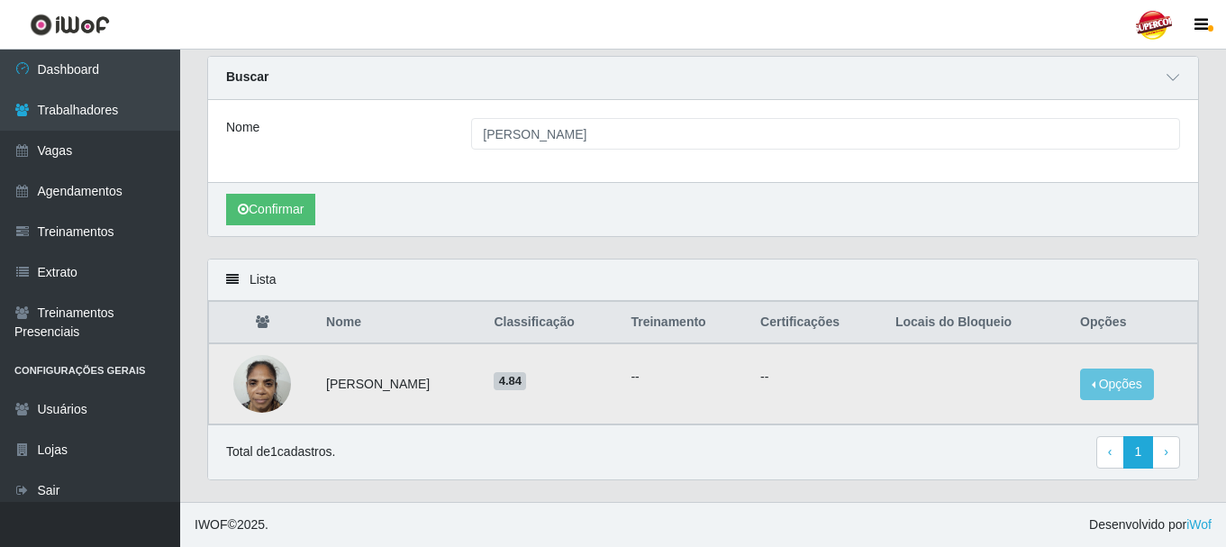
scroll to position [0, 0]
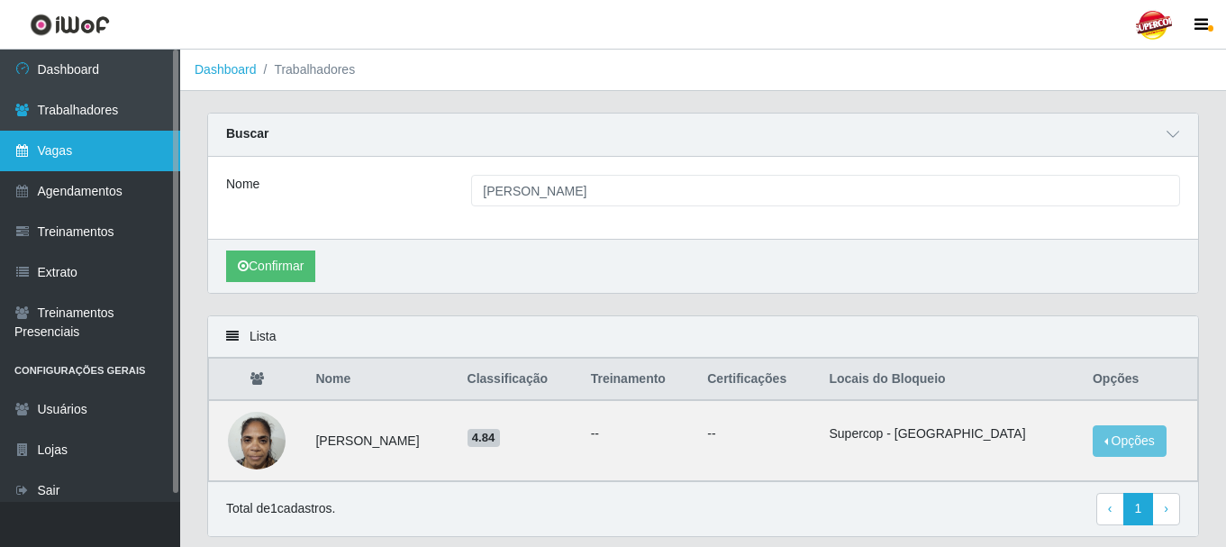
click at [132, 136] on link "Vagas" at bounding box center [90, 151] width 180 height 41
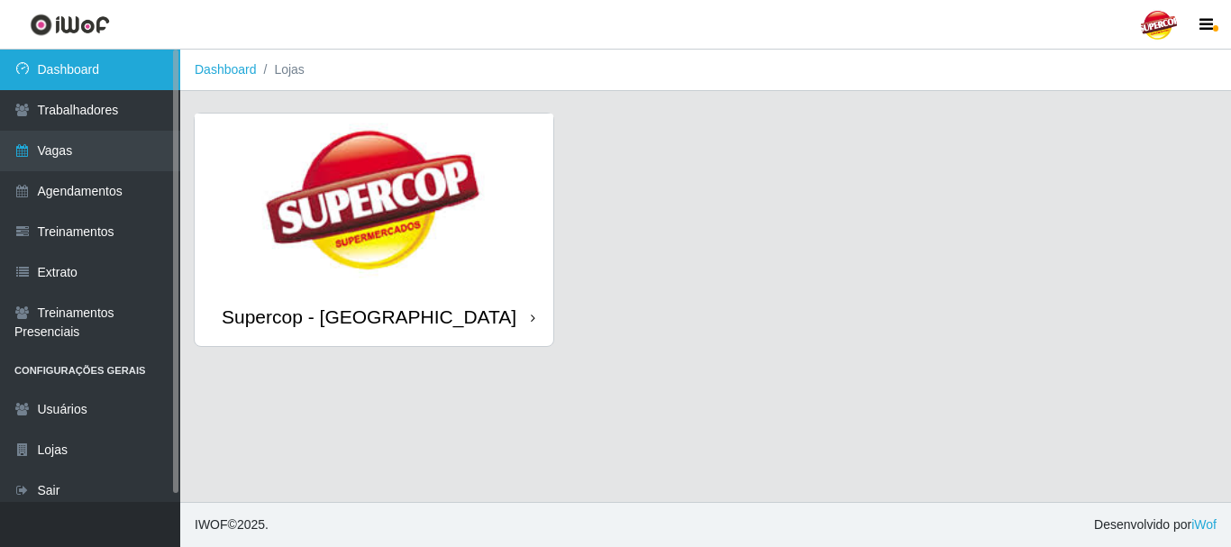
click at [159, 87] on link "Dashboard" at bounding box center [90, 70] width 180 height 41
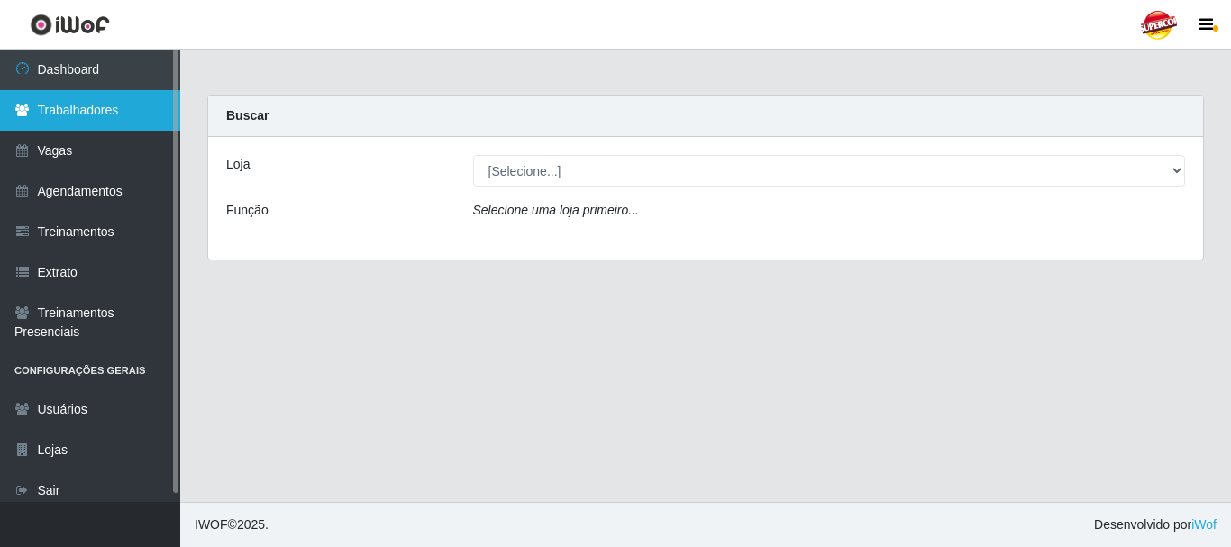
click at [111, 113] on link "Trabalhadores" at bounding box center [90, 110] width 180 height 41
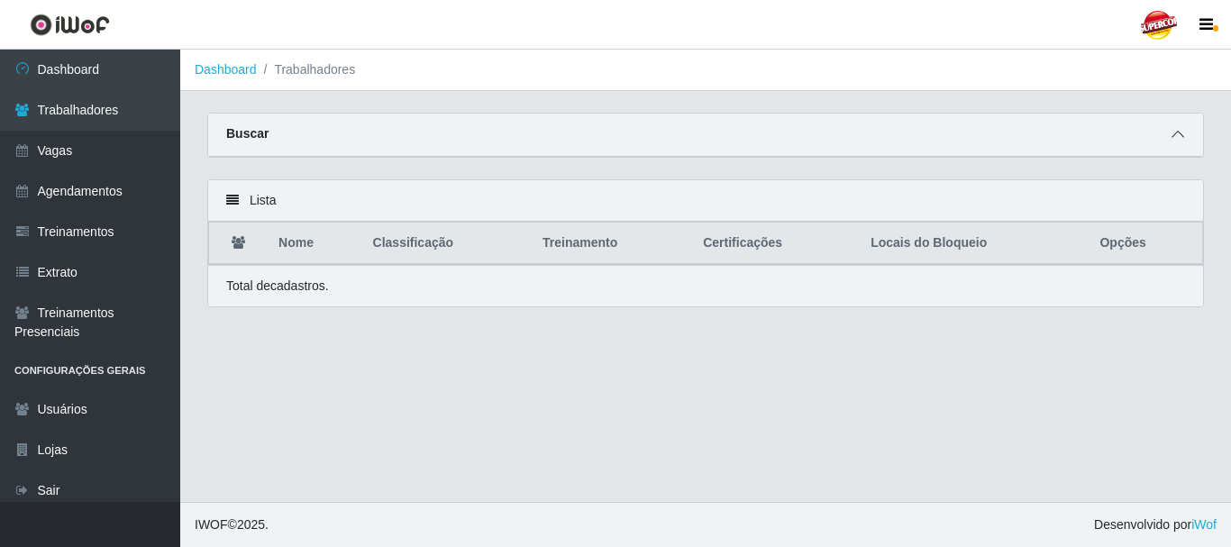
click at [1186, 125] on span at bounding box center [1178, 134] width 22 height 21
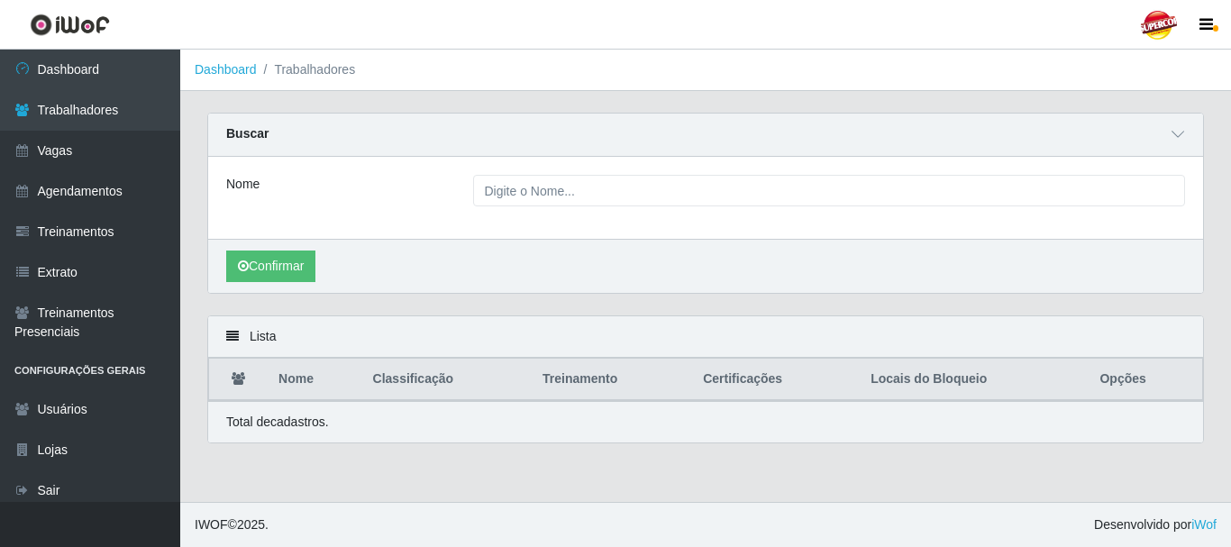
click at [274, 182] on div "Nome" at bounding box center [336, 191] width 247 height 32
click at [285, 273] on button "Confirmar" at bounding box center [270, 266] width 89 height 32
click at [617, 165] on div "Nome" at bounding box center [705, 198] width 995 height 82
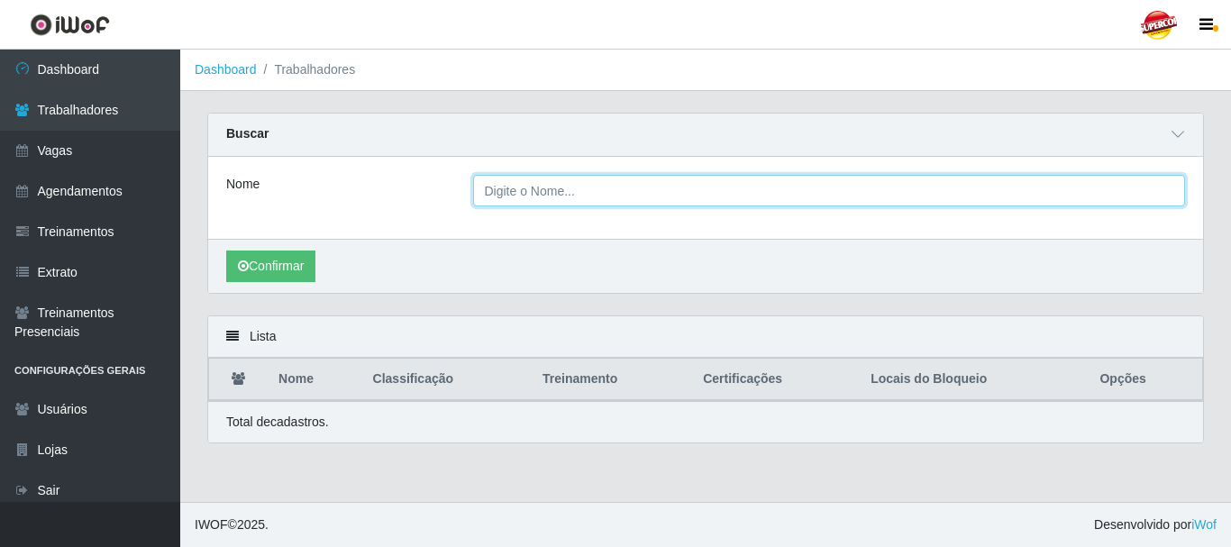
click at [570, 185] on input "Nome" at bounding box center [829, 191] width 713 height 32
paste input "[PERSON_NAME]"
type input "[PERSON_NAME]"
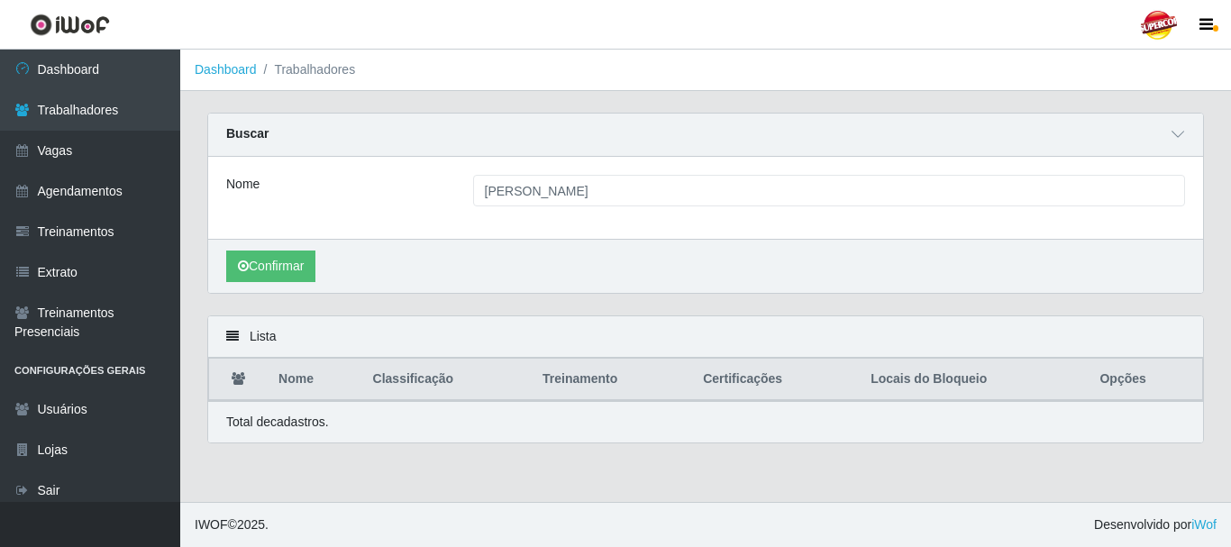
click at [329, 268] on div "Confirmar" at bounding box center [705, 266] width 995 height 54
click at [323, 260] on div "Confirmar" at bounding box center [705, 266] width 995 height 54
click at [320, 259] on div "Confirmar" at bounding box center [705, 266] width 995 height 54
click at [315, 256] on button "Confirmar" at bounding box center [270, 266] width 89 height 32
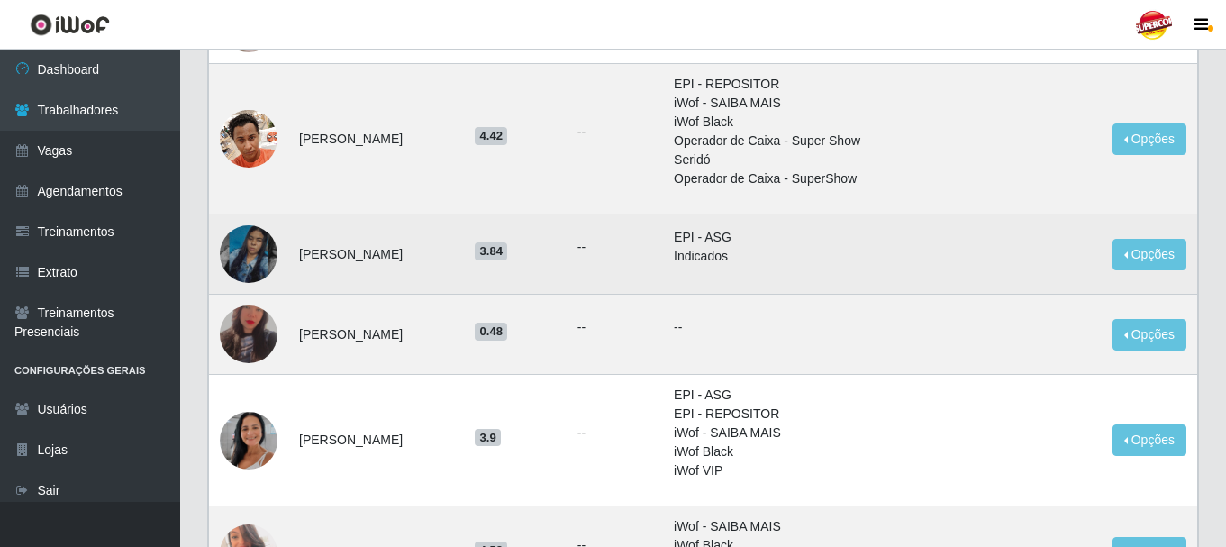
scroll to position [541, 0]
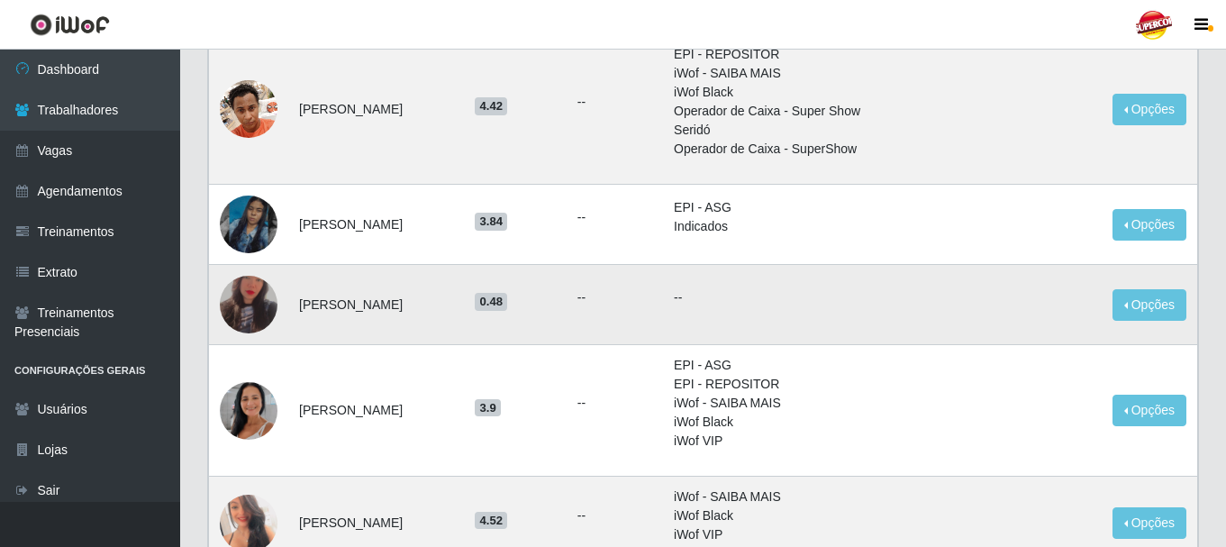
click at [254, 305] on img at bounding box center [249, 304] width 58 height 101
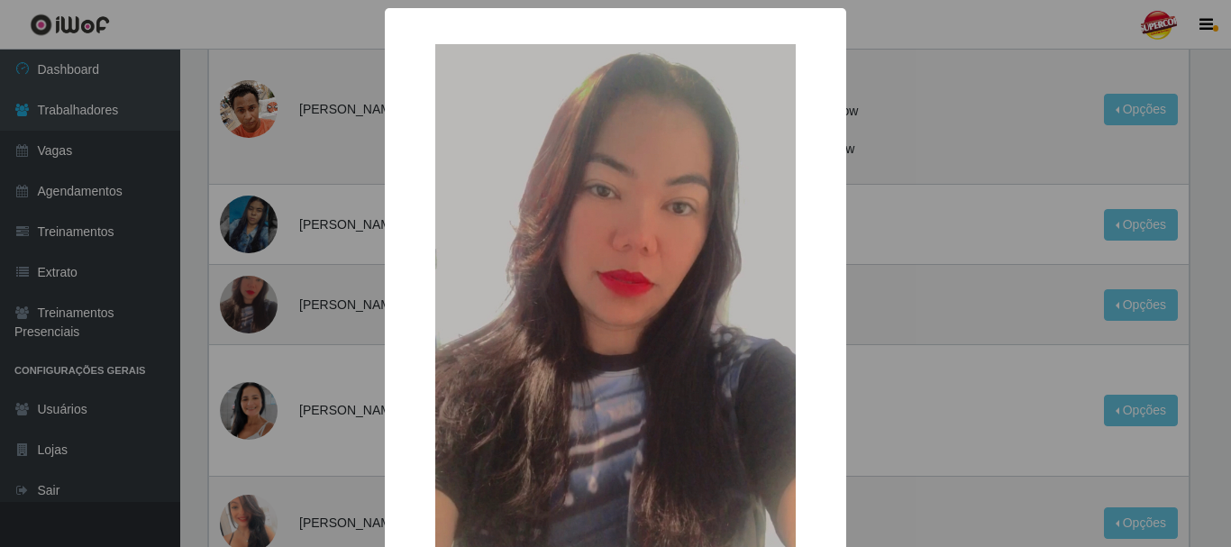
click at [330, 276] on div "× OK Cancel" at bounding box center [615, 273] width 1231 height 547
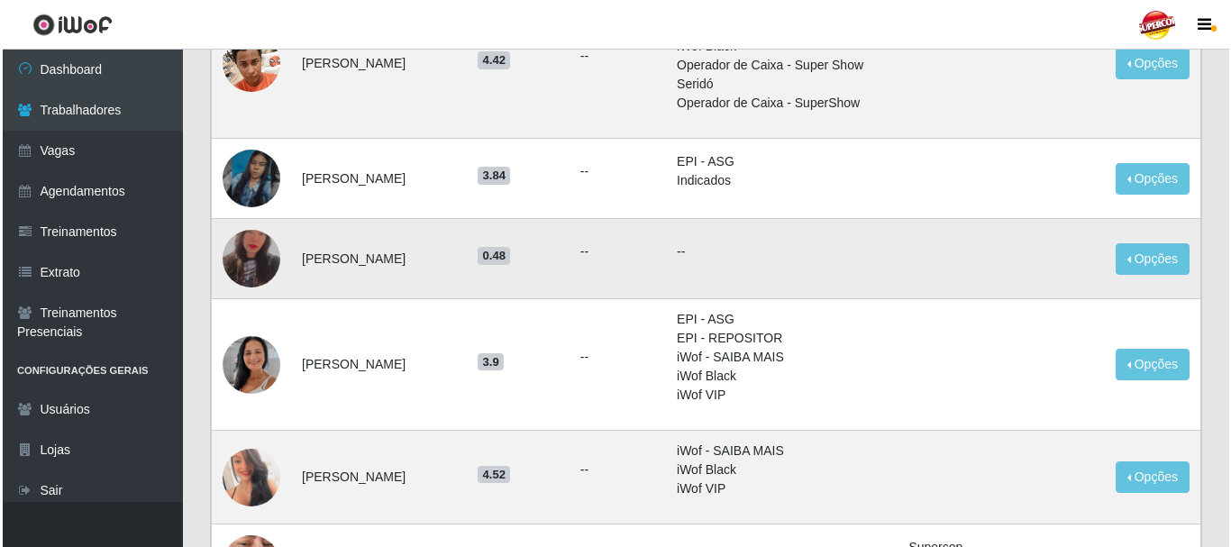
scroll to position [631, 0]
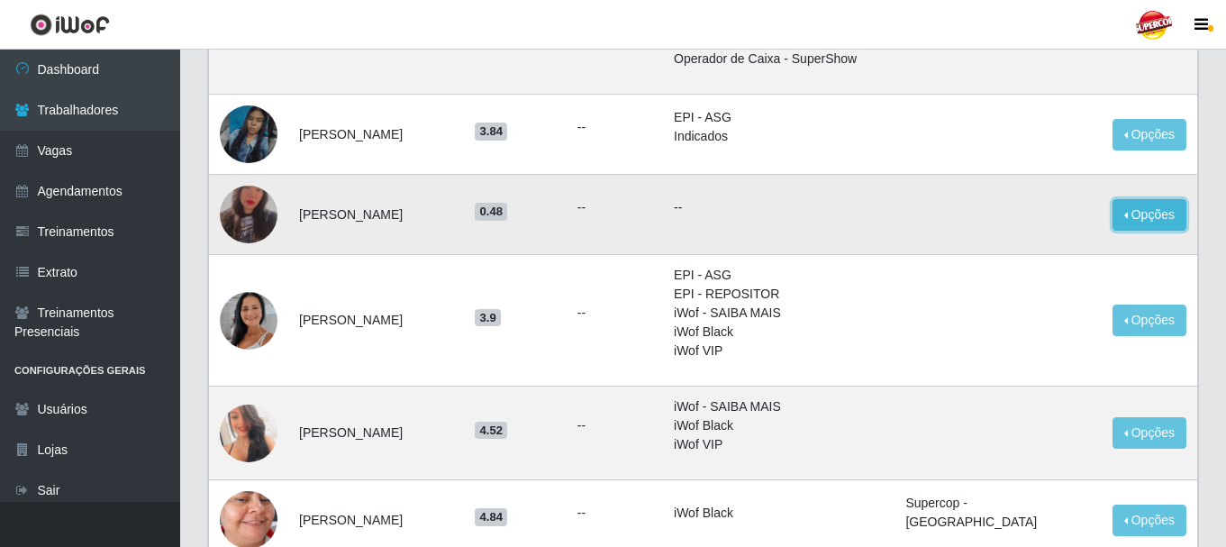
click at [1178, 224] on button "Opções" at bounding box center [1150, 215] width 74 height 32
click at [776, 236] on td "--" at bounding box center [779, 215] width 232 height 80
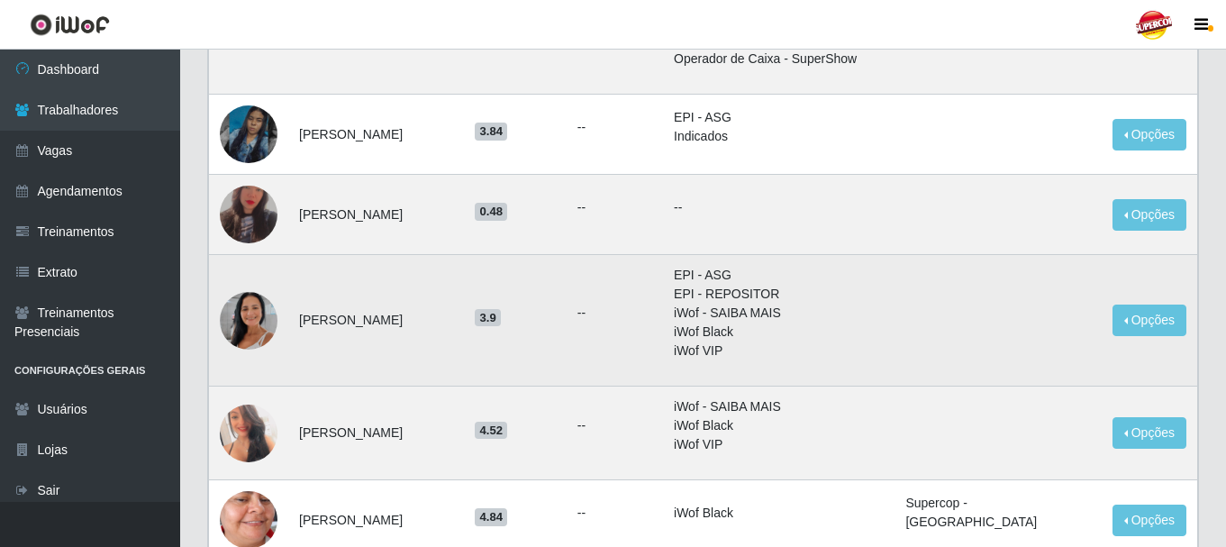
click at [263, 319] on img at bounding box center [249, 320] width 58 height 103
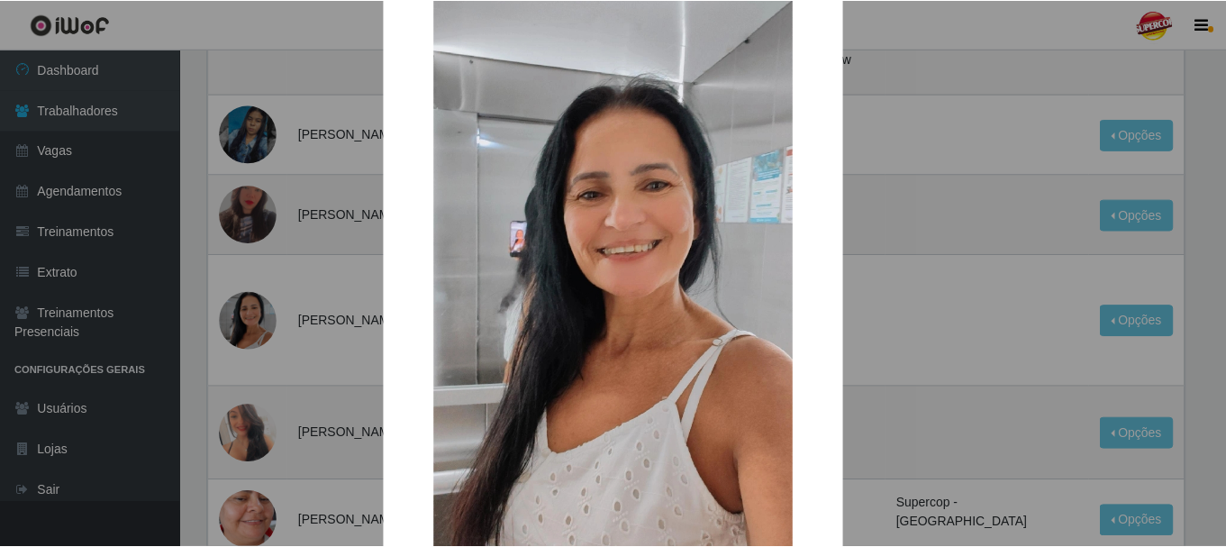
scroll to position [251, 0]
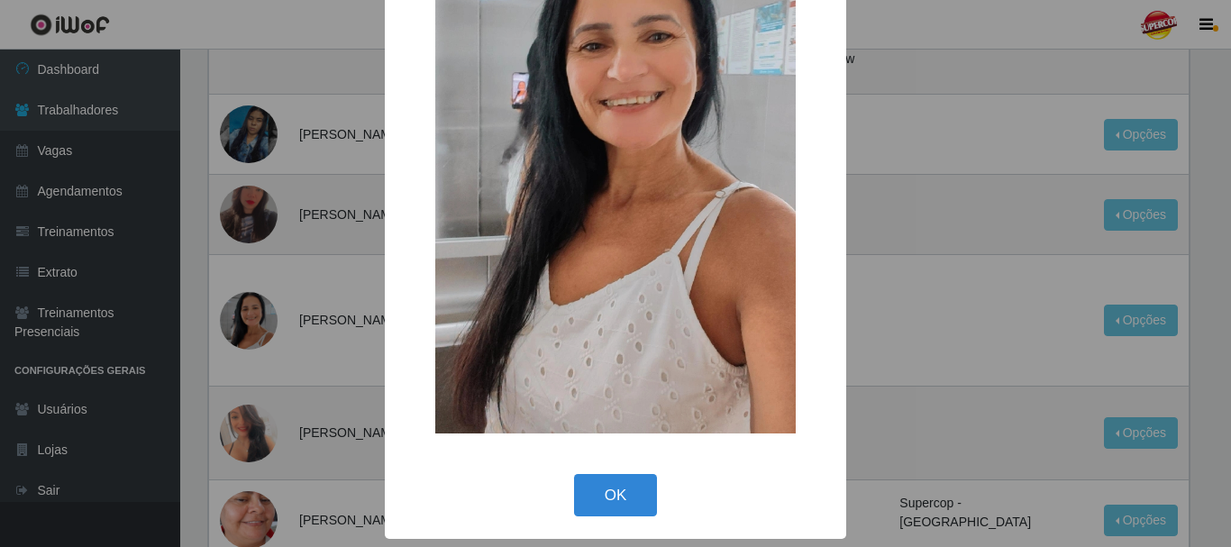
click at [562, 479] on div "OK Cancel" at bounding box center [615, 494] width 425 height 51
click at [587, 487] on button "OK" at bounding box center [616, 495] width 84 height 42
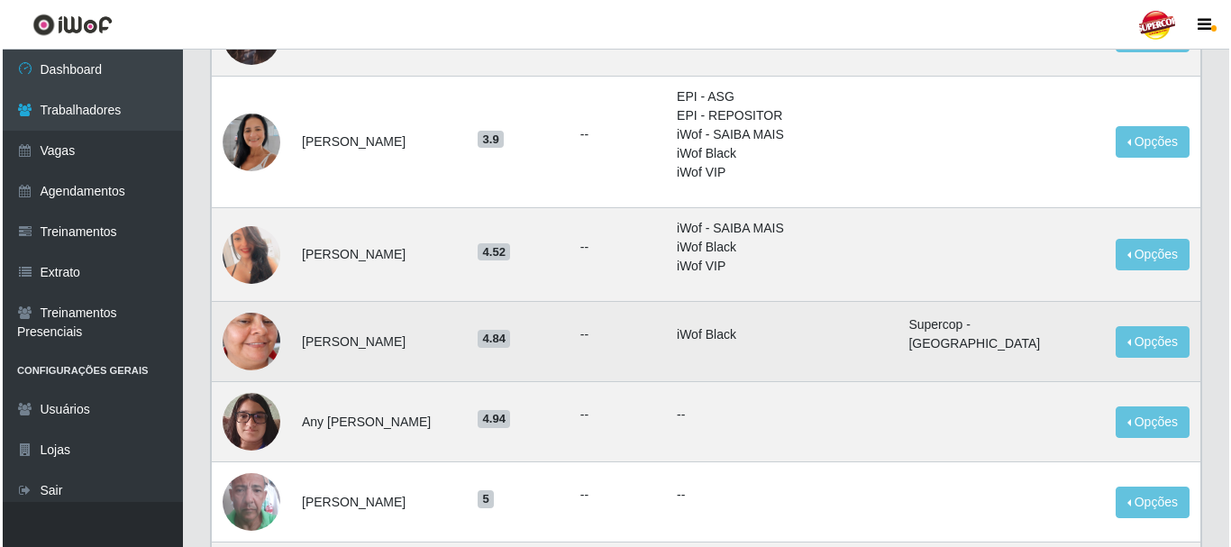
scroll to position [811, 0]
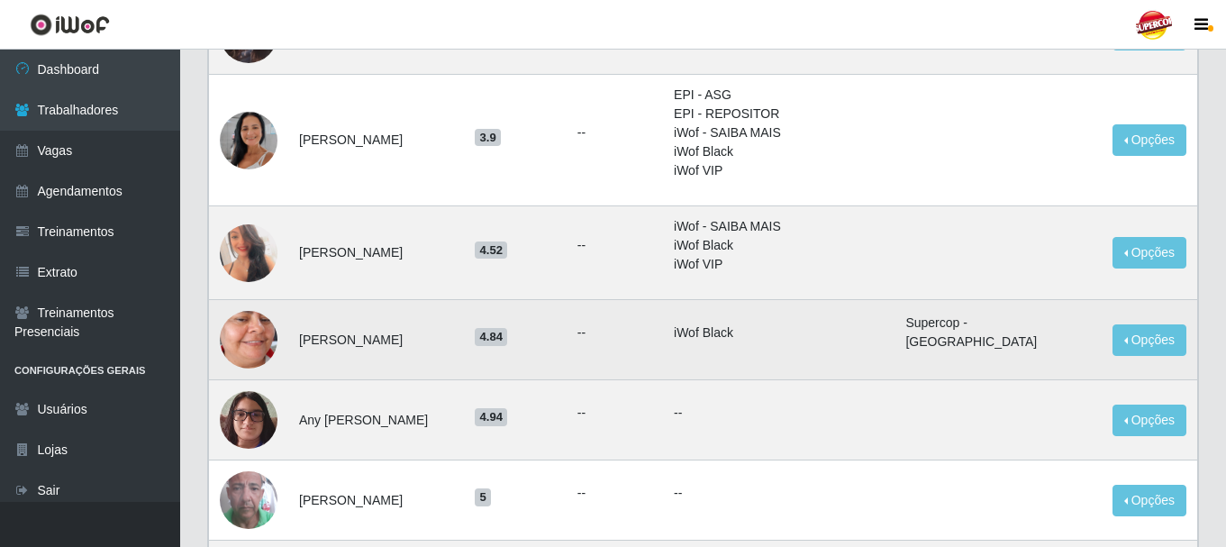
click at [260, 332] on img at bounding box center [249, 340] width 58 height 125
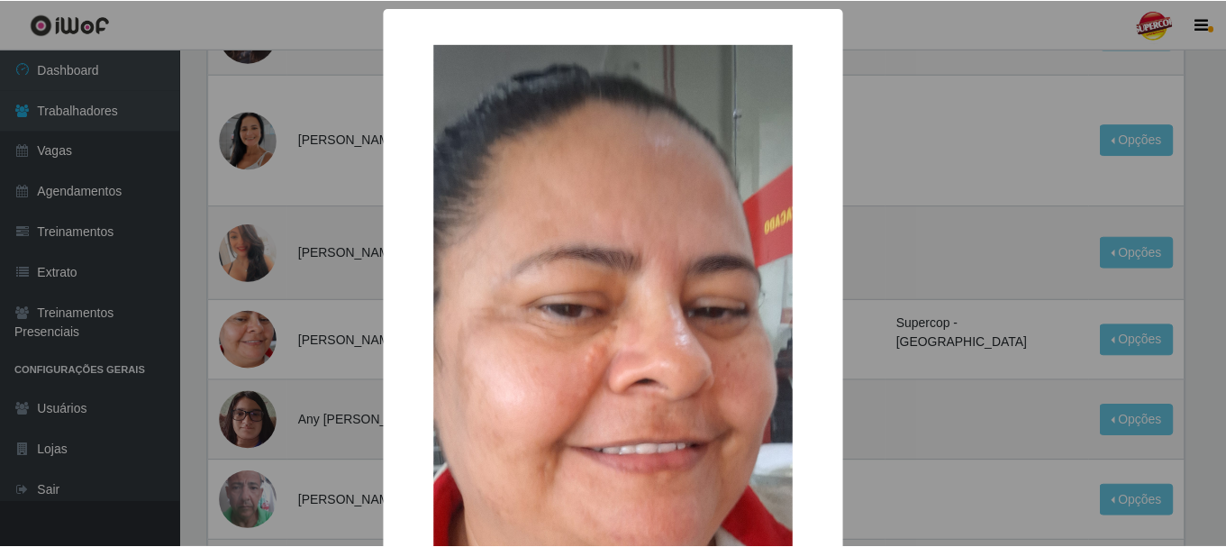
scroll to position [393, 0]
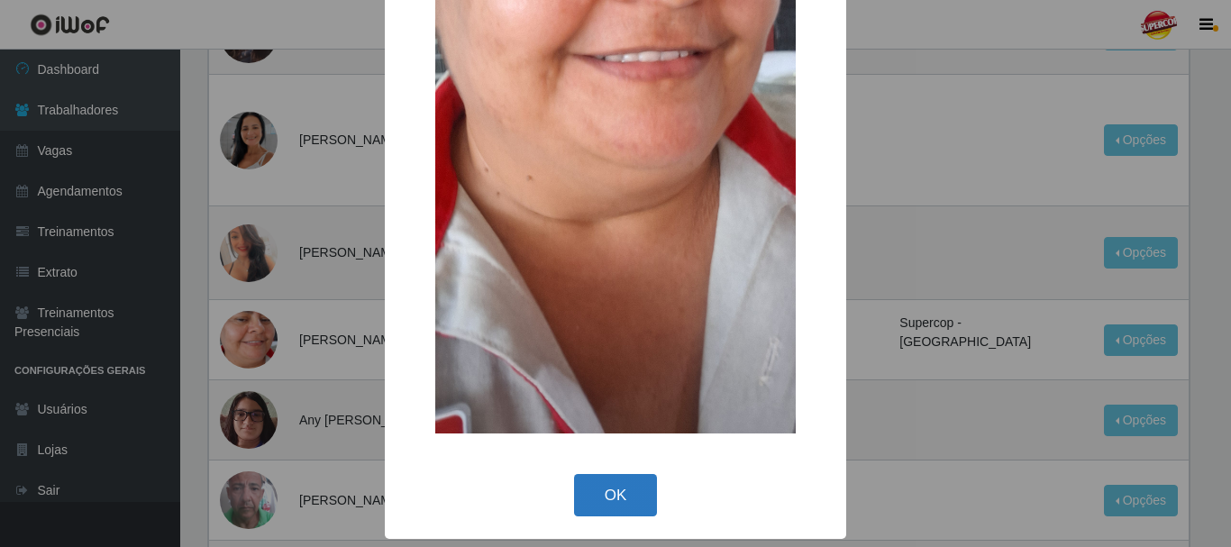
click at [628, 479] on button "OK" at bounding box center [616, 495] width 84 height 42
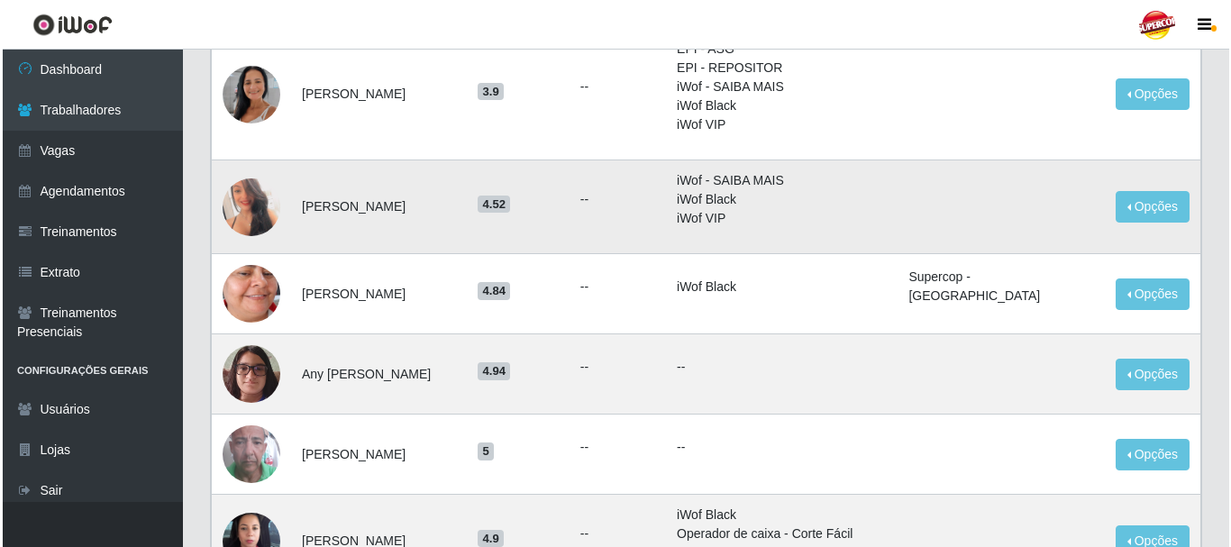
scroll to position [901, 0]
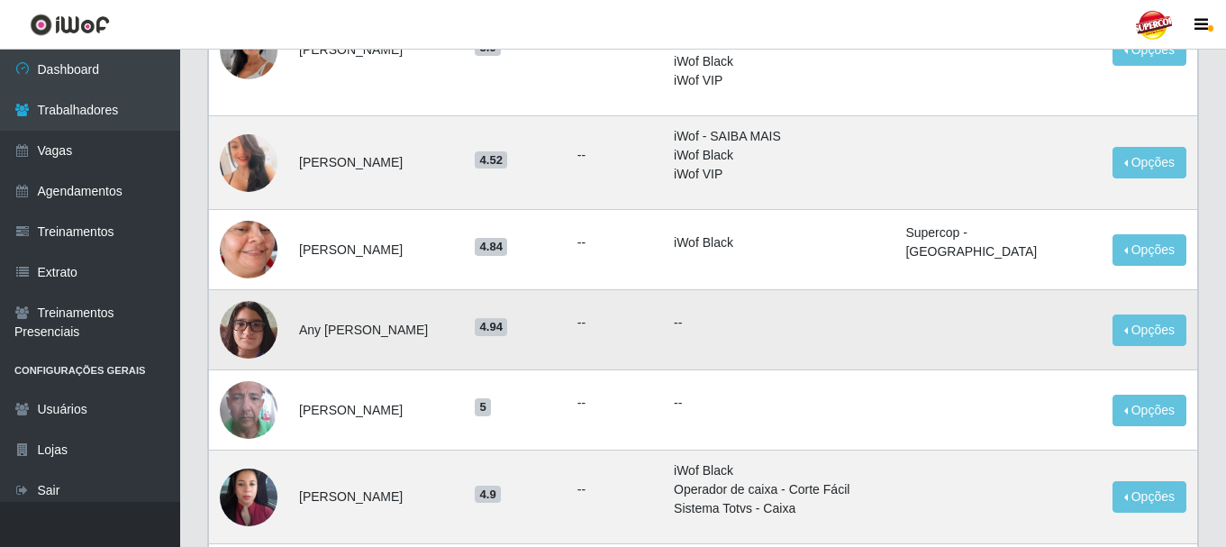
click at [257, 327] on img at bounding box center [249, 329] width 58 height 77
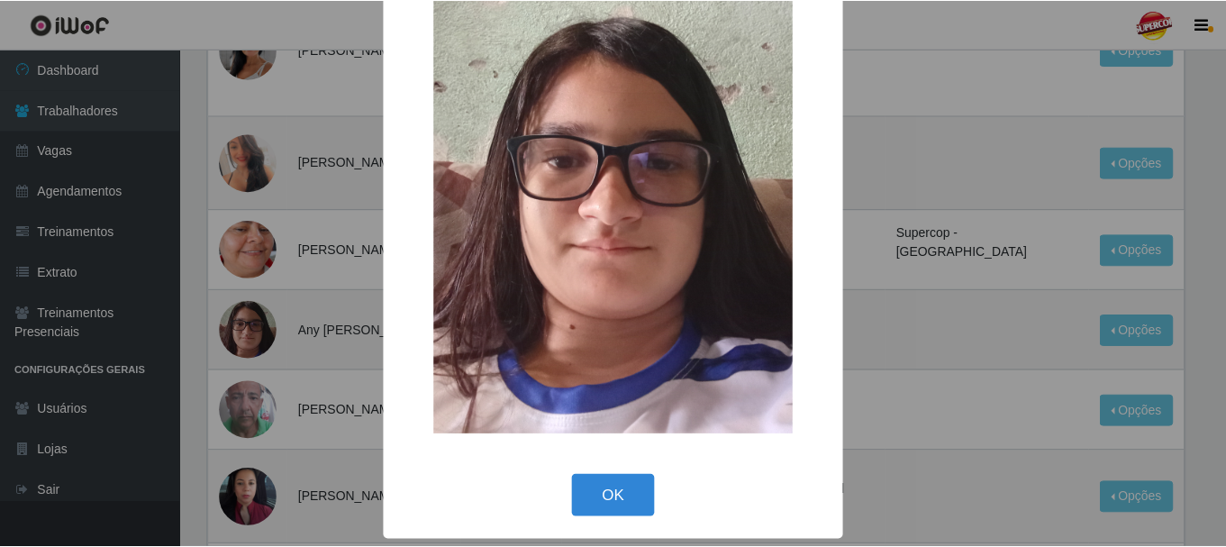
scroll to position [91, 0]
click at [614, 469] on div "× OK Cancel" at bounding box center [615, 228] width 461 height 623
click at [611, 480] on button "OK" at bounding box center [616, 495] width 84 height 42
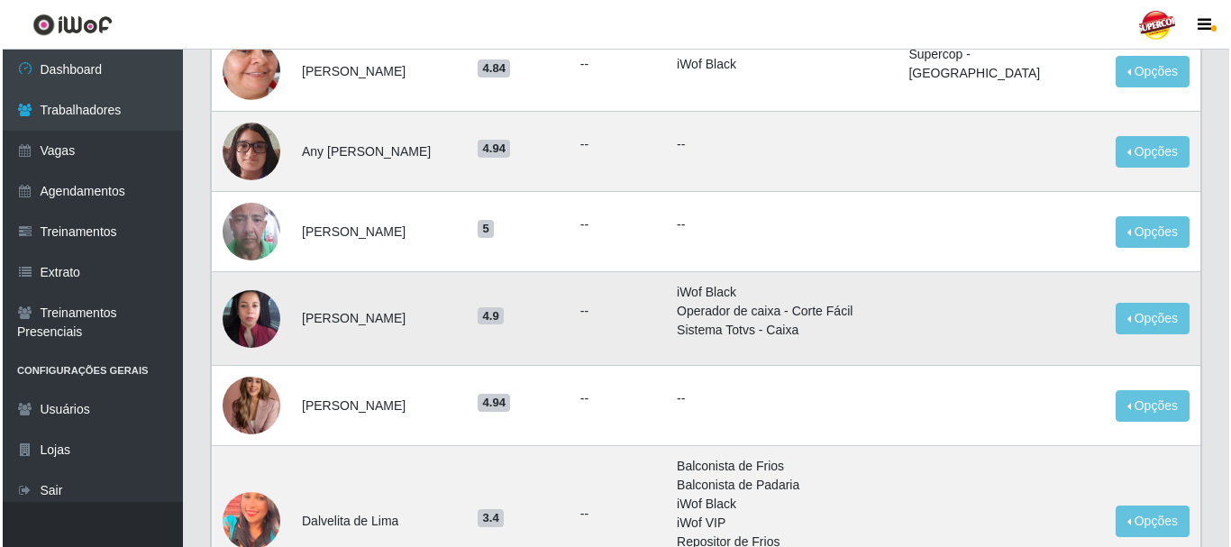
scroll to position [1081, 0]
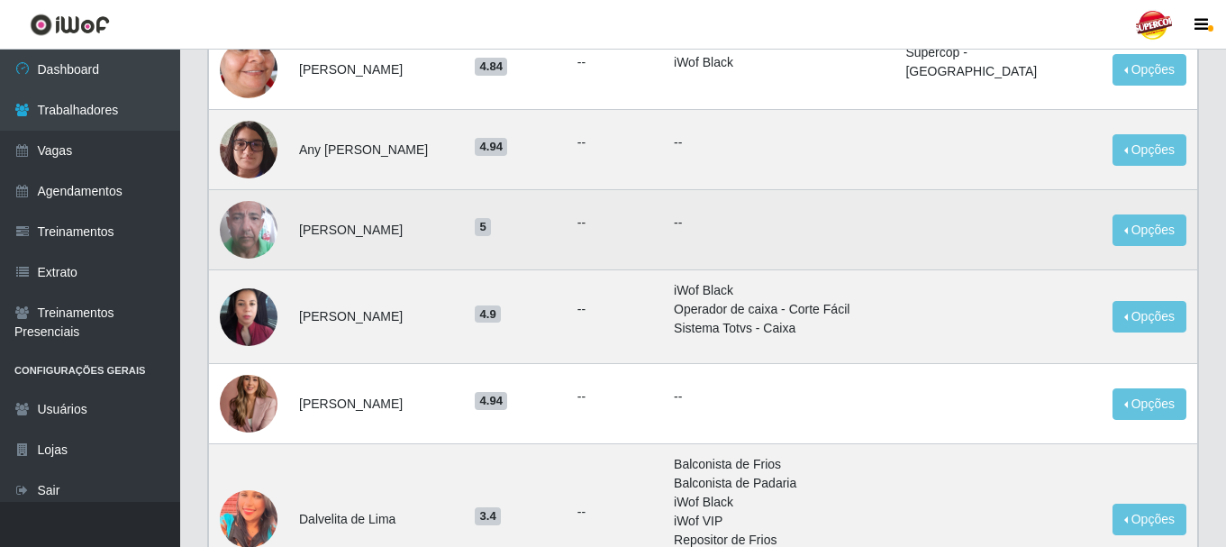
click at [254, 220] on img at bounding box center [249, 229] width 58 height 103
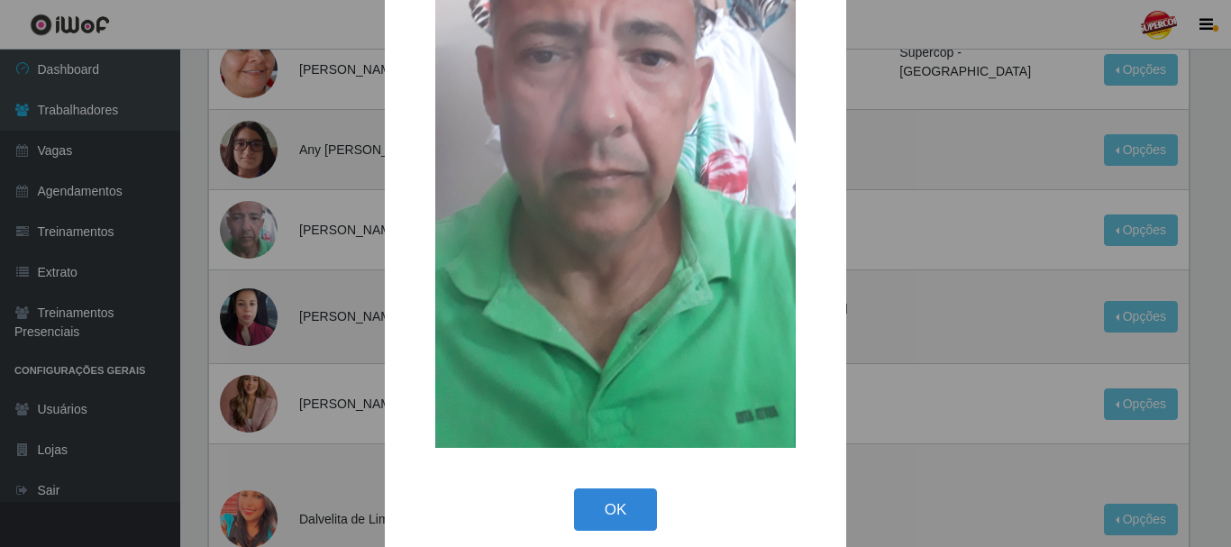
scroll to position [251, 0]
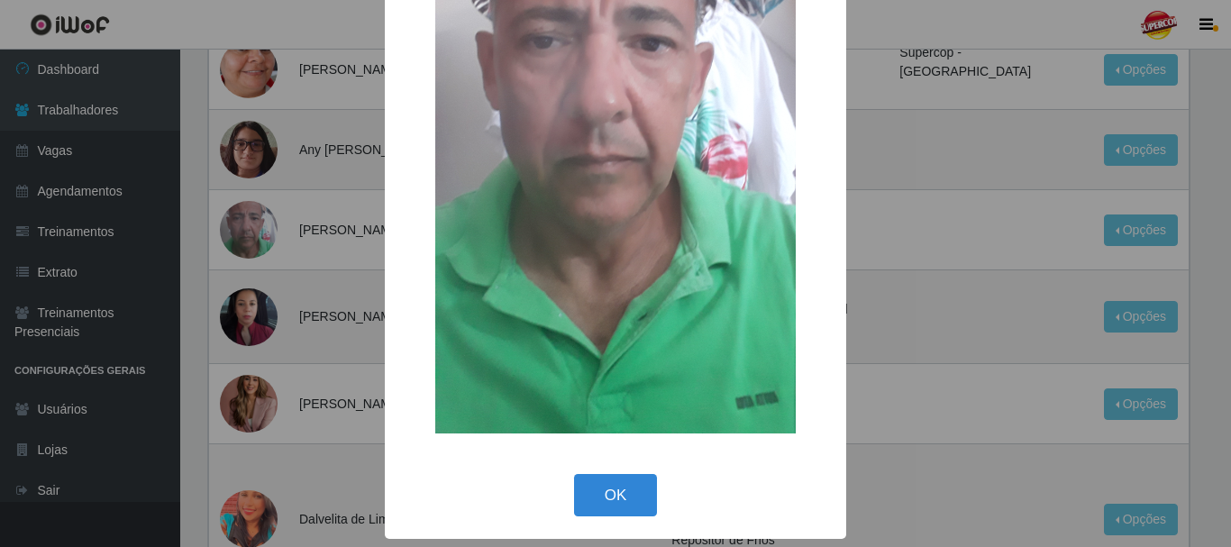
click at [635, 466] on div "× OK Cancel" at bounding box center [615, 148] width 461 height 782
click at [614, 490] on button "OK" at bounding box center [616, 495] width 84 height 42
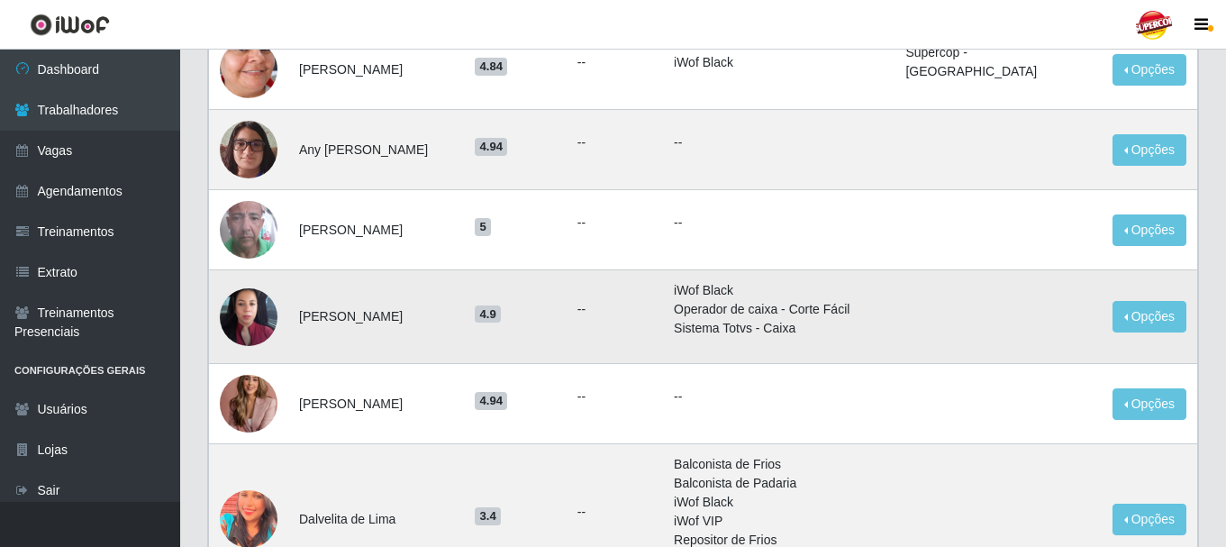
click at [238, 312] on img at bounding box center [249, 316] width 58 height 128
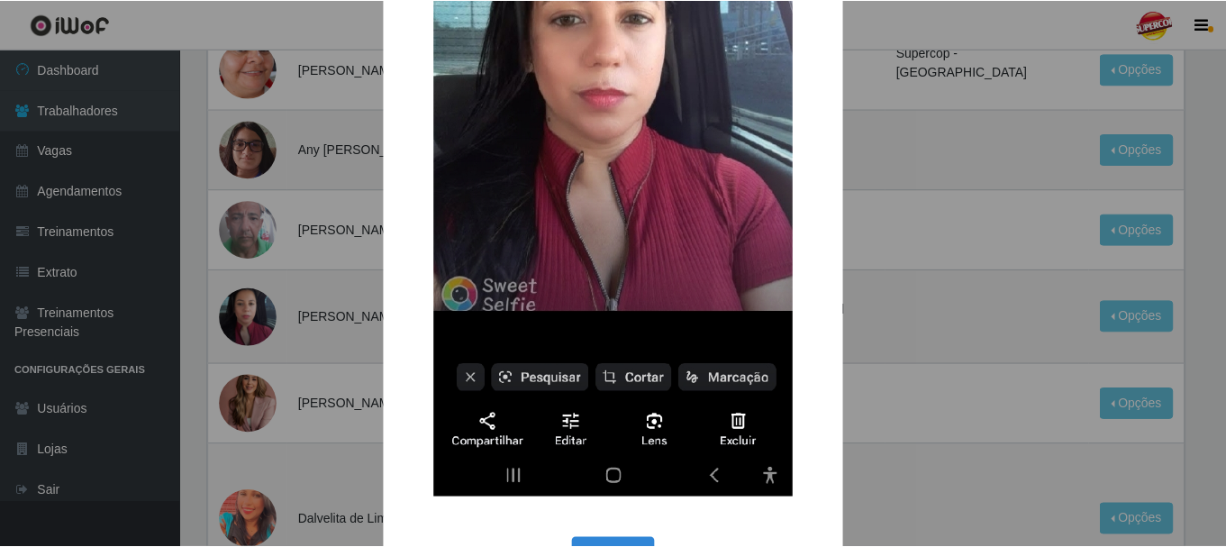
scroll to position [412, 0]
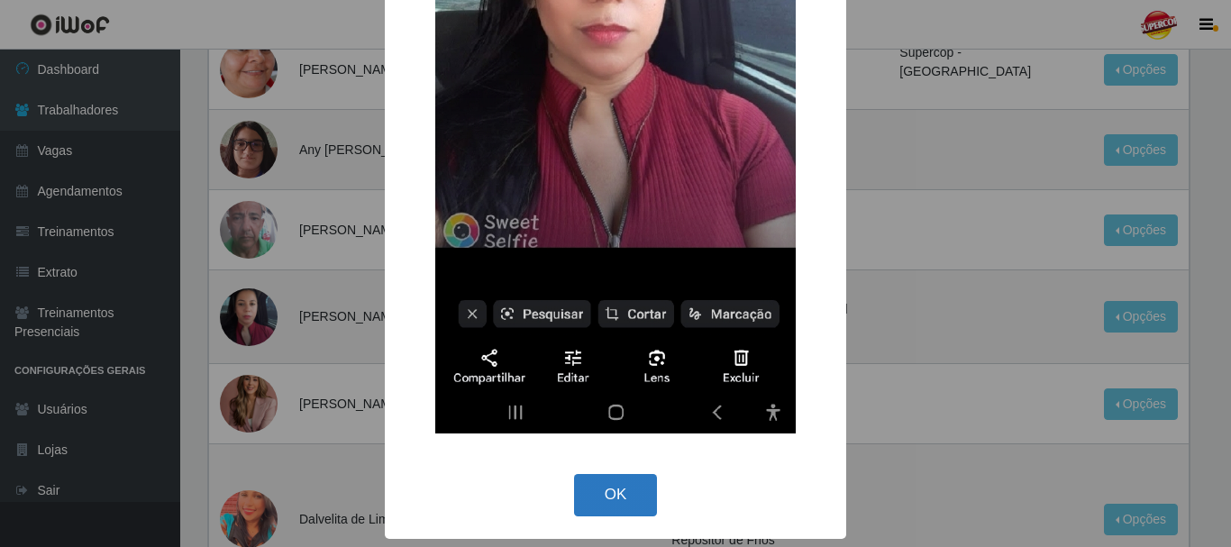
click at [586, 487] on button "OK" at bounding box center [616, 495] width 84 height 42
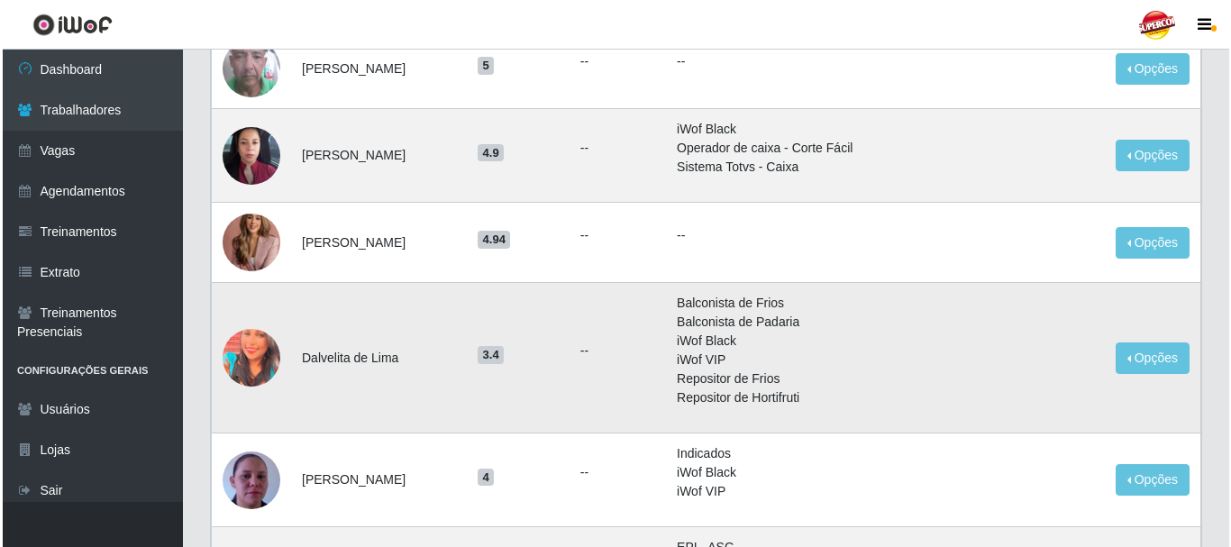
scroll to position [1261, 0]
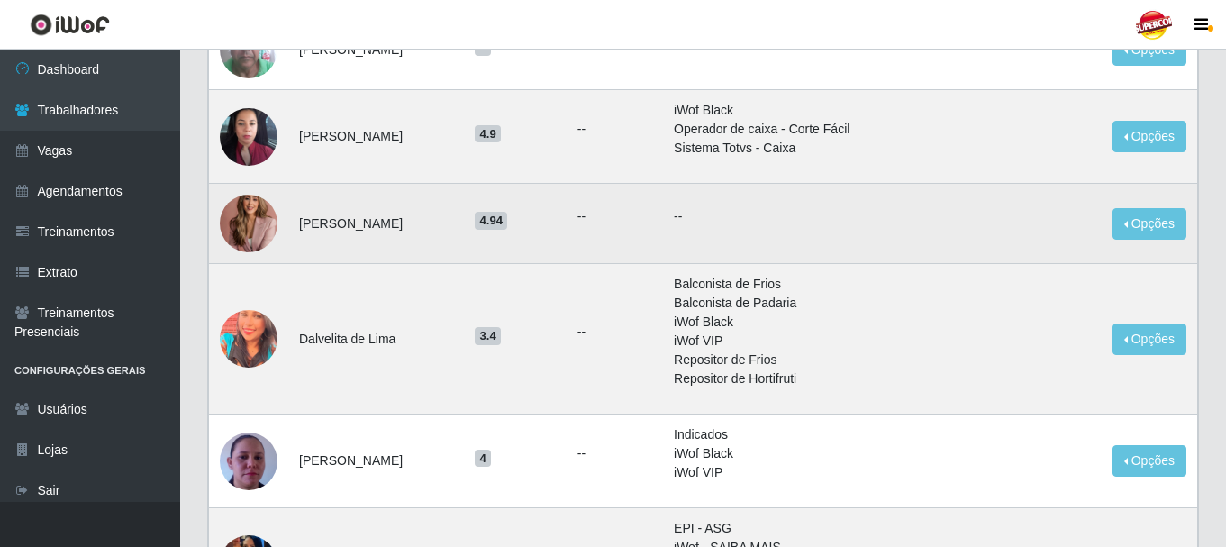
click at [246, 227] on img at bounding box center [249, 223] width 58 height 80
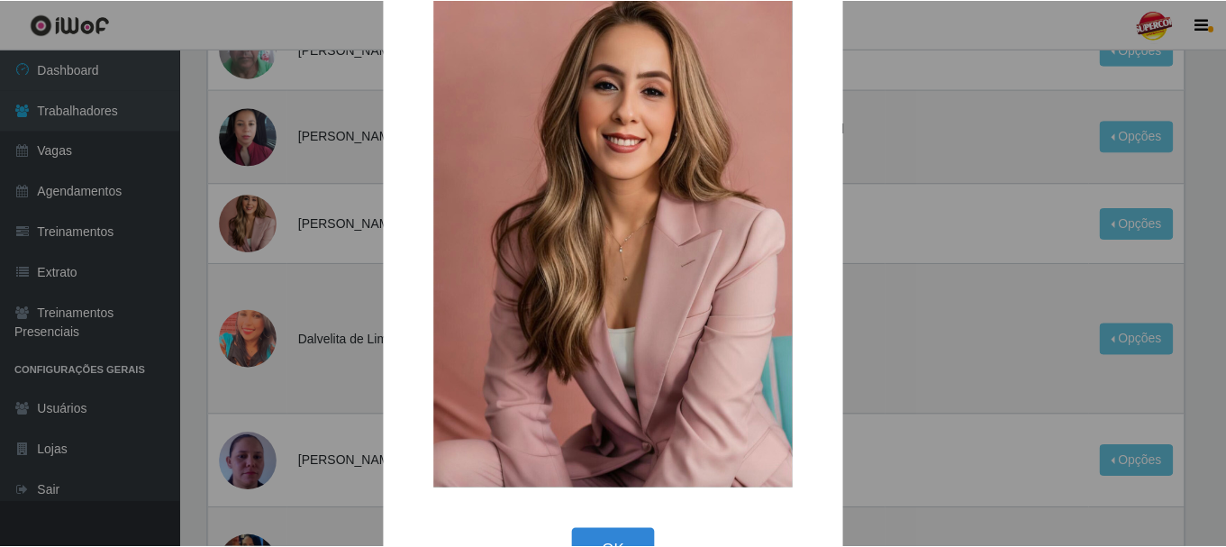
scroll to position [113, 0]
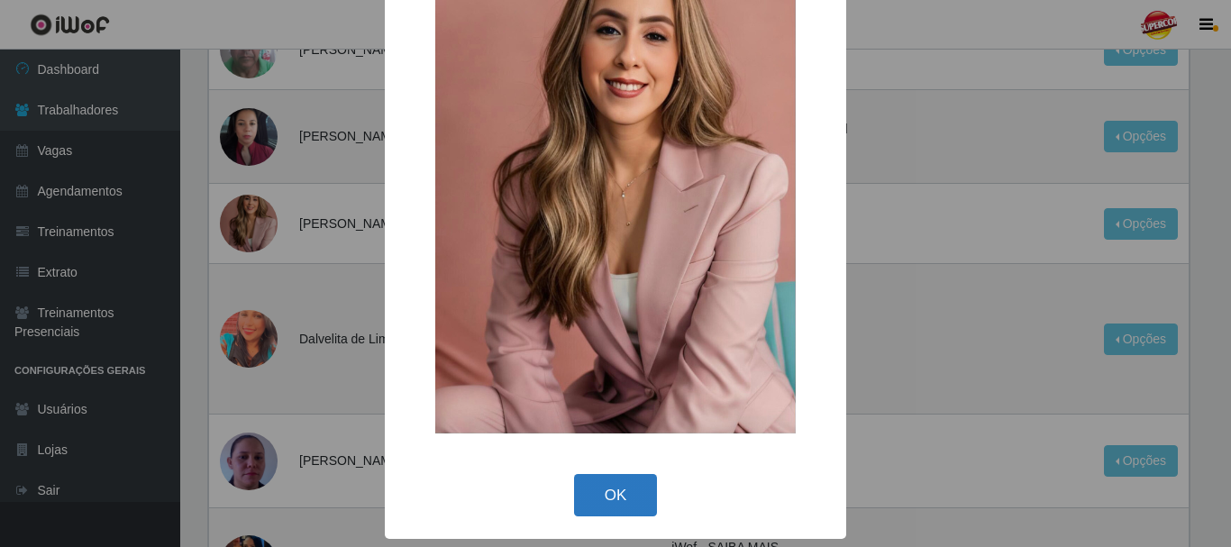
click at [589, 496] on button "OK" at bounding box center [616, 495] width 84 height 42
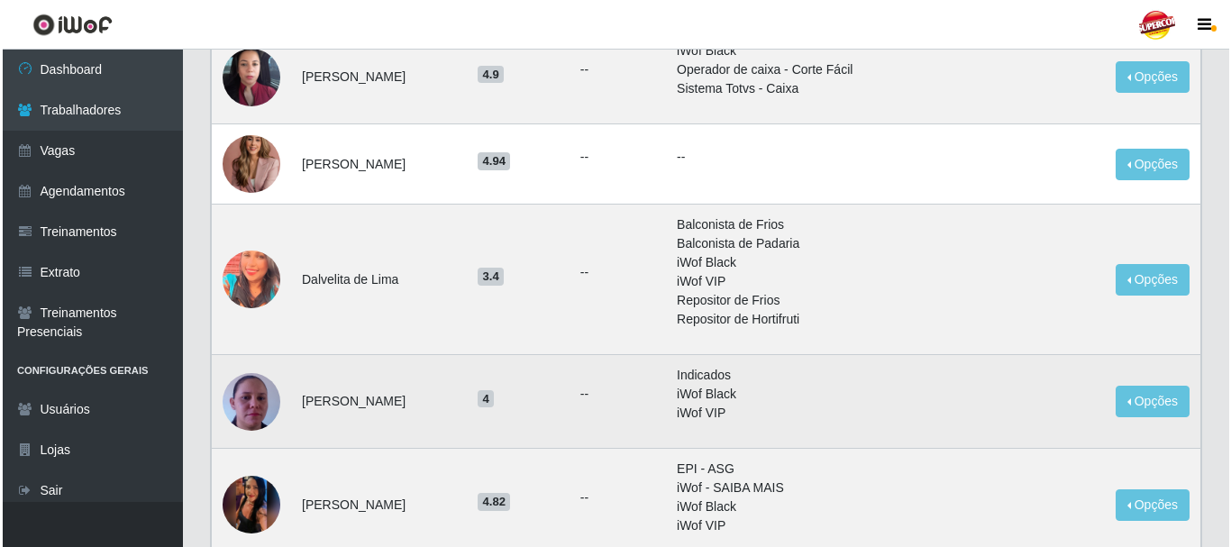
scroll to position [1442, 0]
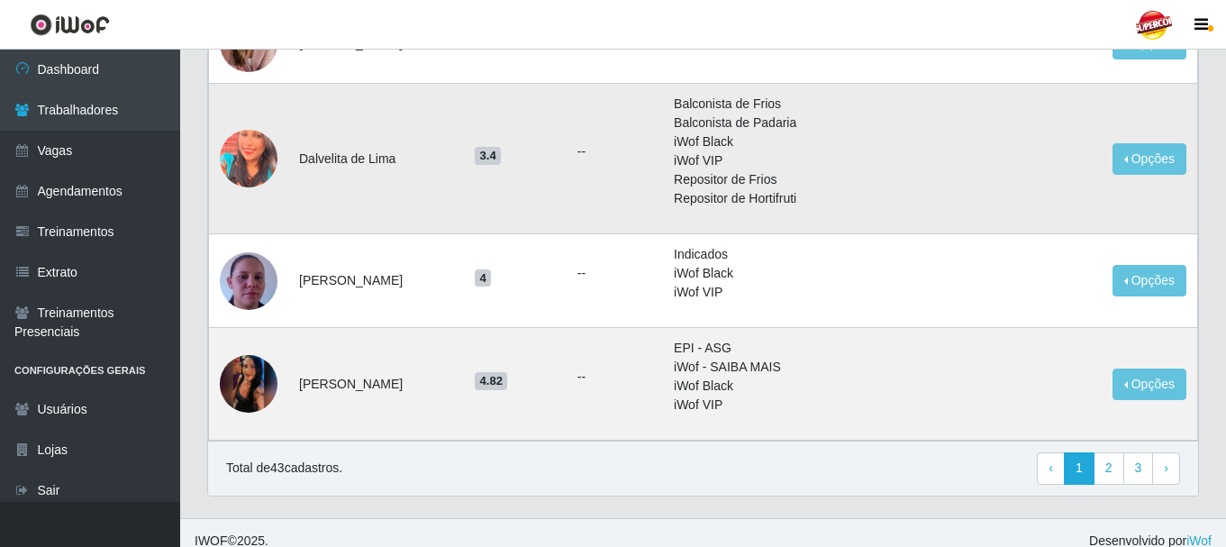
click at [240, 163] on img at bounding box center [249, 159] width 58 height 72
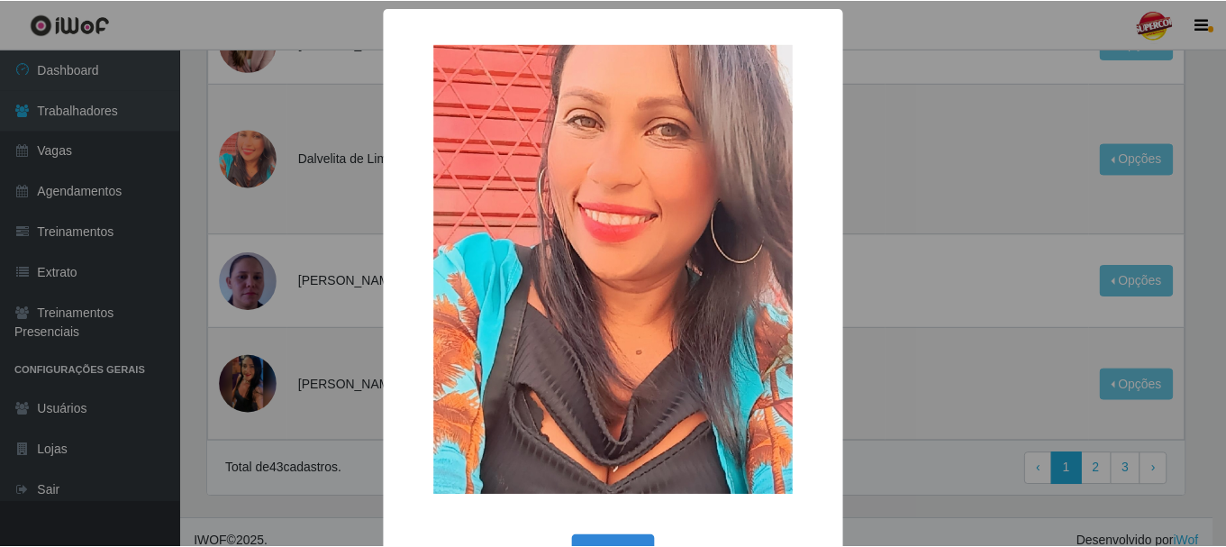
scroll to position [61, 0]
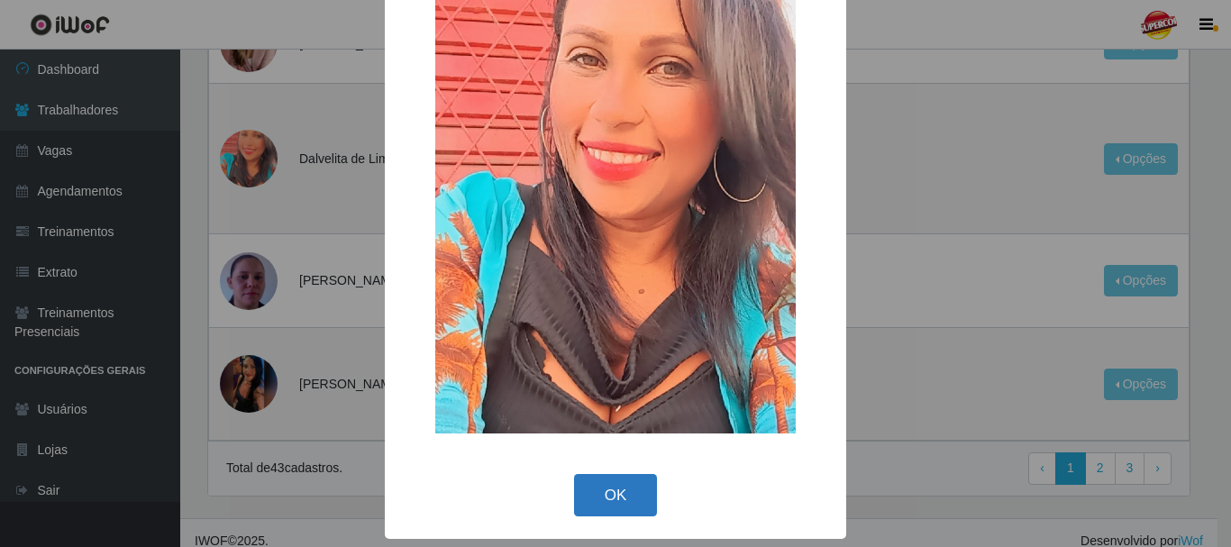
click at [595, 480] on button "OK" at bounding box center [616, 495] width 84 height 42
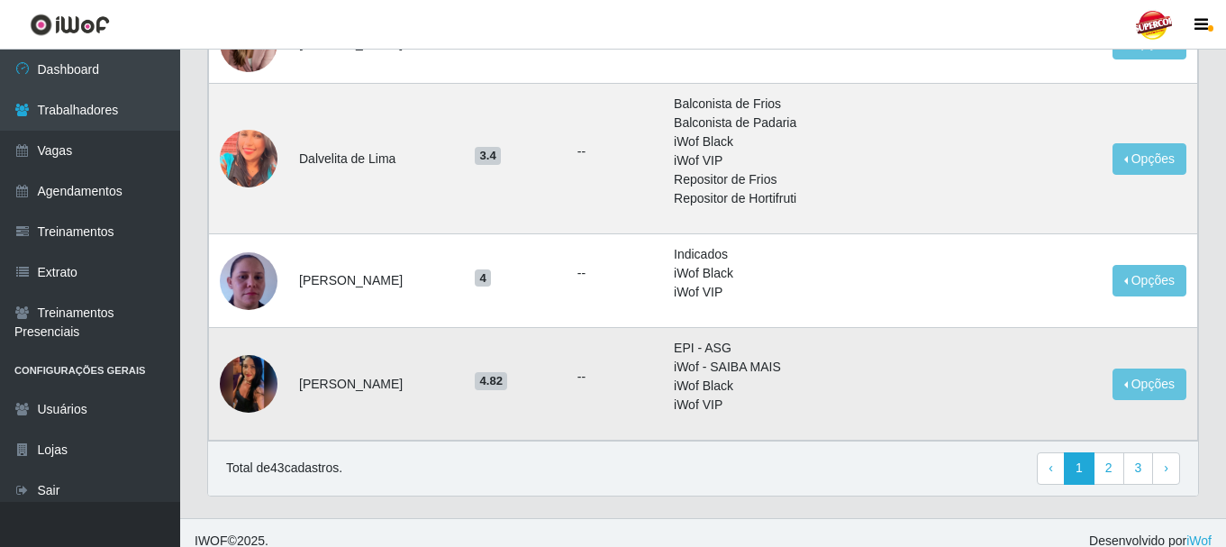
click at [209, 387] on td at bounding box center [249, 384] width 80 height 113
click at [244, 374] on img at bounding box center [249, 384] width 58 height 128
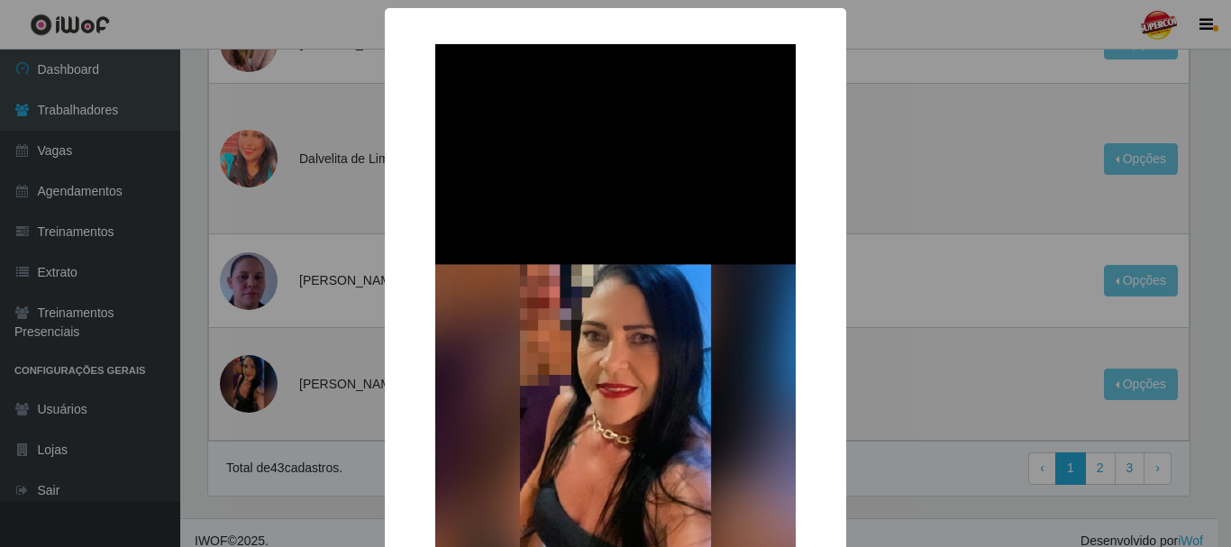
click at [225, 312] on div "× OK Cancel" at bounding box center [615, 273] width 1231 height 547
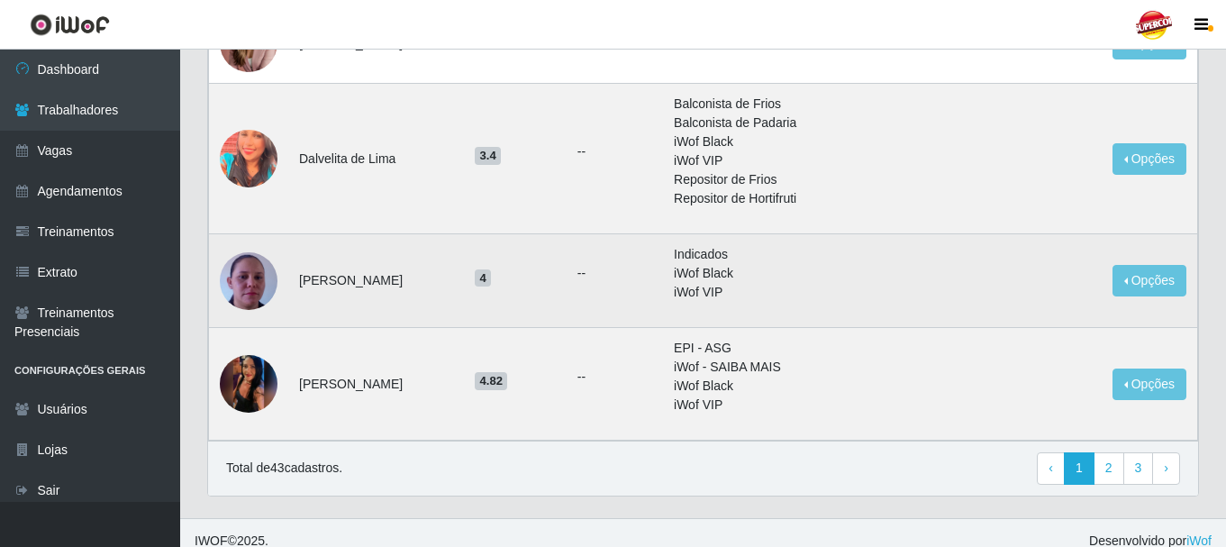
click at [232, 276] on img at bounding box center [249, 281] width 58 height 103
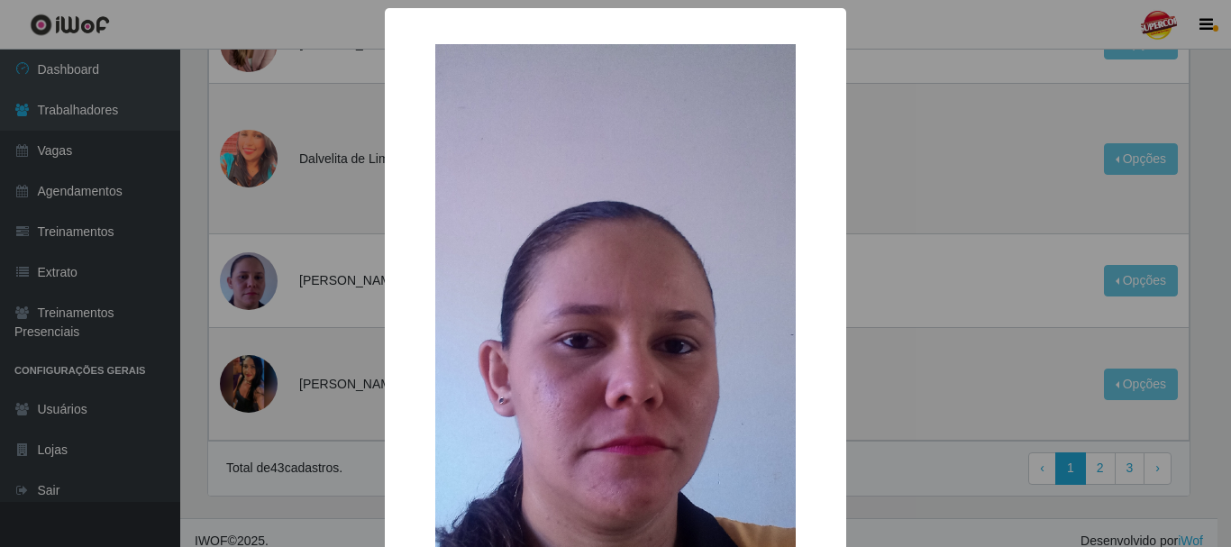
click at [315, 243] on div "× OK Cancel" at bounding box center [615, 273] width 1231 height 547
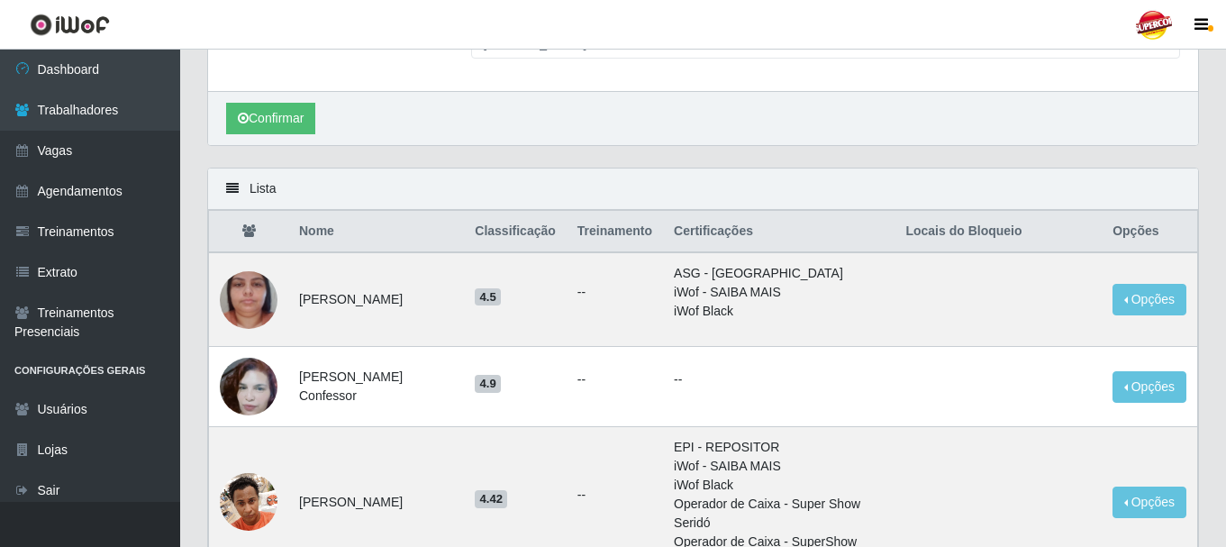
scroll to position [0, 0]
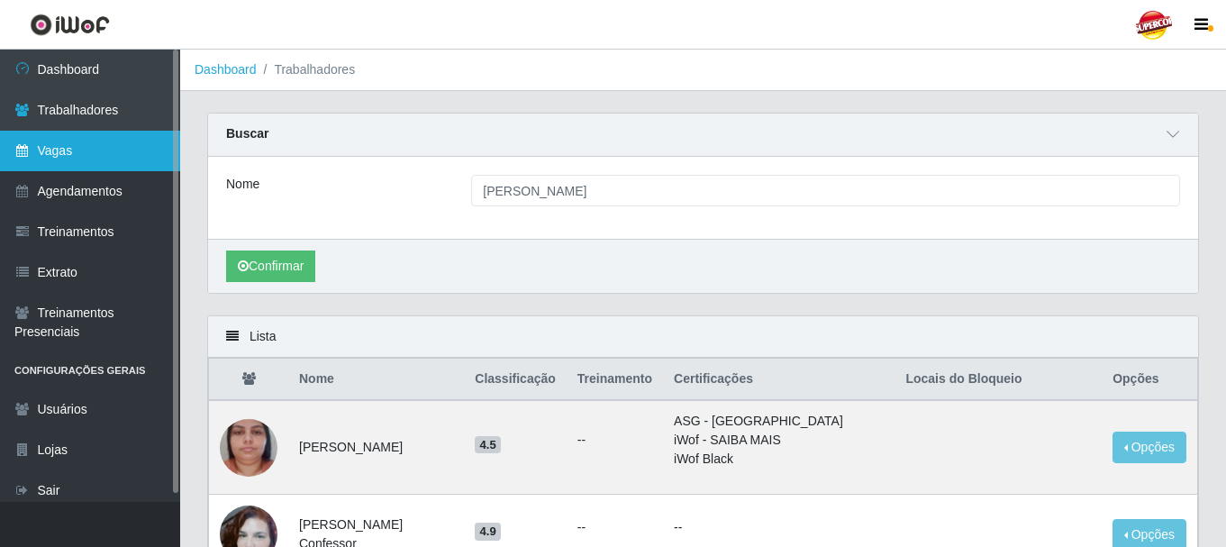
click at [88, 150] on link "Vagas" at bounding box center [90, 151] width 180 height 41
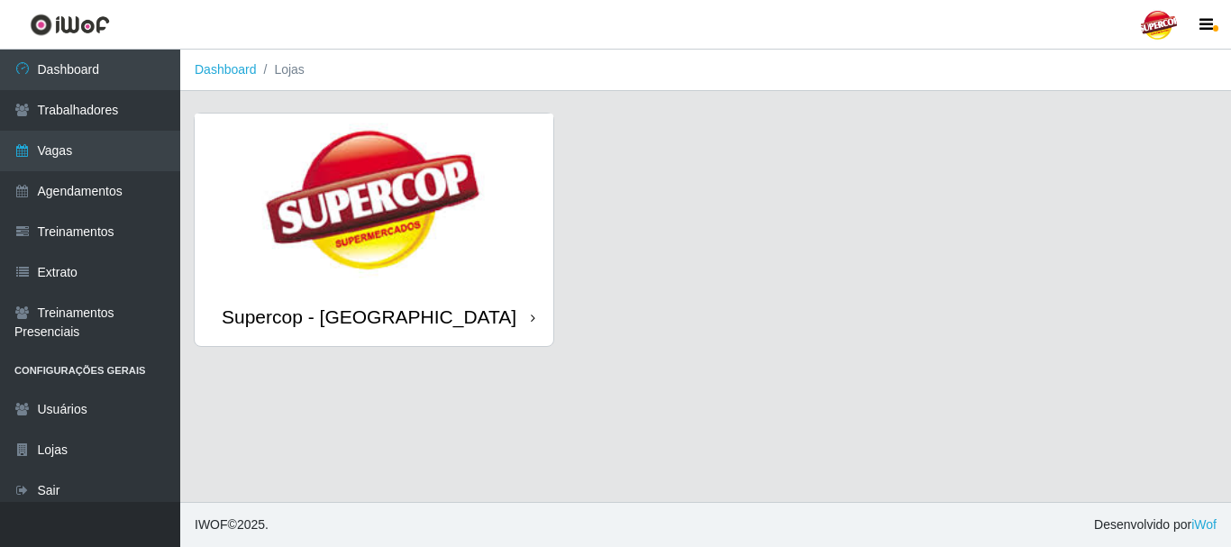
click at [284, 250] on img at bounding box center [374, 201] width 359 height 174
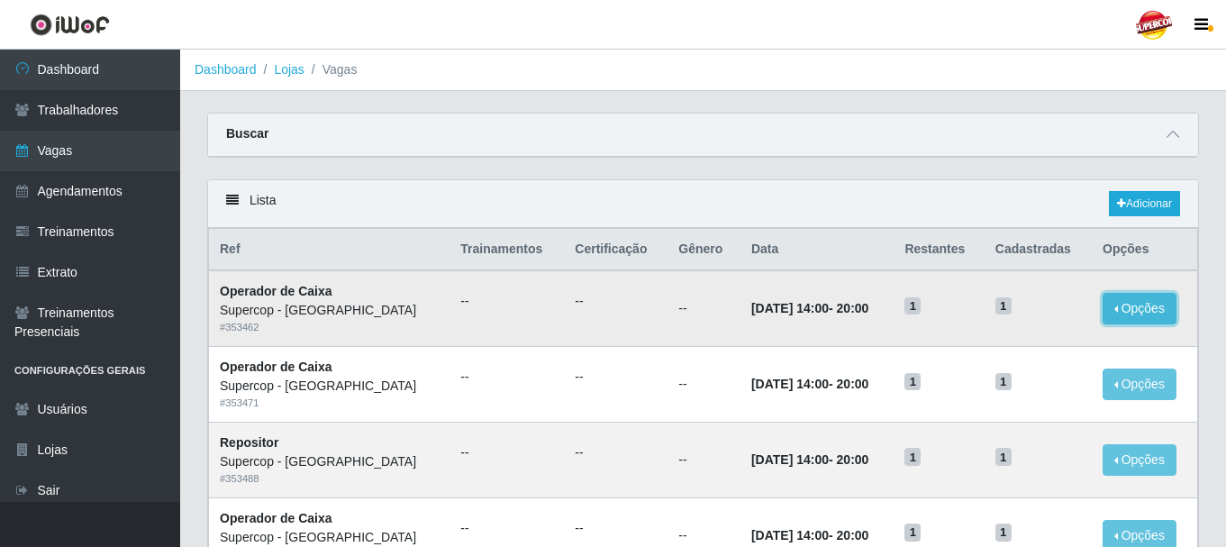
click at [1115, 302] on button "Opções" at bounding box center [1140, 309] width 74 height 32
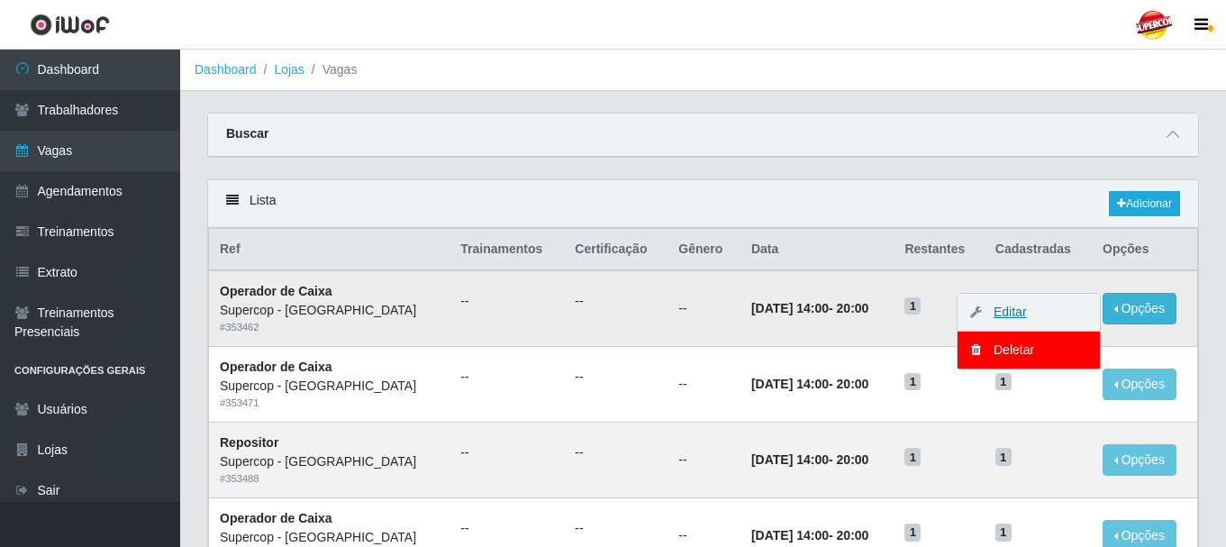
click at [1010, 310] on link "Editar" at bounding box center [1001, 312] width 51 height 14
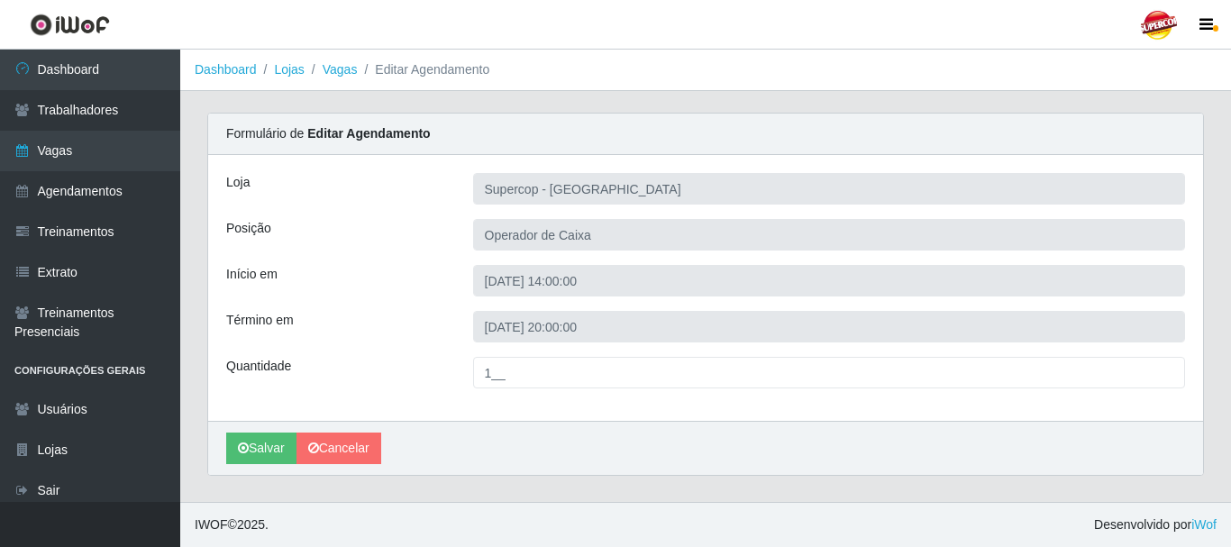
type input "Supercop - [GEOGRAPHIC_DATA]"
type input "Operador de Caixa"
type input "[DATE] 14:00:00"
type input "[DATE] 20:00:00"
type input "1__"
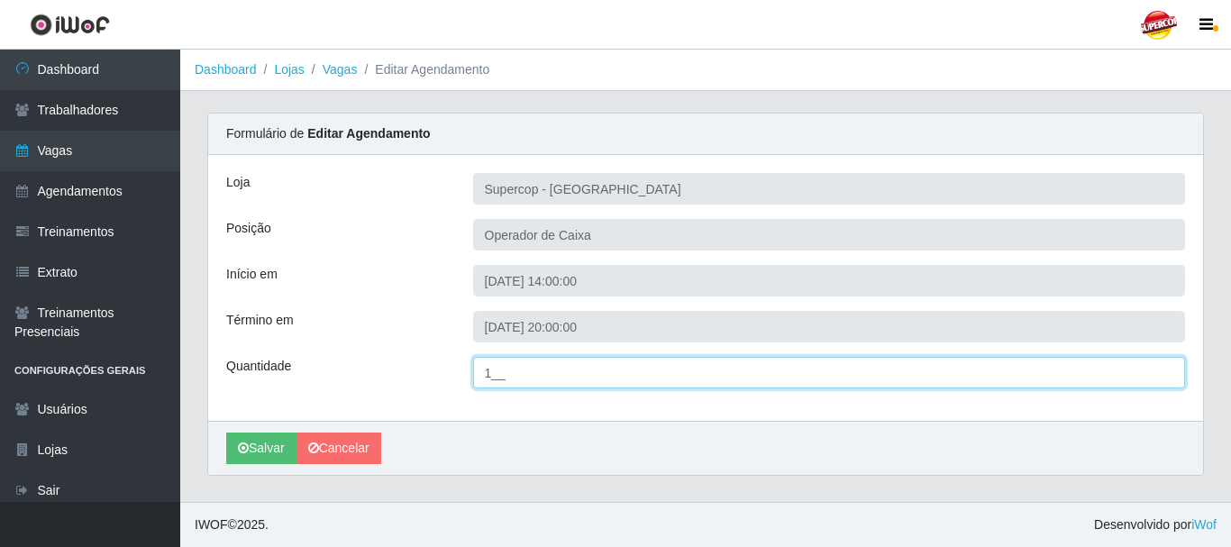
click at [585, 359] on input "1__" at bounding box center [829, 373] width 713 height 32
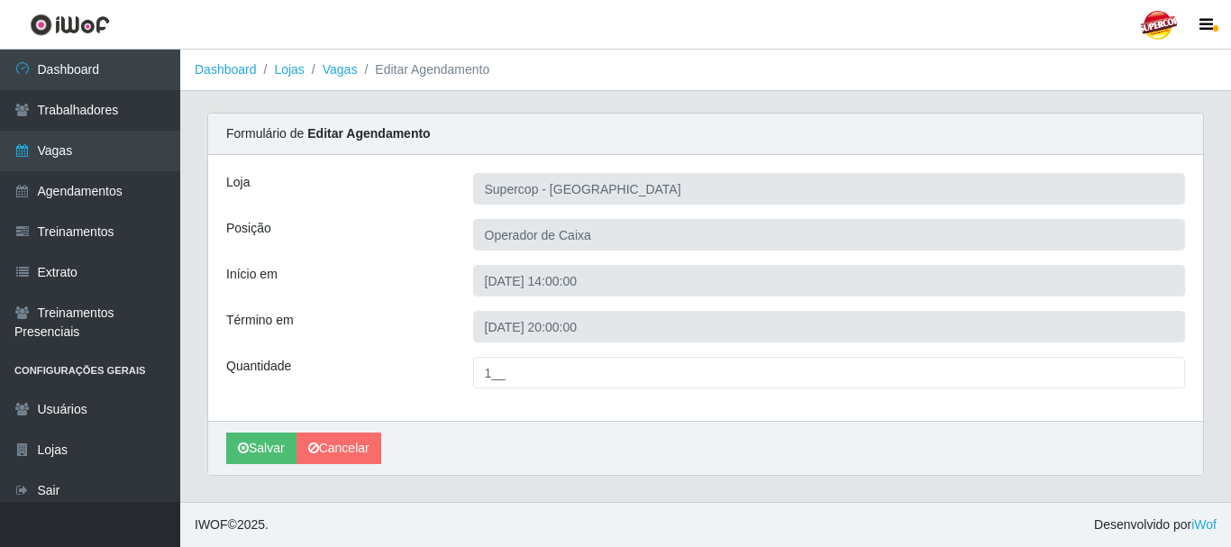
click at [563, 342] on div "Loja Supercop - São Francisco Posição Operador de Caixa Início em [DATE] 14:00:…" at bounding box center [705, 288] width 995 height 266
click at [504, 218] on div "Loja Supercop - São Francisco Posição Operador de Caixa Início em [DATE] 14:00:…" at bounding box center [705, 288] width 995 height 266
click at [511, 305] on div "Loja Supercop - São Francisco Posição Operador de Caixa Início em [DATE] 14:00:…" at bounding box center [705, 288] width 995 height 266
click at [566, 306] on div "Loja Supercop - São Francisco Posição Operador de Caixa Início em [DATE] 14:00:…" at bounding box center [705, 288] width 995 height 266
click at [507, 404] on div "Loja Supercop - São Francisco Posição Operador de Caixa Início em [DATE] 14:00:…" at bounding box center [705, 288] width 995 height 266
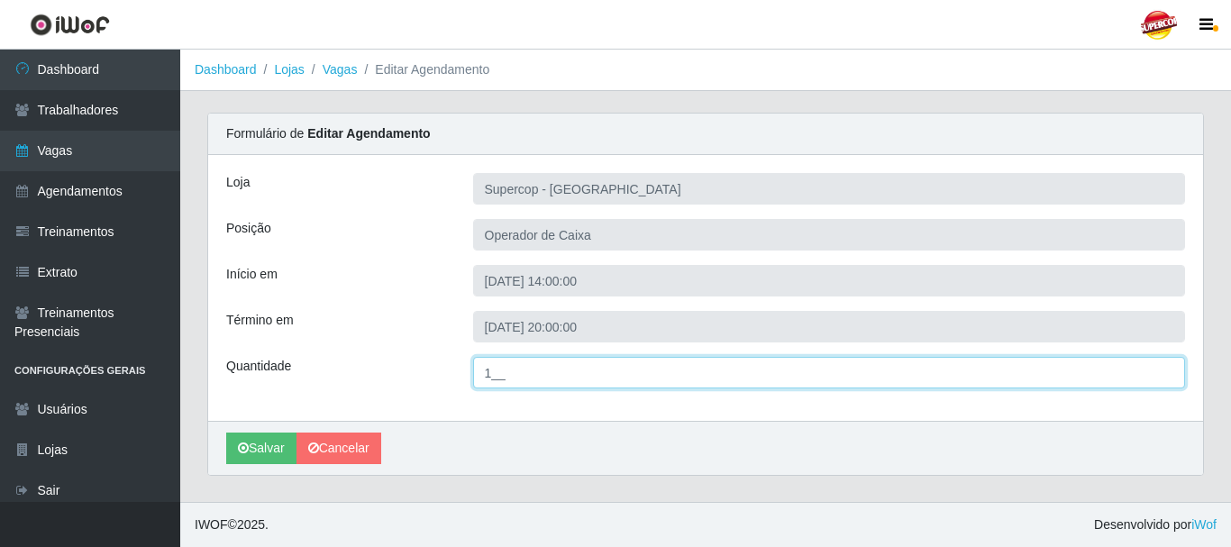
click at [496, 375] on input "1__" at bounding box center [829, 373] width 713 height 32
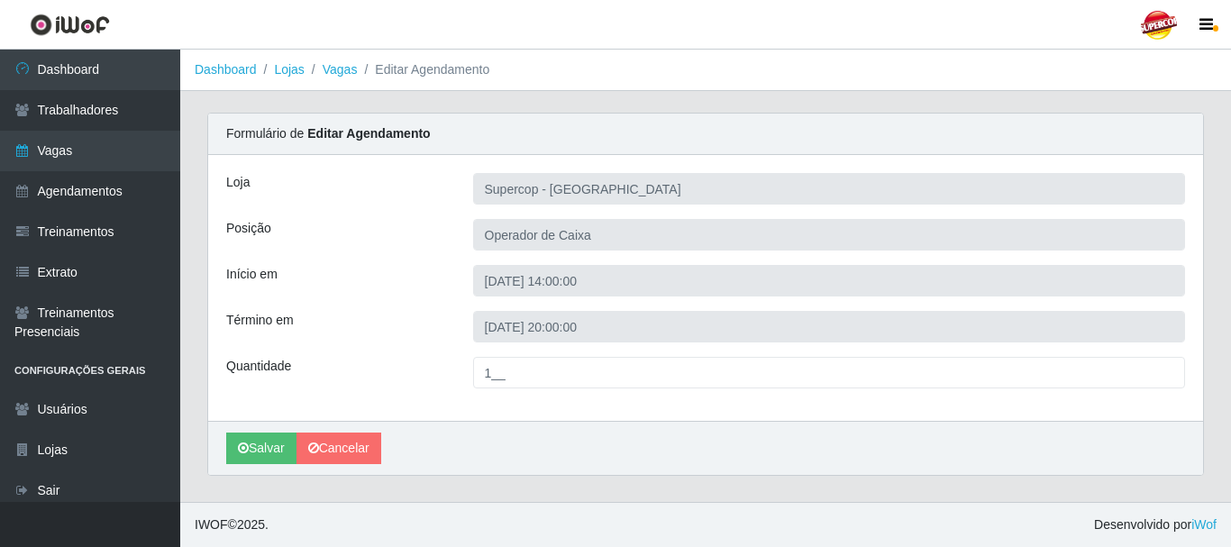
click at [511, 343] on div "Loja Supercop - São Francisco Posição Operador de Caixa Início em [DATE] 14:00:…" at bounding box center [705, 288] width 995 height 266
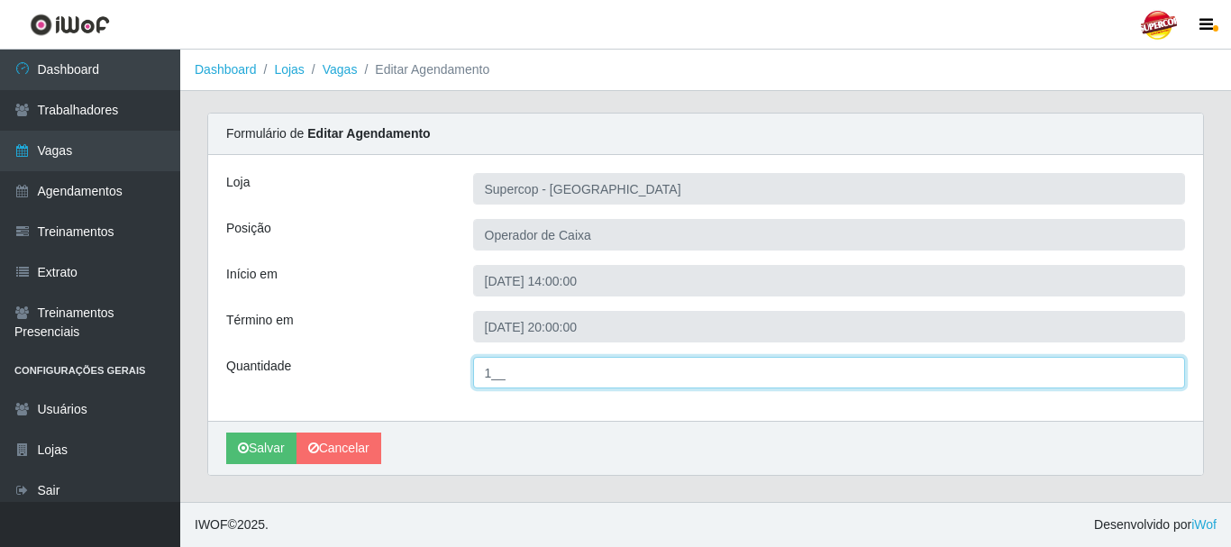
click at [502, 379] on input "1__" at bounding box center [829, 373] width 713 height 32
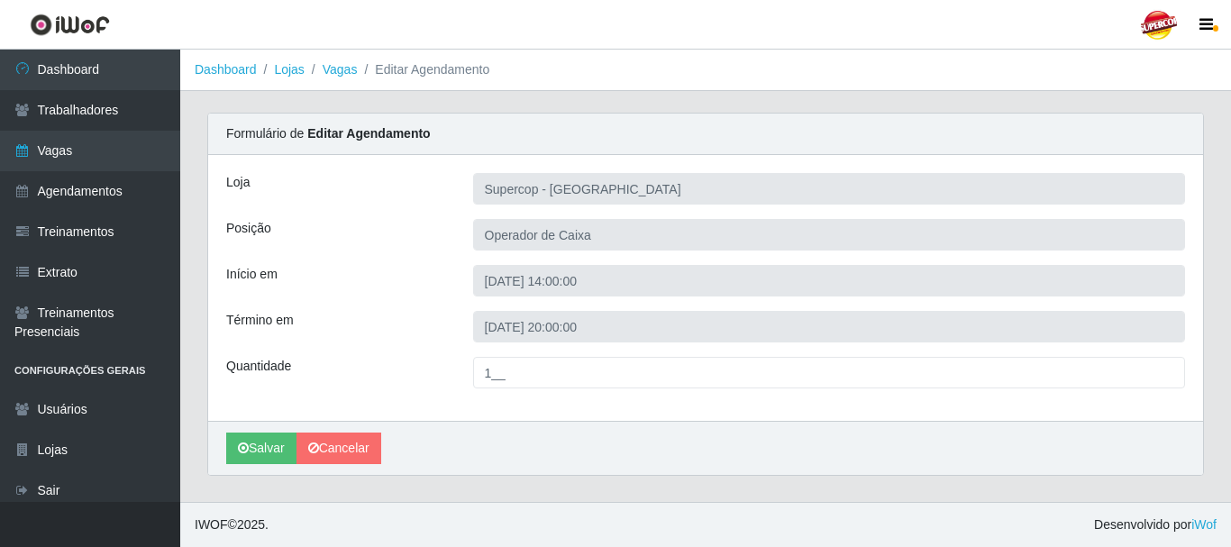
click at [577, 205] on div "Loja Supercop - São Francisco Posição Operador de Caixa Início em [DATE] 14:00:…" at bounding box center [705, 288] width 995 height 266
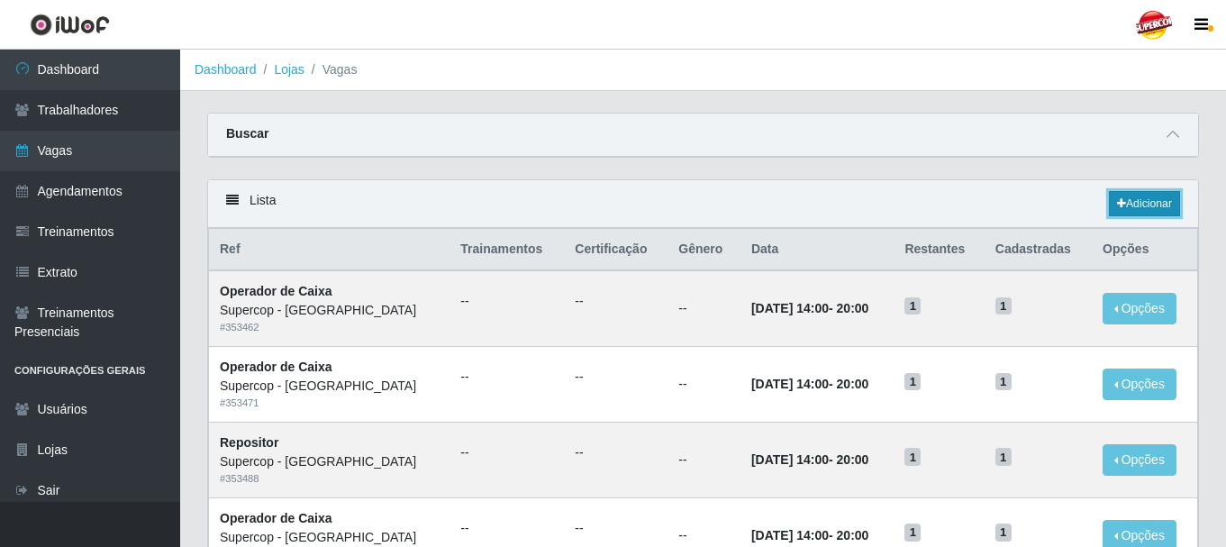
click at [1133, 204] on link "Adicionar" at bounding box center [1144, 203] width 71 height 25
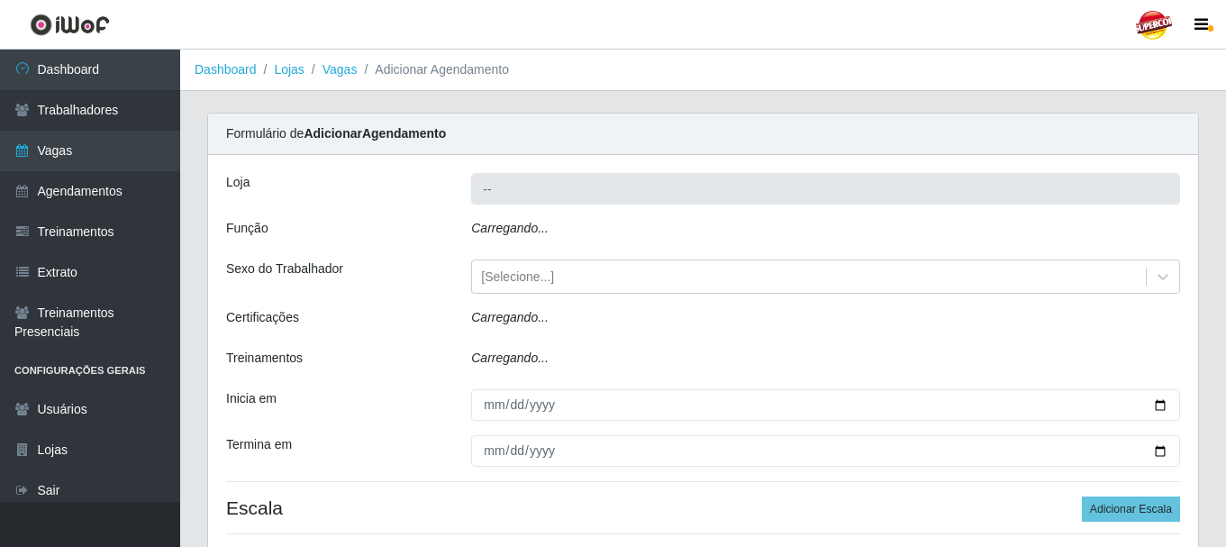
type input "Supercop - [GEOGRAPHIC_DATA]"
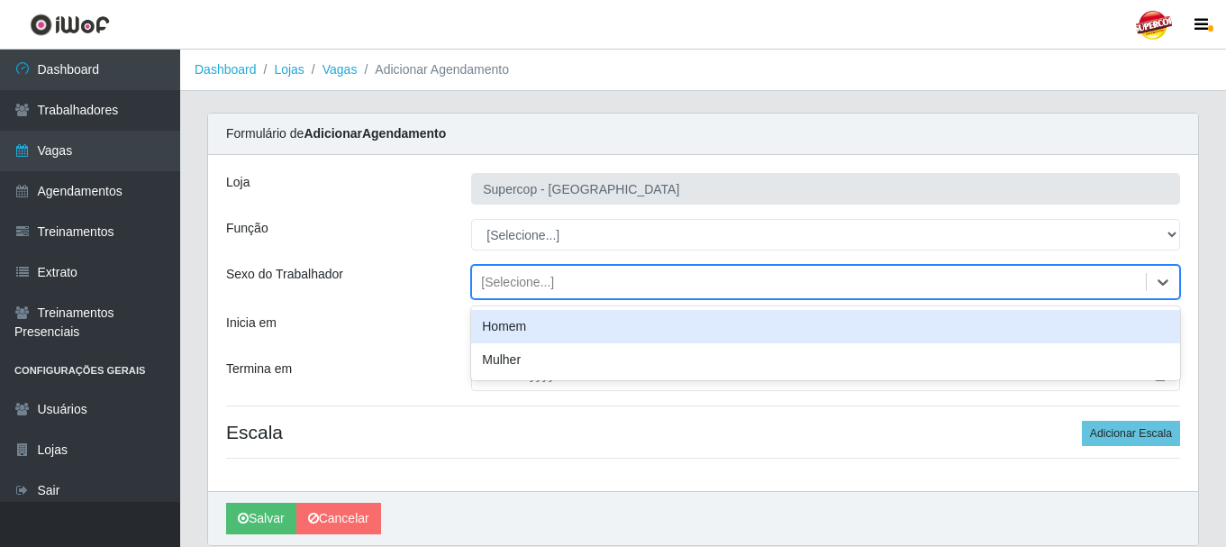
click at [506, 271] on div "[Selecione...]" at bounding box center [809, 283] width 674 height 30
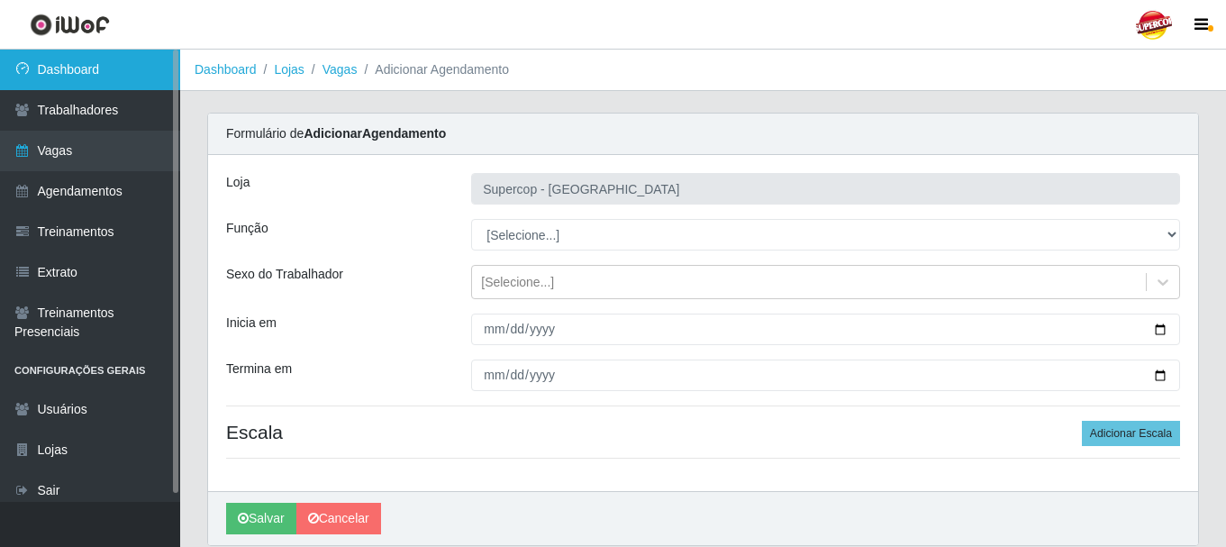
click at [51, 84] on link "Dashboard" at bounding box center [90, 70] width 180 height 41
